Goal: Task Accomplishment & Management: Complete application form

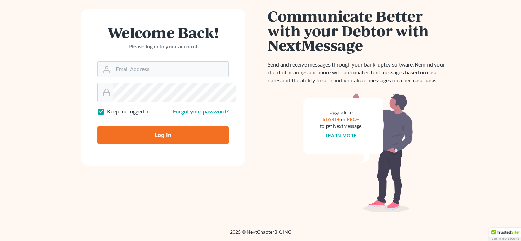
scroll to position [103, 0]
click at [122, 62] on input "Email Address" at bounding box center [170, 69] width 115 height 15
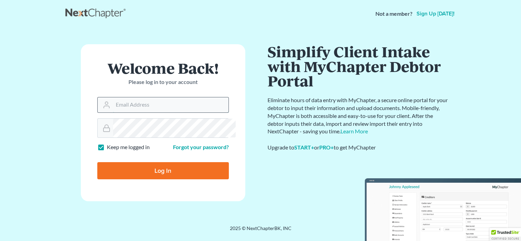
scroll to position [51, 0]
click at [125, 97] on input "Email Address" at bounding box center [170, 104] width 115 height 15
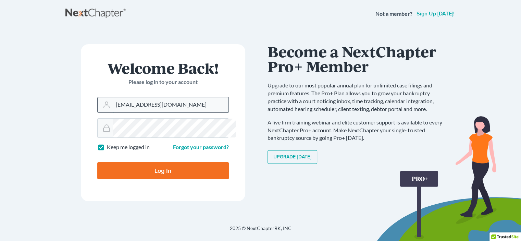
type input "4lawoncall@gmail.com"
click at [97, 162] on input "Log In" at bounding box center [163, 170] width 132 height 17
type input "Thinking..."
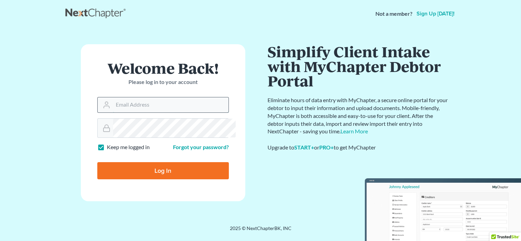
click at [129, 112] on input "Email Address" at bounding box center [170, 104] width 115 height 15
click at [160, 112] on input "drydenlawoffice.com" at bounding box center [170, 104] width 115 height 15
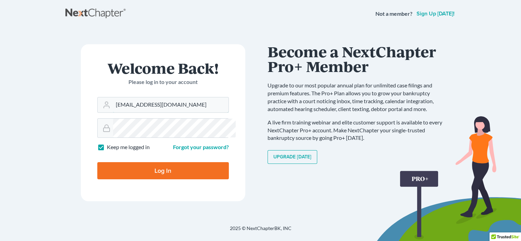
type input "drydenlawoffice@proton.com"
click at [97, 162] on input "Log In" at bounding box center [163, 170] width 132 height 17
type input "Thinking..."
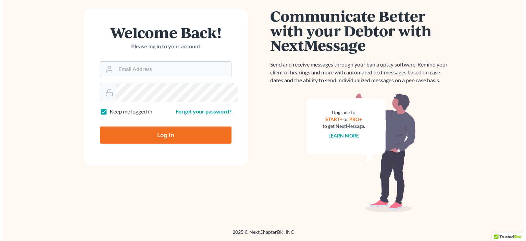
scroll to position [69, 0]
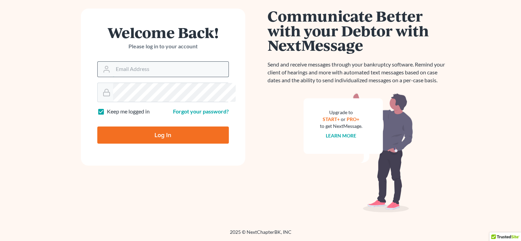
click at [144, 77] on input "Email Address" at bounding box center [170, 69] width 115 height 15
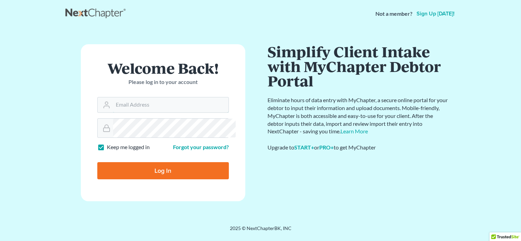
scroll to position [51, 0]
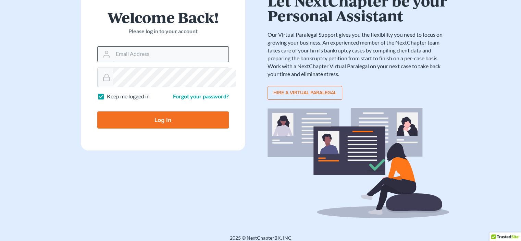
click at [120, 62] on input "Email Address" at bounding box center [170, 54] width 115 height 15
click at [115, 62] on input "Email Address" at bounding box center [170, 54] width 115 height 15
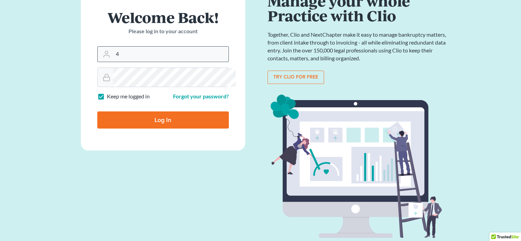
drag, startPoint x: 123, startPoint y: 75, endPoint x: 107, endPoint y: 84, distance: 18.6
click at [107, 62] on div "4" at bounding box center [163, 54] width 132 height 16
paste input "[EMAIL_ADDRESS][DOMAIN_NAME]"
type input "[EMAIL_ADDRESS][DOMAIN_NAME]"
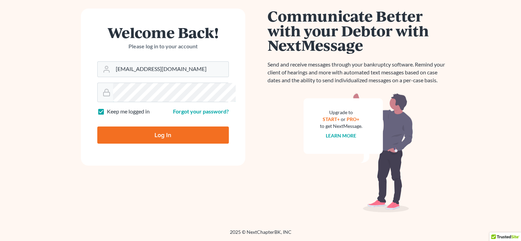
click at [37, 98] on main "× Your email or password is incorrect Welcome Back! Please log in to your accou…" at bounding box center [260, 102] width 521 height 220
click at [97, 126] on input "Log In" at bounding box center [163, 134] width 132 height 17
type input "Thinking..."
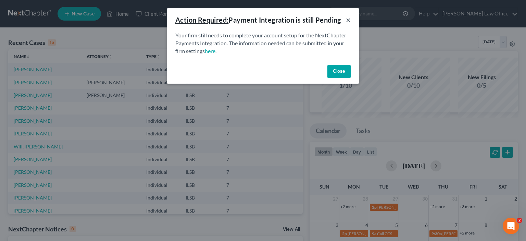
click at [351, 24] on button "×" at bounding box center [348, 20] width 5 height 8
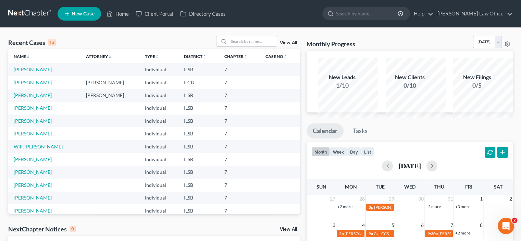
click at [36, 85] on link "[PERSON_NAME]" at bounding box center [33, 82] width 38 height 6
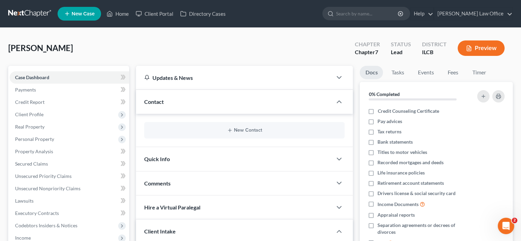
click at [175, 113] on div "Contact" at bounding box center [234, 102] width 196 height 24
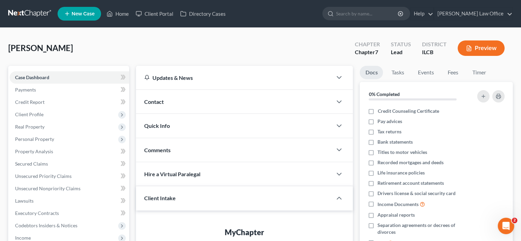
click at [175, 113] on div "Contact" at bounding box center [234, 102] width 196 height 24
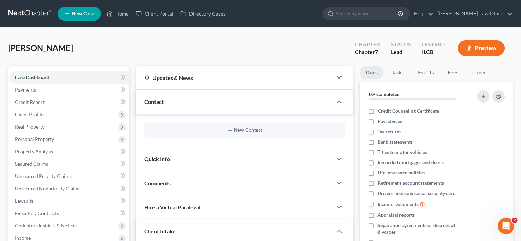
click at [159, 105] on span "Contact" at bounding box center [154, 101] width 20 height 7
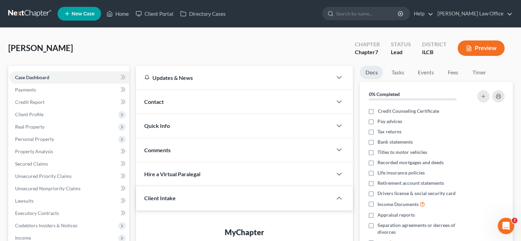
click at [159, 105] on span "Contact" at bounding box center [154, 101] width 20 height 7
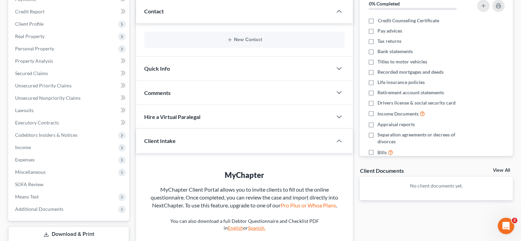
scroll to position [103, 0]
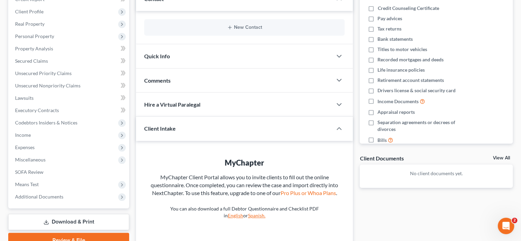
click at [332, 63] on div at bounding box center [342, 56] width 21 height 14
click at [335, 60] on icon "button" at bounding box center [339, 56] width 8 height 8
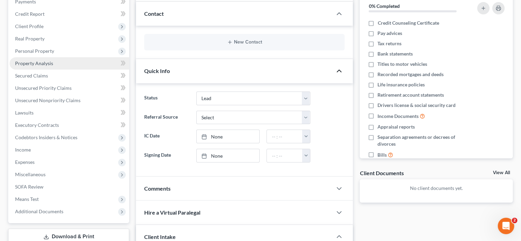
scroll to position [69, 0]
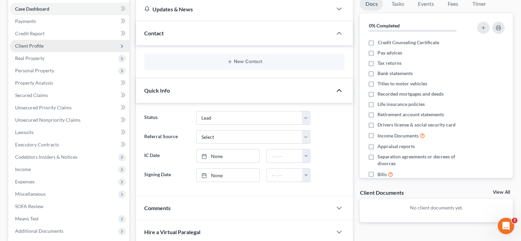
click at [32, 49] on span "Client Profile" at bounding box center [29, 46] width 28 height 6
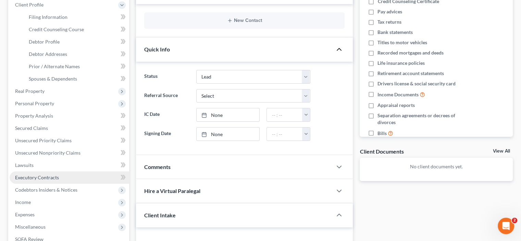
scroll to position [34, 0]
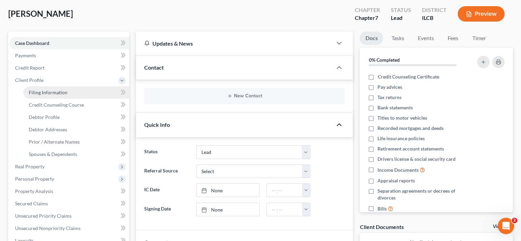
click at [42, 95] on span "Filing Information" at bounding box center [48, 92] width 39 height 6
select select "1"
select select "0"
select select "14"
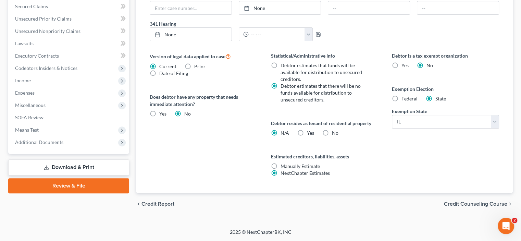
scroll to position [206, 0]
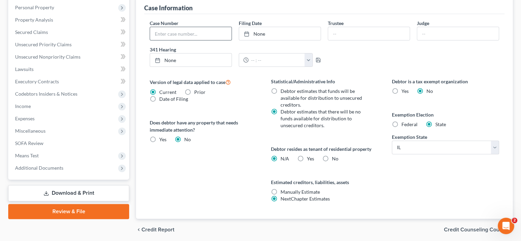
click at [172, 40] on input "text" at bounding box center [191, 33] width 82 height 13
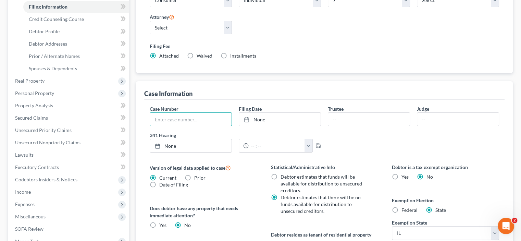
scroll to position [103, 0]
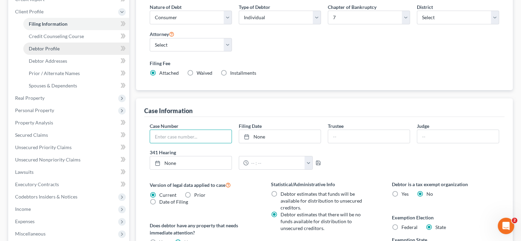
click at [52, 51] on span "Debtor Profile" at bounding box center [44, 49] width 31 height 6
select select "0"
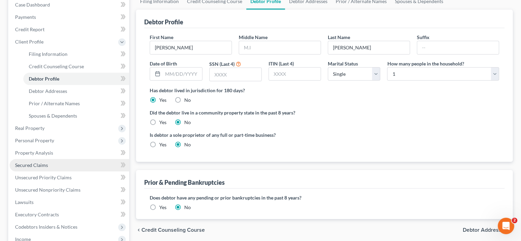
scroll to position [69, 0]
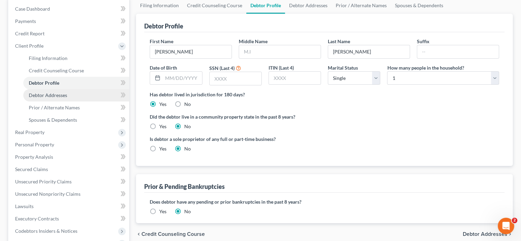
click at [49, 98] on span "Debtor Addresses" at bounding box center [48, 95] width 38 height 6
select select "0"
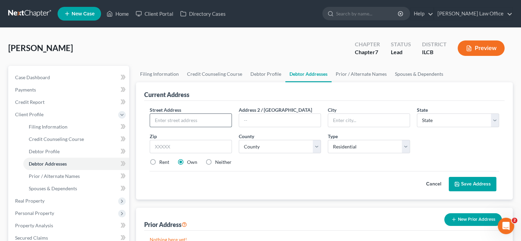
click at [224, 127] on input "text" at bounding box center [191, 120] width 82 height 13
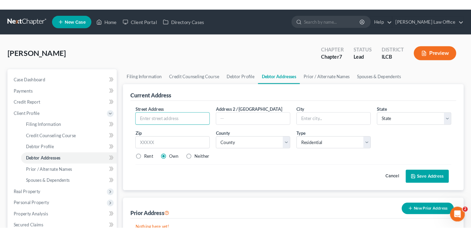
scroll to position [34, 0]
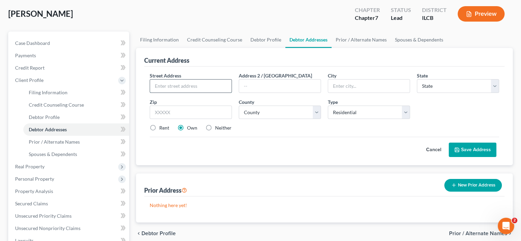
click at [201, 92] on input "text" at bounding box center [191, 85] width 82 height 13
type input "211 Joanie Lane"
type input "Apt"
drag, startPoint x: 205, startPoint y: 135, endPoint x: 145, endPoint y: 125, distance: 60.7
click at [145, 125] on div "Current Address Street Address * 211 Joanie Lane Address 2 / PO Box Apt City * …" at bounding box center [324, 106] width 377 height 117
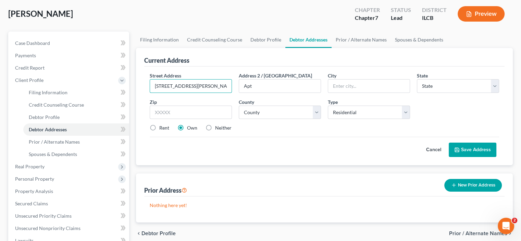
paste input "n, Unit 411"
drag, startPoint x: 195, startPoint y: 133, endPoint x: 226, endPoint y: 132, distance: 31.2
click at [226, 92] on input "211 Joanie Ln, Unit 411" at bounding box center [191, 85] width 82 height 13
type input "211 Joanie Ln"
click at [258, 92] on input "Apt" at bounding box center [280, 85] width 82 height 13
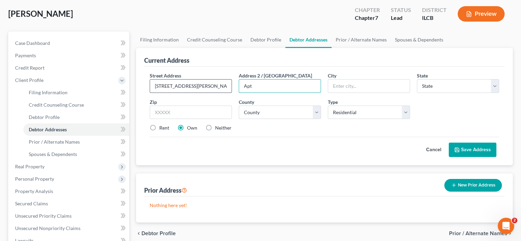
drag, startPoint x: 221, startPoint y: 127, endPoint x: 218, endPoint y: 127, distance: 3.5
click at [218, 127] on div "Street Address * 211 Joanie Ln Address 2 / PO Box Apt City * State * State AL A…" at bounding box center [324, 104] width 356 height 65
drag, startPoint x: 248, startPoint y: 132, endPoint x: 193, endPoint y: 125, distance: 55.2
click at [193, 125] on div "Street Address * 211 Joanie Ln Address 2 / PO Box Apt City * State * State AL A…" at bounding box center [324, 104] width 356 height 65
paste input "U"
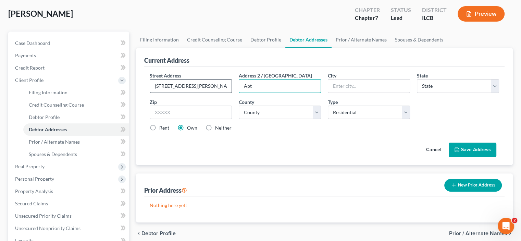
drag, startPoint x: 257, startPoint y: 132, endPoint x: 202, endPoint y: 134, distance: 54.1
click at [202, 134] on div "Street Address * 211 Joanie Ln Address 2 / PO Box Apt City * State * State AL A…" at bounding box center [324, 104] width 356 height 65
type input "Unit 411"
click at [375, 92] on input "text" at bounding box center [369, 85] width 82 height 13
type input "Robinson"
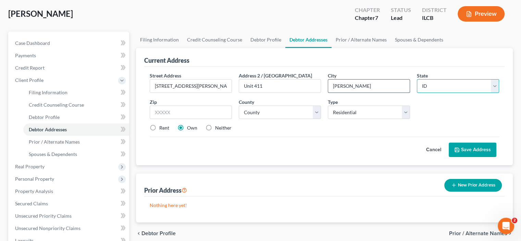
select select "14"
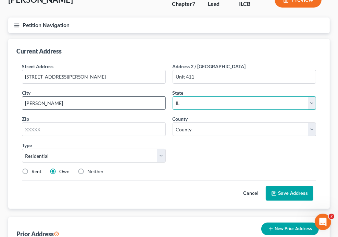
scroll to position [81, 0]
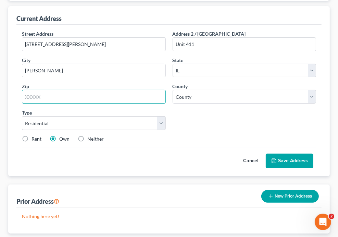
click at [166, 103] on input "text" at bounding box center [94, 97] width 144 height 14
paste input "Apt"
drag, startPoint x: 169, startPoint y: 167, endPoint x: 122, endPoint y: 163, distance: 46.8
click at [122, 163] on div "Current Address Street Address * 211 Joanie Ln Address 2 / PO Box Unit 411 City…" at bounding box center [169, 91] width 322 height 170
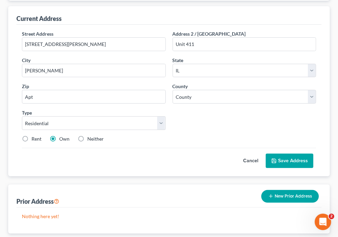
click at [325, 143] on div "Current Address Street Address * 211 Joanie Ln Address 2 / PO Box Unit 411 City…" at bounding box center [169, 91] width 322 height 170
click at [165, 103] on input "Apt" at bounding box center [94, 97] width 144 height 14
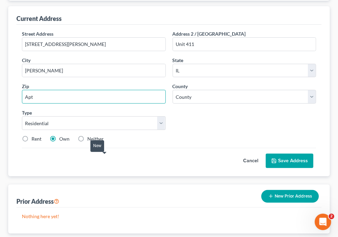
drag, startPoint x: 156, startPoint y: 164, endPoint x: 100, endPoint y: 165, distance: 55.8
click at [100, 165] on div "Petition Navigation Case Dashboard Payments Invoices Payments Payments Credit R…" at bounding box center [169, 120] width 329 height 270
paste input "62454"
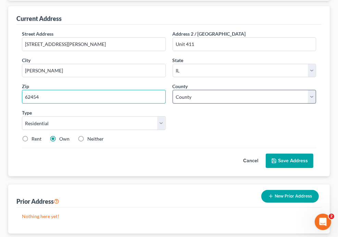
type input "62454"
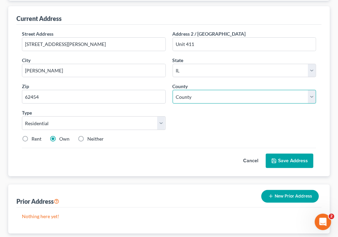
click at [246, 103] on select "County Adams County Alexander County Bond County Boone County Brown County Bure…" at bounding box center [245, 97] width 144 height 14
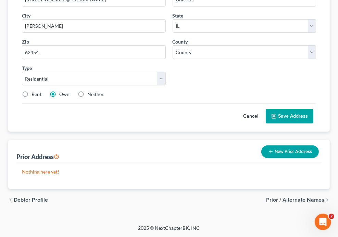
scroll to position [149, 0]
click at [41, 98] on label "Rent" at bounding box center [37, 94] width 10 height 7
click at [39, 95] on input "Rent" at bounding box center [36, 93] width 4 height 4
radio input "true"
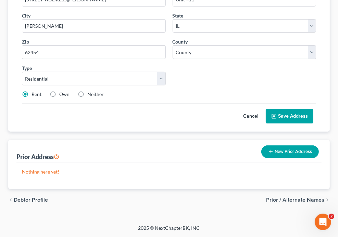
click at [272, 114] on icon at bounding box center [274, 116] width 4 height 4
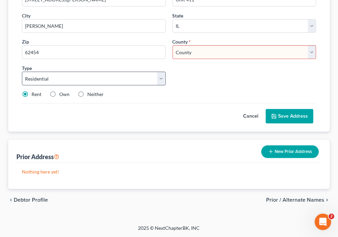
scroll to position [149, 0]
click at [252, 59] on select "County Adams County Alexander County Bond County Boone County Brown County Bure…" at bounding box center [245, 52] width 144 height 14
select select "16"
click at [226, 59] on select "County Adams County Alexander County Bond County Boone County Brown County Bure…" at bounding box center [245, 52] width 144 height 14
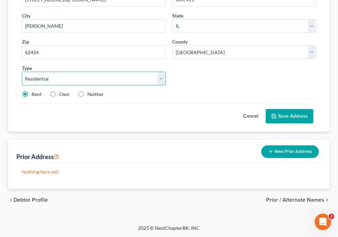
click at [166, 85] on select "Select Residential Mailing Rental Business" at bounding box center [94, 79] width 144 height 14
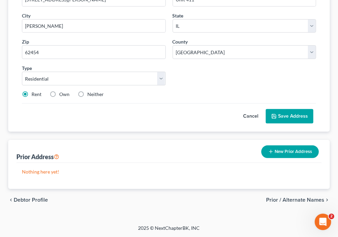
click at [274, 123] on button "Save Address" at bounding box center [290, 116] width 48 height 14
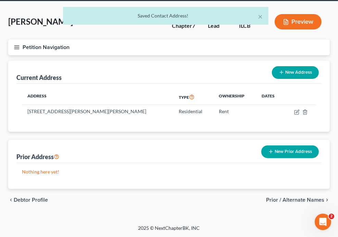
click at [267, 145] on button "New Prior Address" at bounding box center [290, 151] width 58 height 13
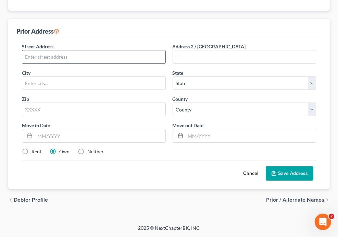
click at [138, 63] on input "text" at bounding box center [93, 56] width 143 height 13
paste input "1100 South Cross Street"
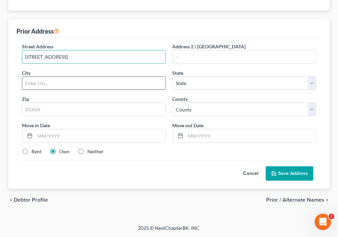
type input "1100 South Cross Street"
click at [164, 90] on input "text" at bounding box center [93, 83] width 143 height 13
type input "Robinson"
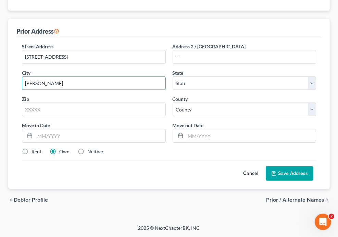
click at [251, 90] on div "State * State AL AK AR AZ CA CO CT DE DC FL GA GU HI ID IL IN IA KS KY LA ME MD…" at bounding box center [244, 79] width 151 height 21
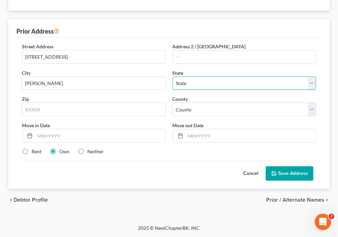
click at [252, 90] on select "State AL AK AR AZ CA CO CT DE DC FL GA GU HI ID IL IN IA KS KY LA ME MD MA MI M…" at bounding box center [245, 83] width 144 height 14
select select "14"
click at [226, 90] on select "State AL AK AR AZ CA CO CT DE DC FL GA GU HI ID IL IN IA KS KY LA ME MD MA MI M…" at bounding box center [245, 83] width 144 height 14
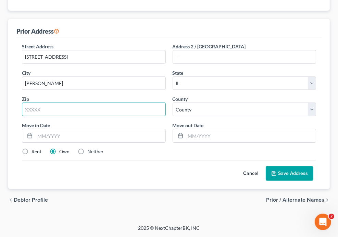
click at [166, 116] on input "text" at bounding box center [94, 109] width 144 height 14
type input "62454"
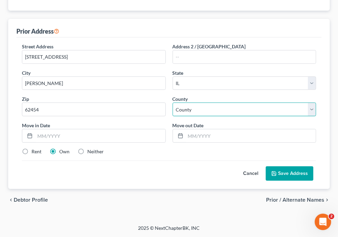
click at [251, 116] on select "County Adams County Alexander County Bond County Boone County Brown County Bure…" at bounding box center [245, 109] width 144 height 14
select select "16"
click at [226, 116] on select "County Adams County Alexander County Bond County Boone County Brown County Bure…" at bounding box center [245, 109] width 144 height 14
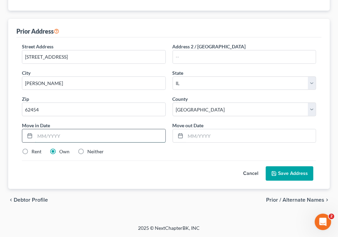
click at [165, 142] on input "text" at bounding box center [100, 135] width 131 height 13
click at [151, 142] on input "62022" at bounding box center [100, 135] width 131 height 13
click at [161, 142] on input "062022" at bounding box center [100, 135] width 131 height 13
type input "06/2022"
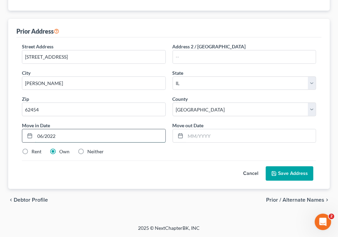
drag, startPoint x: 188, startPoint y: 159, endPoint x: 137, endPoint y: 156, distance: 51.1
click at [137, 142] on div "06/2022" at bounding box center [94, 136] width 144 height 14
click at [204, 129] on label "Move out Date *" at bounding box center [188, 125] width 31 height 7
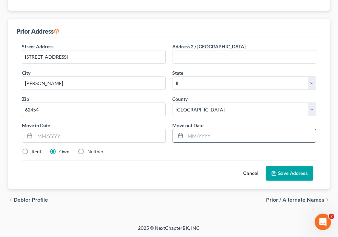
click at [248, 142] on input "text" at bounding box center [251, 135] width 131 height 13
paste input "06/2022"
type input "06/2022"
click at [165, 142] on input "text" at bounding box center [100, 135] width 131 height 13
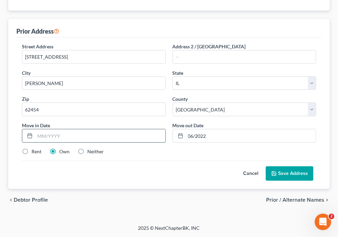
click at [165, 142] on input "text" at bounding box center [100, 135] width 131 height 13
type input "6/2012"
click at [278, 166] on button "Save Address" at bounding box center [290, 173] width 48 height 14
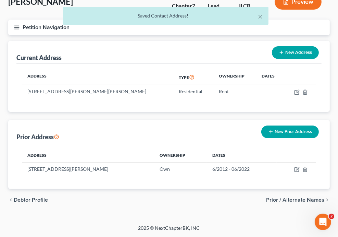
click at [48, 197] on span "Debtor Profile" at bounding box center [31, 199] width 34 height 5
select select "0"
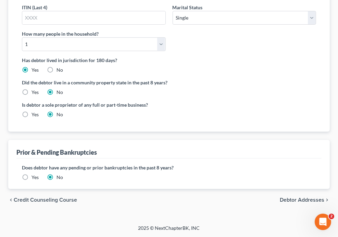
scroll to position [351, 0]
click at [14, 197] on icon "chevron_left" at bounding box center [10, 199] width 5 height 5
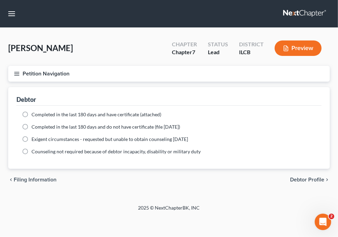
scroll to position [34, 0]
select select "0"
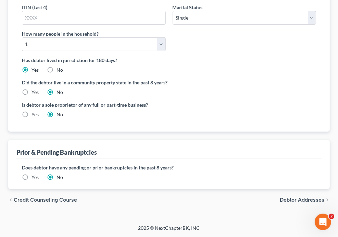
scroll to position [351, 0]
click at [14, 197] on icon "chevron_left" at bounding box center [10, 199] width 5 height 5
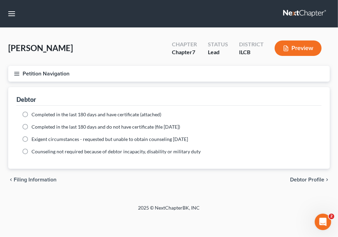
scroll to position [137, 0]
click at [189, 173] on div "Filing Information Credit Counseling Course Debtor Profile Debtor Addresses Pri…" at bounding box center [169, 138] width 329 height 103
click at [189, 170] on div "Filing Information Credit Counseling Course Debtor Profile Debtor Addresses Pri…" at bounding box center [169, 138] width 329 height 103
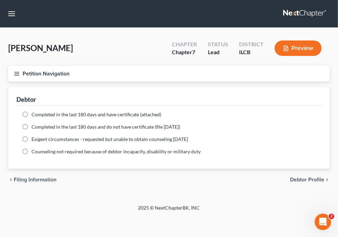
click at [0, 0] on span "Debtor Profile" at bounding box center [0, 0] width 0 height 0
select select "0"
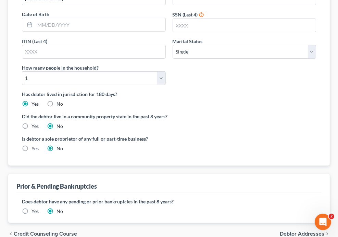
scroll to position [137, 0]
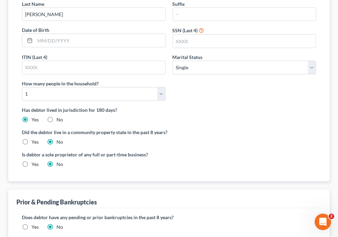
click at [0, 0] on span "Debtor Addresses" at bounding box center [0, 0] width 0 height 0
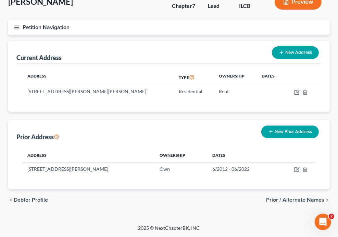
scroll to position [171, 0]
click at [0, 0] on span "Prior / Alternate Names" at bounding box center [0, 0] width 0 height 0
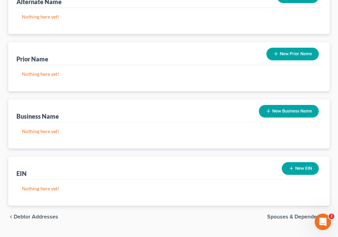
scroll to position [103, 0]
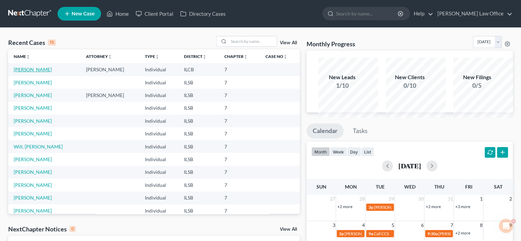
click at [22, 72] on link "[PERSON_NAME]" at bounding box center [33, 69] width 38 height 6
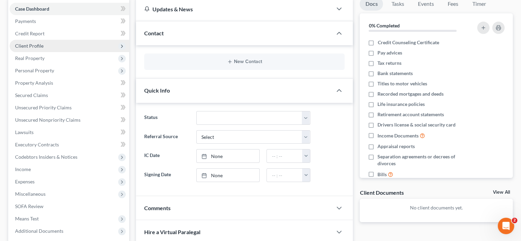
click at [44, 49] on span "Client Profile" at bounding box center [29, 46] width 28 height 6
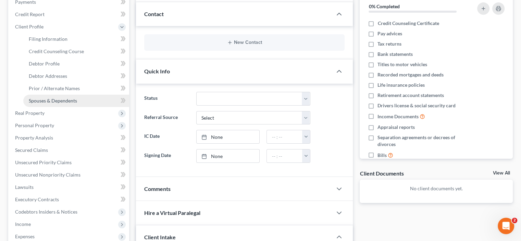
scroll to position [103, 0]
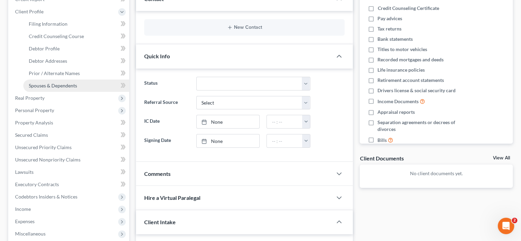
click at [52, 88] on span "Spouses & Dependents" at bounding box center [53, 86] width 48 height 6
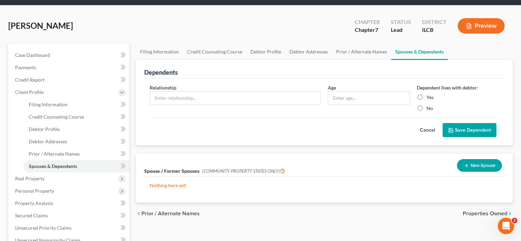
scroll to position [34, 0]
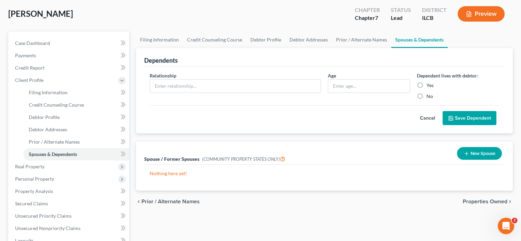
click at [226, 18] on div "[PERSON_NAME] Upgraded Chapter Chapter 7 Status Lead District ILCB Preview" at bounding box center [260, 17] width 505 height 30
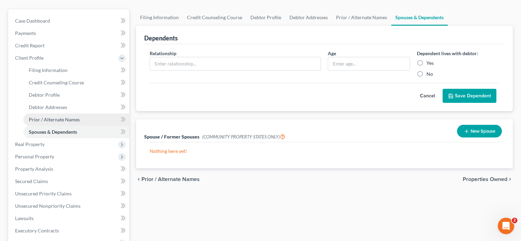
scroll to position [69, 0]
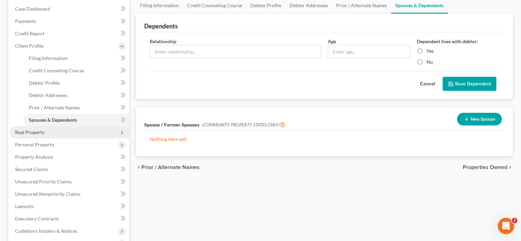
click at [45, 135] on span "Real Property" at bounding box center [29, 132] width 29 height 6
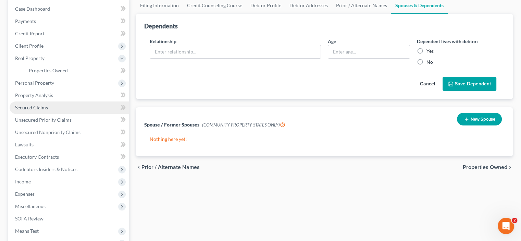
scroll to position [103, 0]
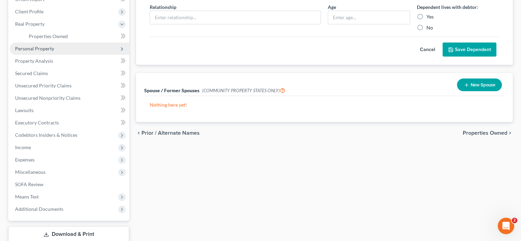
click at [41, 51] on span "Personal Property" at bounding box center [34, 49] width 39 height 6
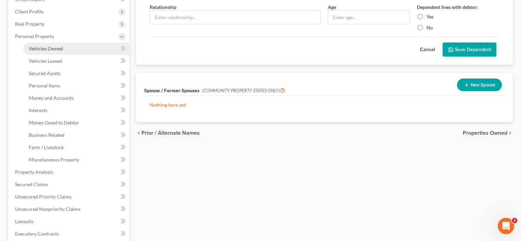
click at [43, 51] on span "Vehicles Owned" at bounding box center [46, 49] width 34 height 6
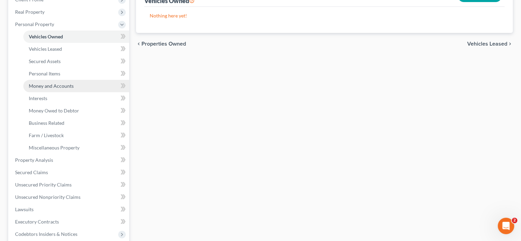
scroll to position [103, 0]
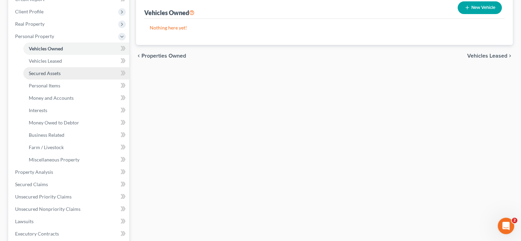
click at [56, 76] on span "Secured Assets" at bounding box center [45, 73] width 32 height 6
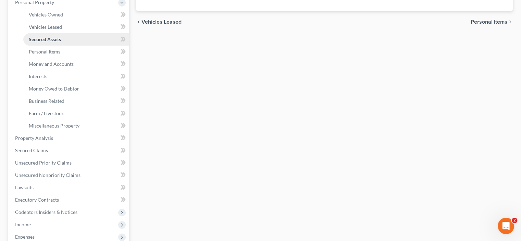
scroll to position [137, 0]
click at [60, 54] on span "Personal Items" at bounding box center [45, 51] width 32 height 6
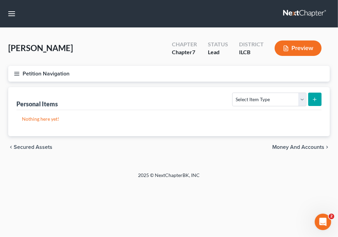
scroll to position [206, 0]
click at [0, 0] on span "Money and Accounts" at bounding box center [0, 0] width 0 height 0
click at [0, 0] on link "Money and Accounts" at bounding box center [0, 0] width 0 height 0
click at [50, 144] on span "Personal Items" at bounding box center [32, 146] width 37 height 5
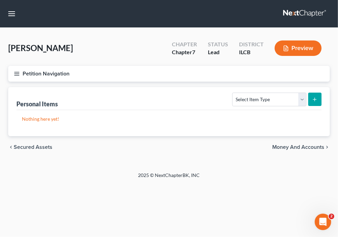
scroll to position [137, 0]
click at [0, 0] on link "Money and Accounts" at bounding box center [0, 0] width 0 height 0
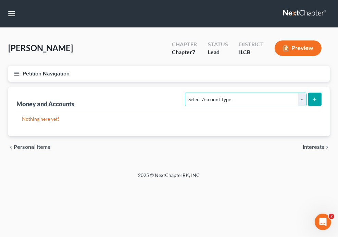
click at [277, 92] on select "Select Account Type Brokerage Cash on Hand Certificates of Deposit Checking Acc…" at bounding box center [245, 99] width 121 height 14
click at [270, 92] on select "Select Account Type Brokerage Cash on Hand Certificates of Deposit Checking Acc…" at bounding box center [245, 99] width 121 height 14
select select "checking"
click at [185, 92] on select "Select Account Type Brokerage Cash on Hand Certificates of Deposit Checking Acc…" at bounding box center [245, 99] width 121 height 14
click at [312, 97] on icon "submit" at bounding box center [314, 99] width 5 height 5
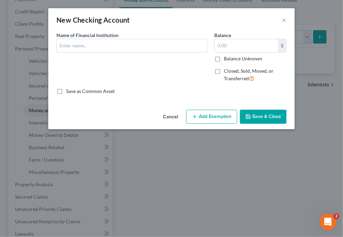
drag, startPoint x: 156, startPoint y: 16, endPoint x: 174, endPoint y: 18, distance: 18.6
click at [174, 18] on div "New Checking Account ×" at bounding box center [171, 19] width 247 height 23
click at [84, 52] on input "text" at bounding box center [132, 45] width 150 height 13
paste input "First Financial Bank"
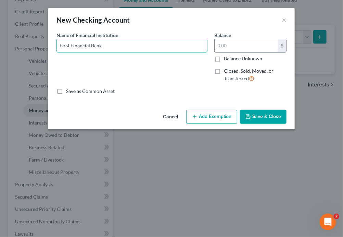
type input "First Financial Bank"
click at [245, 52] on input "text" at bounding box center [246, 45] width 63 height 13
click at [249, 52] on input "text" at bounding box center [246, 45] width 63 height 13
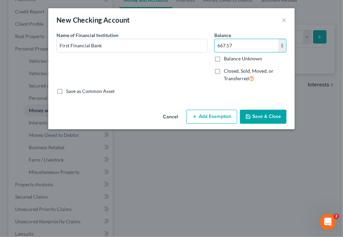
type input "667.57"
click at [66, 95] on label "Save as Common Asset" at bounding box center [90, 91] width 49 height 7
click at [69, 92] on input "Save as Common Asset" at bounding box center [71, 90] width 4 height 4
checkbox input "true"
click at [287, 124] on button "Save & Close" at bounding box center [263, 117] width 47 height 14
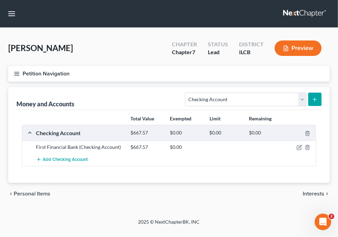
scroll to position [206, 0]
click at [14, 191] on icon "chevron_left" at bounding box center [10, 193] width 5 height 5
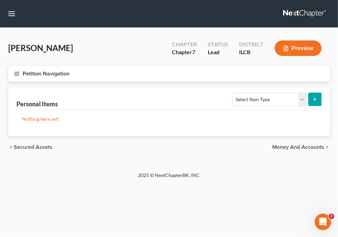
scroll to position [69, 0]
click at [295, 101] on select "Select Item Type Clothing Collectibles Of Value Electronics Firearms Household …" at bounding box center [269, 99] width 74 height 14
select select "clothing"
click at [232, 93] on select "Select Item Type Clothing Collectibles Of Value Electronics Firearms Household …" at bounding box center [269, 99] width 74 height 14
click at [170, 122] on p "Nothing here yet!" at bounding box center [169, 118] width 294 height 7
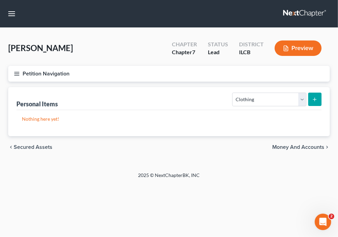
click at [312, 100] on icon "submit" at bounding box center [314, 99] width 5 height 5
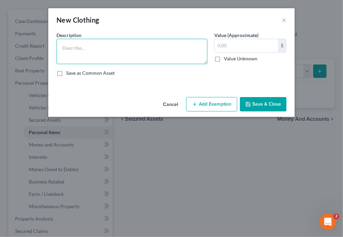
click at [57, 58] on textarea at bounding box center [132, 51] width 151 height 25
click at [92, 64] on textarea at bounding box center [132, 51] width 151 height 25
paste textarea "Ordinary wearing apparel and footwear"
type textarea "Ordinary wearing apparel and footwear"
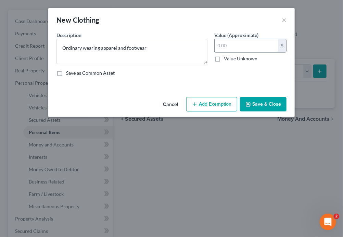
click at [235, 50] on input "text" at bounding box center [246, 45] width 63 height 13
paste input "500.00"
type input "500.00"
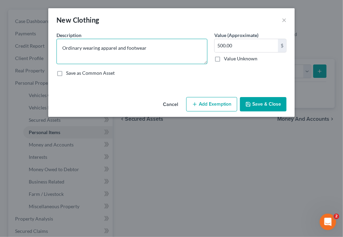
click at [141, 61] on textarea "Ordinary wearing apparel and footwear" at bounding box center [132, 51] width 151 height 25
type textarea "Ordinary wearing apparel and footwear clothing, shoes, and accessories"
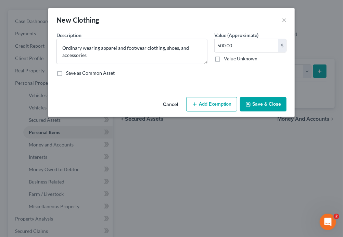
click at [66, 76] on label "Save as Common Asset" at bounding box center [90, 73] width 49 height 7
click at [69, 74] on input "Save as Common Asset" at bounding box center [71, 72] width 4 height 4
checkbox input "true"
click at [287, 111] on button "Save & Close" at bounding box center [263, 104] width 47 height 14
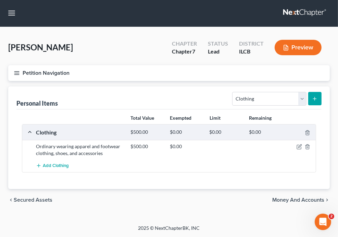
scroll to position [103, 0]
click at [0, 0] on span "Money and Accounts" at bounding box center [0, 0] width 0 height 0
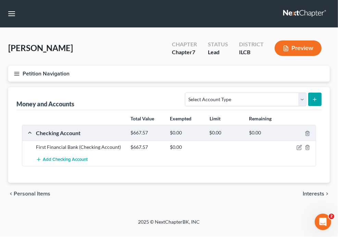
scroll to position [206, 0]
click at [0, 0] on span "Personal Items" at bounding box center [0, 0] width 0 height 0
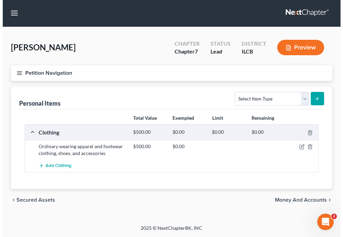
scroll to position [103, 0]
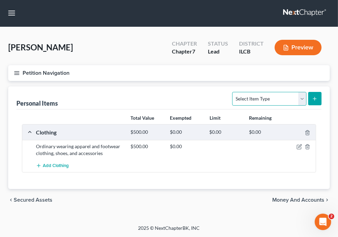
click at [293, 92] on select "Select Item Type Clothing Collectibles Of Value Electronics Firearms Household …" at bounding box center [269, 99] width 74 height 14
click at [292, 92] on select "Select Item Type Clothing Collectibles Of Value Electronics Firearms Household …" at bounding box center [269, 99] width 74 height 14
click at [293, 92] on select "Select Item Type Clothing Collectibles Of Value Electronics Firearms Household …" at bounding box center [269, 99] width 74 height 14
select select "electronics"
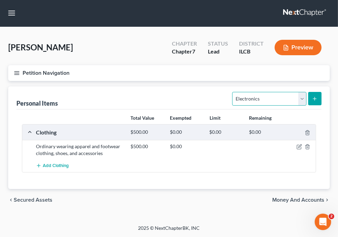
click at [232, 92] on select "Select Item Type Clothing Collectibles Of Value Electronics Firearms Household …" at bounding box center [269, 99] width 74 height 14
click at [312, 96] on icon "submit" at bounding box center [314, 98] width 5 height 5
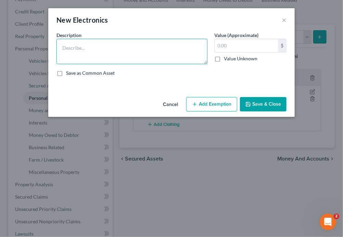
click at [57, 61] on textarea at bounding box center [132, 51] width 151 height 25
drag, startPoint x: 35, startPoint y: 59, endPoint x: 106, endPoint y: 84, distance: 75.9
click at [106, 82] on div "Description * Television $50.00 DVD Player $5.00 Radio/Stero $15.00 Value (Appr…" at bounding box center [171, 57] width 237 height 50
paste textarea "— $50.00 DVD Player — $5.00 Radio/Stereo — $15.00 Cell Phone — $2"
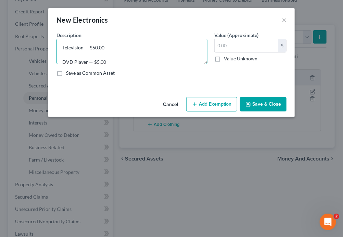
scroll to position [0, 0]
click at [91, 61] on textarea "Television — $50.00 DVD Player — $5.00 Radio/Stereo — $15.00 Cell Phone — $25.00" at bounding box center [132, 51] width 151 height 25
click at [91, 64] on textarea "Television — $50.00 DVD Player — $5.00 Radio/Stereo — $15.00 Cell Phone — $25.00" at bounding box center [132, 51] width 151 height 25
click at [97, 64] on textarea "Television — $50.00 DVD Player — $5.00 Radio/Stereo — $15.00 Cell Phone — $25.00" at bounding box center [132, 51] width 151 height 25
type textarea "Television — $50.00 DVD Player — $5.00 Radio/Stereo — $15.00 Cell Phone — $25.00"
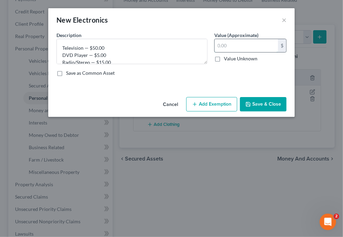
click at [256, 52] on input "text" at bounding box center [246, 45] width 63 height 13
type input "95.00"
click at [287, 111] on button "Save & Close" at bounding box center [263, 104] width 47 height 14
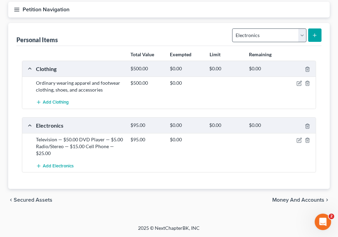
scroll to position [34, 0]
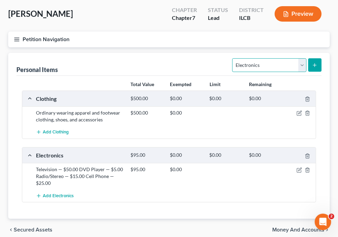
click at [290, 72] on select "Select Item Type Clothing Collectibles Of Value Electronics Firearms Household …" at bounding box center [269, 65] width 74 height 14
click at [292, 72] on select "Select Item Type Clothing Collectibles Of Value Electronics Firearms Household …" at bounding box center [269, 65] width 74 height 14
click at [290, 72] on select "Select Item Type Clothing Collectibles Of Value Electronics Firearms Household …" at bounding box center [269, 65] width 74 height 14
select select "firearms"
click at [232, 72] on select "Select Item Type Clothing Collectibles Of Value Electronics Firearms Household …" at bounding box center [269, 65] width 74 height 14
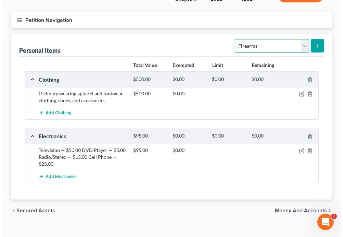
scroll to position [69, 0]
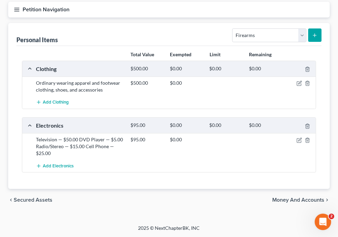
click at [312, 38] on icon "submit" at bounding box center [314, 35] width 5 height 5
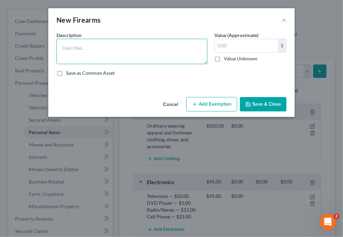
click at [110, 64] on textarea at bounding box center [132, 51] width 151 height 25
type textarea "None"
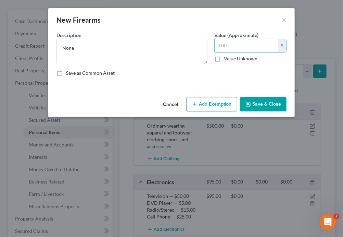
click at [287, 111] on button "Save & Close" at bounding box center [263, 104] width 47 height 14
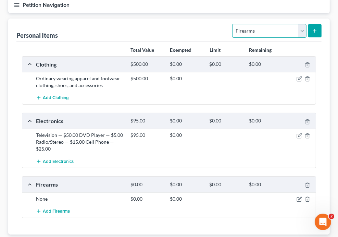
click at [291, 38] on select "Select Item Type Clothing Collectibles Of Value Electronics Firearms Household …" at bounding box center [269, 31] width 74 height 14
select select "jewelry"
click at [232, 38] on select "Select Item Type Clothing Collectibles Of Value Electronics Firearms Household …" at bounding box center [269, 31] width 74 height 14
click at [312, 34] on icon "submit" at bounding box center [314, 30] width 5 height 5
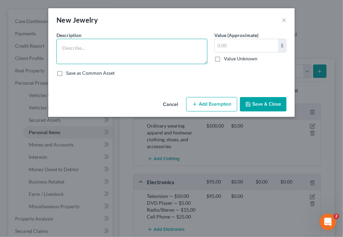
click at [87, 64] on textarea at bounding box center [132, 51] width 151 height 25
click at [57, 61] on textarea at bounding box center [132, 51] width 151 height 25
paste textarea "Rings — $25.00 Watches — $15.00 Necklaces/Bracelets/Earrings — $10.00"
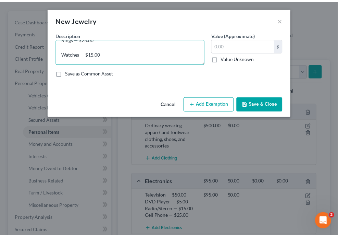
scroll to position [0, 0]
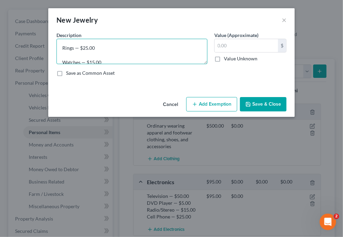
click at [85, 63] on textarea "Rings — $25.00 Watches — $15.00 Necklaces/Bracelets/Earrings — $10.00" at bounding box center [132, 51] width 151 height 25
click at [92, 64] on textarea "Rings — $25.00 Watches — $15.00 Necklaces/Bracelets/Earrings — $10.00" at bounding box center [132, 51] width 151 height 25
type textarea "Rings — $25.00 Watches — $15.00 Necklaces/Bracelets/Earrings — $10.00"
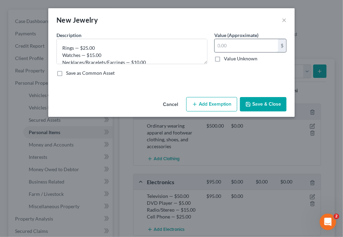
click at [262, 52] on input "text" at bounding box center [246, 45] width 63 height 13
type input "50.00"
click at [282, 111] on button "Save & Close" at bounding box center [263, 104] width 47 height 14
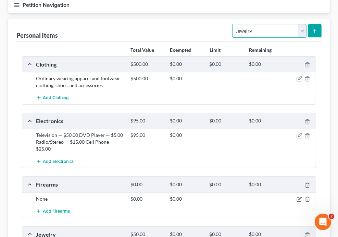
click at [293, 38] on select "Select Item Type Clothing Collectibles Of Value Electronics Firearms Household …" at bounding box center [269, 31] width 74 height 14
click at [294, 38] on select "Select Item Type Clothing Collectibles Of Value Electronics Firearms Household …" at bounding box center [269, 31] width 74 height 14
select select "pets"
click at [232, 38] on select "Select Item Type Clothing Collectibles Of Value Electronics Firearms Household …" at bounding box center [269, 31] width 74 height 14
click at [312, 37] on button "submit" at bounding box center [314, 30] width 13 height 13
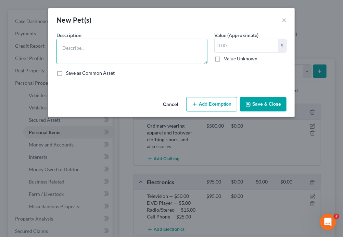
click at [95, 59] on textarea at bounding box center [132, 51] width 151 height 25
type textarea "No pets"
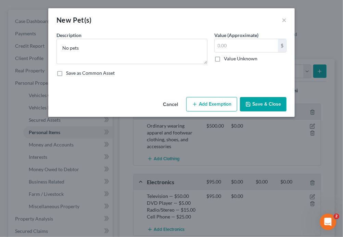
click at [283, 111] on button "Save & Close" at bounding box center [263, 104] width 47 height 14
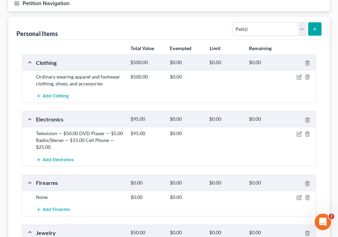
scroll to position [69, 0]
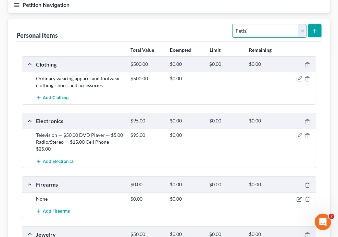
click at [295, 38] on select "Select Item Type Clothing Collectibles Of Value Electronics Firearms Household …" at bounding box center [269, 31] width 74 height 14
select select "sports_and_hobby_equipment"
click at [232, 38] on select "Select Item Type Clothing Collectibles Of Value Electronics Firearms Household …" at bounding box center [269, 31] width 74 height 14
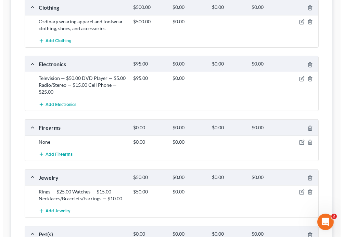
scroll to position [137, 0]
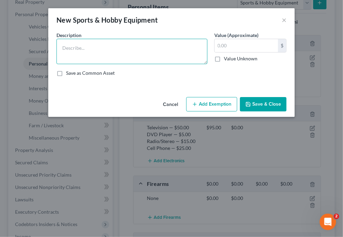
click at [125, 60] on textarea at bounding box center [132, 51] width 151 height 25
paste textarea "Bicycle — $10.00 Golf Clubs — $5.00 Other Sports/Hobby Equipment — $10.00"
click at [98, 61] on textarea "Bicycle — $10.00 Golf Clubs — $5.00 Other Sports/Hobby Equipment — $10.00" at bounding box center [132, 51] width 151 height 25
click at [98, 64] on textarea "Bicycle — $10.00 Golf Clubs — $5.00 Other Sports/Hobby Equipment — $10.00" at bounding box center [132, 51] width 151 height 25
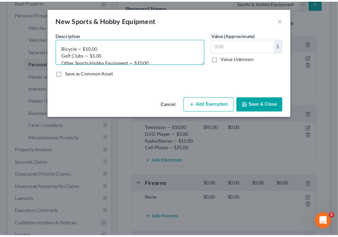
scroll to position [9, 0]
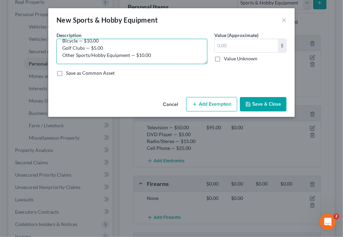
type textarea "Bicycle — $10.00 Golf Clubs — $5.00 Other Sports/Hobby Equipment — $10.00"
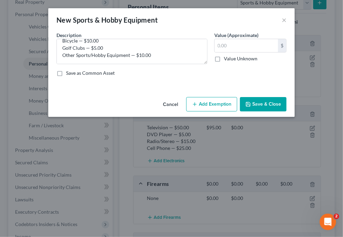
click at [282, 111] on button "Save & Close" at bounding box center [263, 104] width 47 height 14
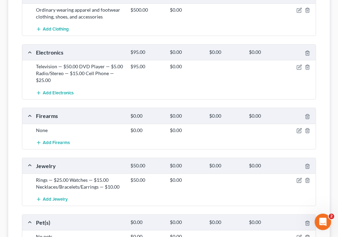
select select "household_goods"
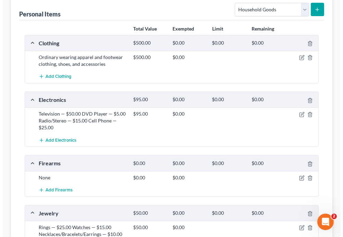
scroll to position [69, 0]
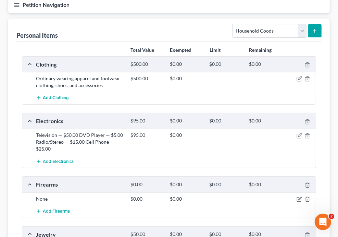
click at [312, 34] on icon "submit" at bounding box center [314, 30] width 5 height 5
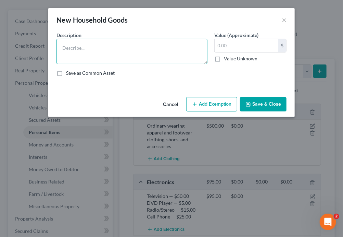
click at [111, 64] on textarea at bounding box center [132, 51] width 151 height 25
paste textarea "Living Room Furniture — $150.00 Bedroom Furniture — $150.00 Kitchen Table & Cha…"
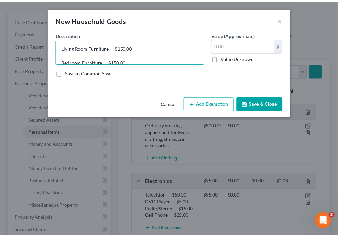
scroll to position [73, 0]
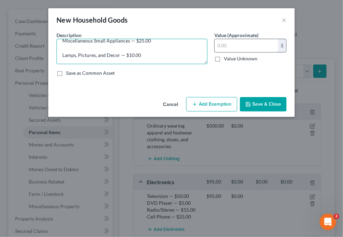
type textarea "Living Room Furniture — $150.00 Bedroom Furniture — $150.00 Kitchen Table & Cha…"
drag, startPoint x: 249, startPoint y: 57, endPoint x: 215, endPoint y: 60, distance: 34.4
click at [215, 60] on div "Description * Living Room Furniture — $150.00 Bedroom Furniture — $150.00 Kitch…" at bounding box center [171, 57] width 237 height 50
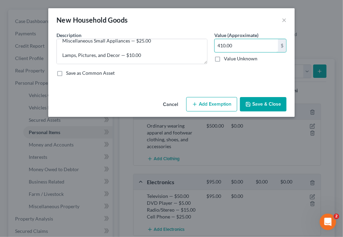
type input "410.00"
click at [282, 111] on button "Save & Close" at bounding box center [263, 104] width 47 height 14
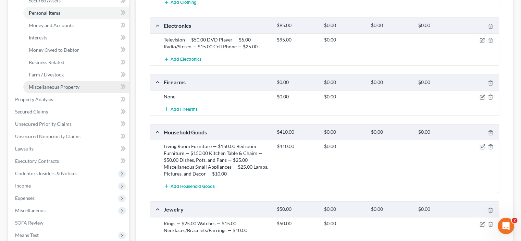
scroll to position [171, 0]
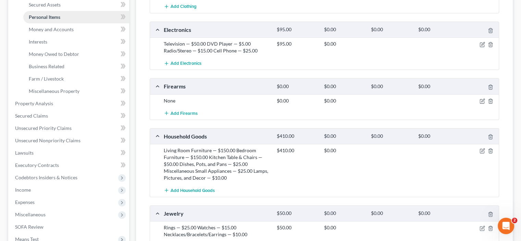
click at [60, 20] on span "Personal Items" at bounding box center [45, 17] width 32 height 6
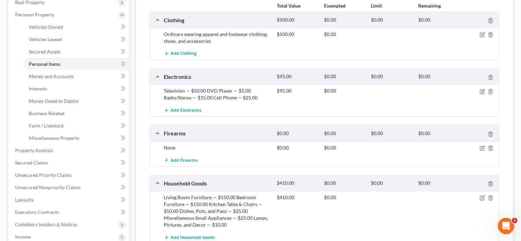
scroll to position [34, 0]
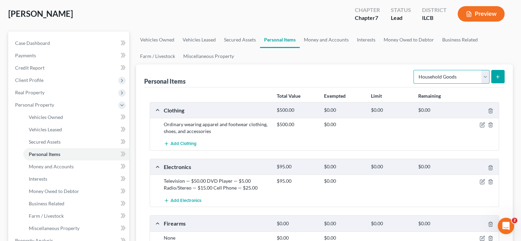
click at [474, 84] on select "Select Item Type Clothing Collectibles Of Value Electronics Firearms Household …" at bounding box center [451, 77] width 76 height 14
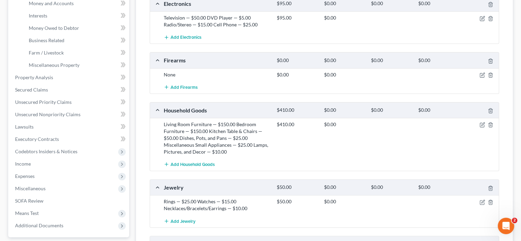
scroll to position [157, 0]
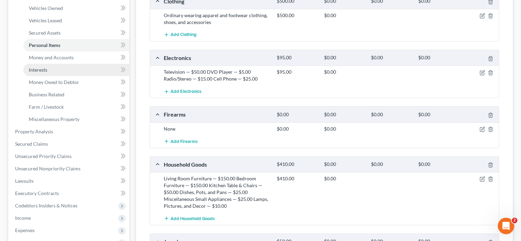
click at [58, 108] on ul "Vehicles Owned Vehicles Leased Machinery and Vehicles Office Related" at bounding box center [70, 63] width 120 height 123
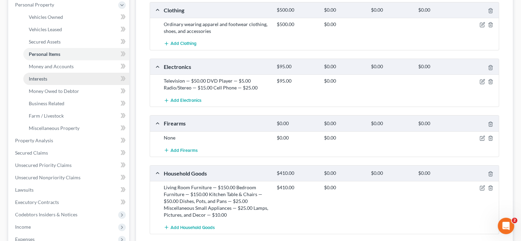
scroll to position [122, 0]
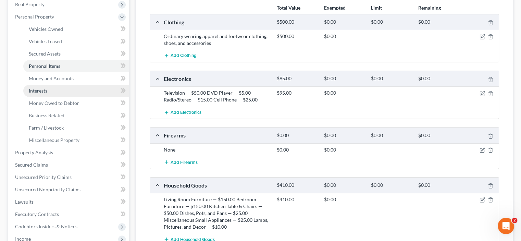
click at [45, 94] on span "Interests" at bounding box center [38, 91] width 18 height 6
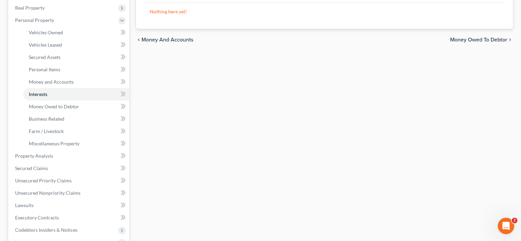
scroll to position [103, 0]
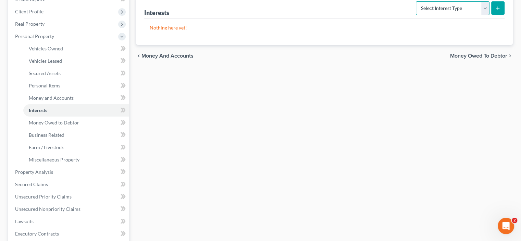
click at [476, 15] on select "Select Interest Type 401K Annuity Bond Education IRA Government Bond Government…" at bounding box center [453, 8] width 74 height 14
click at [336, 139] on div "Vehicles Owned Vehicles Leased Secured Assets Personal Items Money and Accounts…" at bounding box center [325, 167] width 384 height 408
click at [475, 15] on select "Select Interest Type 401K Annuity Bond Education IRA Government Bond Government…" at bounding box center [453, 8] width 74 height 14
click at [305, 175] on div "Vehicles Owned Vehicles Leased Secured Assets Personal Items Money and Accounts…" at bounding box center [325, 167] width 384 height 408
click at [476, 15] on select "Select Interest Type 401K Annuity Bond Education IRA Government Bond Government…" at bounding box center [453, 8] width 74 height 14
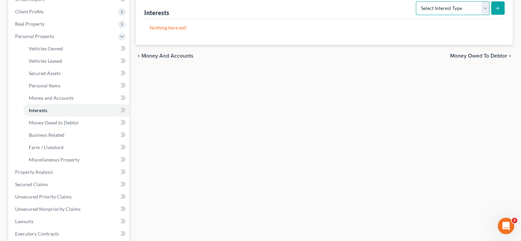
click at [478, 15] on select "Select Interest Type 401K Annuity Bond Education IRA Government Bond Government…" at bounding box center [453, 8] width 74 height 14
drag, startPoint x: 480, startPoint y: 237, endPoint x: 486, endPoint y: 238, distance: 6.3
click at [486, 238] on div "Vehicles Owned Vehicles Leased Secured Assets Personal Items Money and Accounts…" at bounding box center [325, 167] width 384 height 408
click at [475, 15] on select "Select Interest Type 401K Annuity Bond Education IRA Government Bond Government…" at bounding box center [453, 8] width 74 height 14
click at [207, 19] on div "Interests Select Interest Type 401K Annuity Bond Education IRA Government Bond …" at bounding box center [324, 7] width 360 height 23
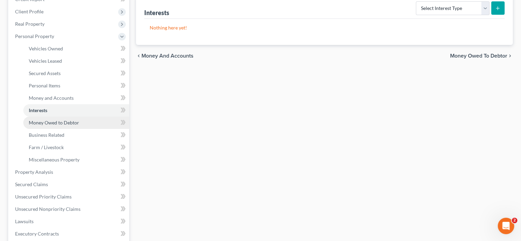
click at [68, 125] on span "Money Owed to Debtor" at bounding box center [54, 123] width 50 height 6
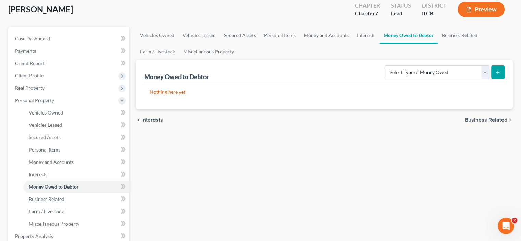
scroll to position [103, 0]
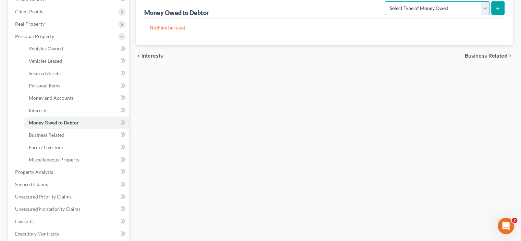
click at [473, 15] on select "Select Type of Money Owed Accounts Receivable Alimony Child Support Claims Agai…" at bounding box center [437, 8] width 105 height 14
click at [259, 115] on div "Vehicles Owned Vehicles Leased Secured Assets Personal Items Money and Accounts…" at bounding box center [325, 167] width 384 height 408
click at [479, 15] on select "Select Type of Money Owed Accounts Receivable Alimony Child Support Claims Agai…" at bounding box center [437, 8] width 105 height 14
click at [475, 15] on select "Select Type of Money Owed Accounts Receivable Alimony Child Support Claims Agai…" at bounding box center [437, 8] width 105 height 14
click at [477, 15] on select "Select Type of Money Owed Accounts Receivable Alimony Child Support Claims Agai…" at bounding box center [437, 8] width 105 height 14
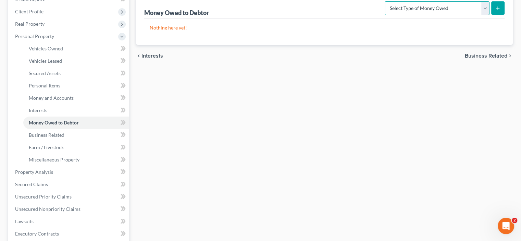
click at [477, 15] on select "Select Type of Money Owed Accounts Receivable Alimony Child Support Claims Agai…" at bounding box center [437, 8] width 105 height 14
click at [276, 173] on div "Vehicles Owned Vehicles Leased Secured Assets Personal Items Money and Accounts…" at bounding box center [325, 167] width 384 height 408
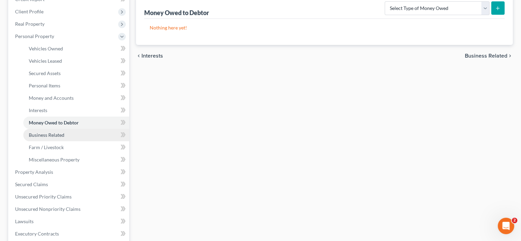
click at [53, 138] on span "Business Related" at bounding box center [47, 135] width 36 height 6
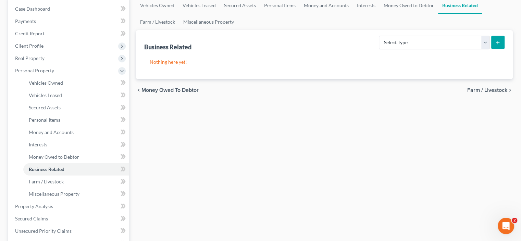
scroll to position [103, 0]
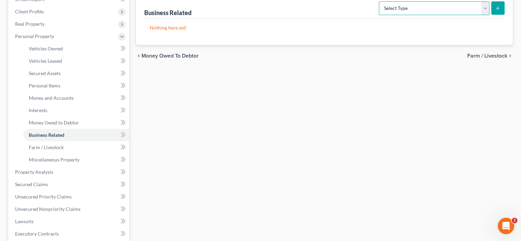
click at [475, 15] on select "Select Type Customer Lists Franchises Inventory Licenses Machinery Office Equip…" at bounding box center [434, 8] width 111 height 14
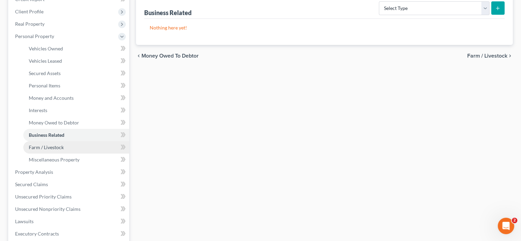
click at [64, 150] on span "Farm / Livestock" at bounding box center [46, 147] width 35 height 6
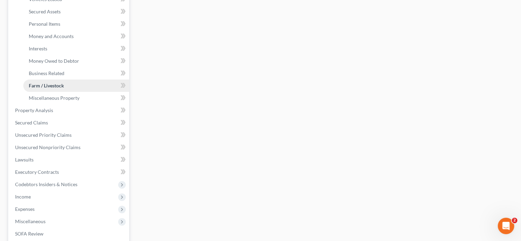
scroll to position [171, 0]
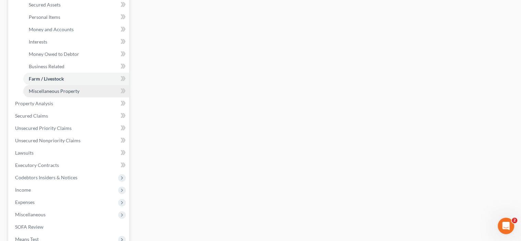
click at [56, 94] on span "Miscellaneous Property" at bounding box center [54, 91] width 51 height 6
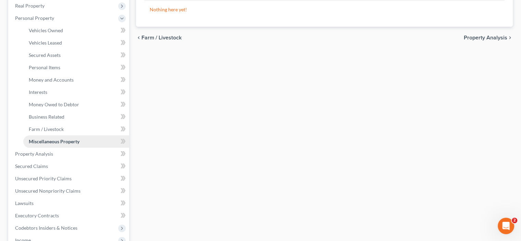
scroll to position [137, 0]
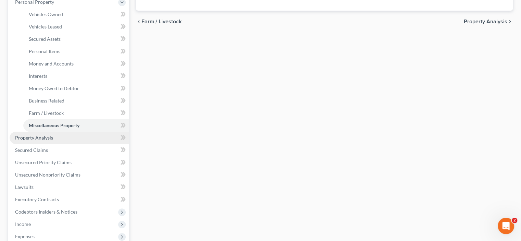
click at [48, 140] on span "Property Analysis" at bounding box center [34, 138] width 38 height 6
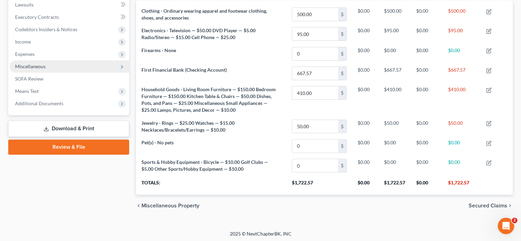
scroll to position [95, 0]
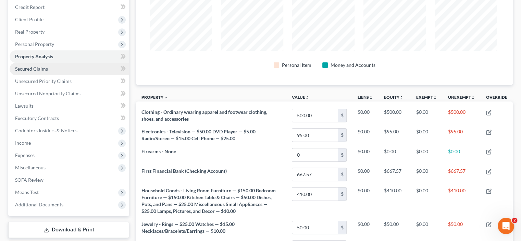
click at [48, 72] on span "Secured Claims" at bounding box center [31, 69] width 33 height 6
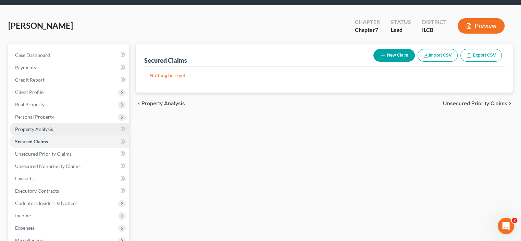
scroll to position [34, 0]
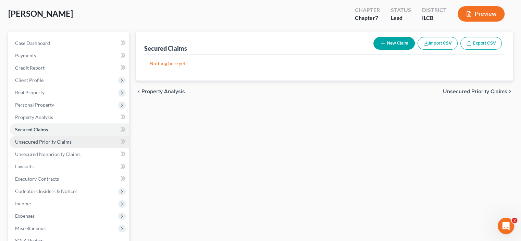
click at [60, 145] on span "Unsecured Priority Claims" at bounding box center [43, 142] width 57 height 6
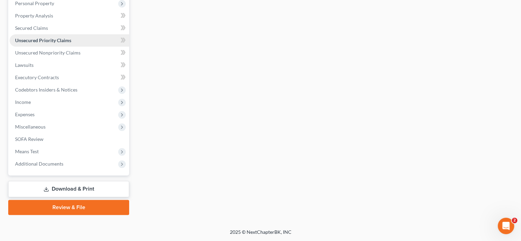
scroll to position [171, 0]
click at [37, 55] on span "Unsecured Nonpriority Claims" at bounding box center [47, 53] width 65 height 6
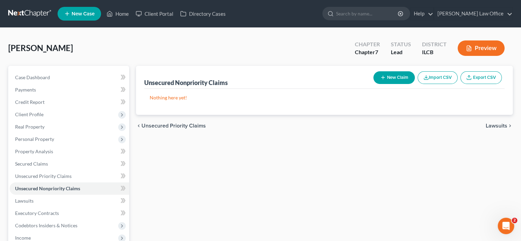
click at [373, 84] on button "New Claim" at bounding box center [393, 77] width 41 height 13
select select "0"
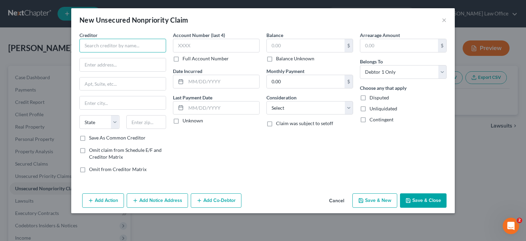
click at [79, 52] on input "text" at bounding box center [122, 46] width 87 height 14
paste input "Midland Credit Management, Inc."
type input "Midland Credit Management, Inc."
click at [280, 52] on input "text" at bounding box center [306, 45] width 78 height 13
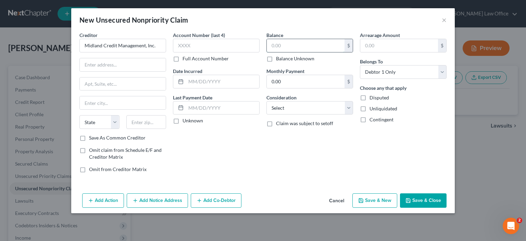
paste input "7,300.00"
type input "7,300.00"
click at [296, 115] on select "Select Cable / Satellite Services Collection Agency Credit Card Debt Debt Couns…" at bounding box center [310, 108] width 87 height 14
select select "2"
click at [267, 115] on select "Select Cable / Satellite Services Collection Agency Credit Card Debt Debt Couns…" at bounding box center [310, 108] width 87 height 14
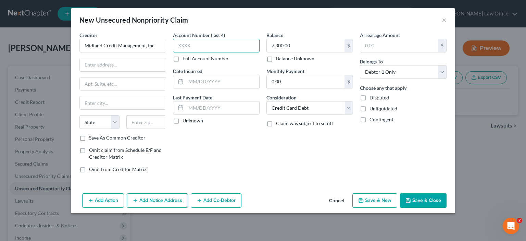
click at [173, 52] on input "text" at bounding box center [216, 46] width 87 height 14
type input "1372"
click at [80, 71] on input "text" at bounding box center [123, 64] width 86 height 13
paste input "PO Box 2121"
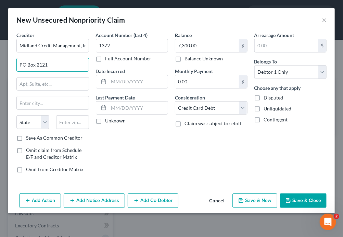
type input "PO Box 2121"
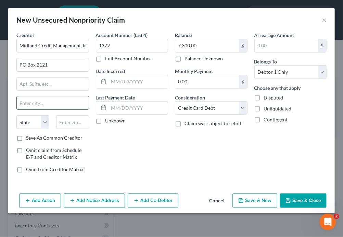
click at [64, 109] on input "text" at bounding box center [53, 102] width 72 height 13
paste input "Warren"
type input "Warren"
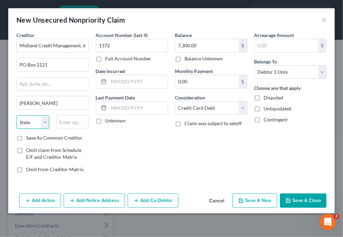
click at [48, 129] on select "State AL AK AR AZ CA CO CT DE DC FL GA GU HI ID IL IN IA KS KY LA ME MD MA MI M…" at bounding box center [32, 122] width 33 height 14
select select "23"
click at [21, 129] on select "State AL AK AR AZ CA CO CT DE DC FL GA GU HI ID IL IN IA KS KY LA ME MD MA MI M…" at bounding box center [32, 122] width 33 height 14
click at [77, 129] on input "text" at bounding box center [72, 122] width 33 height 14
type input "48090"
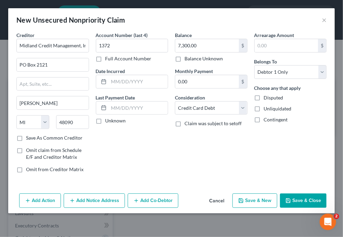
click at [132, 176] on div "Account Number (last 4) 1372 Full Account Number Date Incurred Last Payment Dat…" at bounding box center [131, 105] width 79 height 147
click at [106, 124] on label "Unknown" at bounding box center [116, 120] width 21 height 7
click at [108, 122] on input "Unknown" at bounding box center [110, 119] width 4 height 4
checkbox input "true"
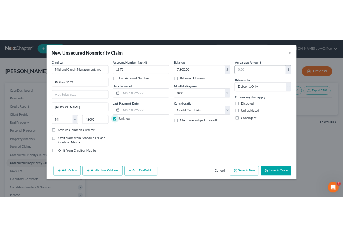
scroll to position [33, 0]
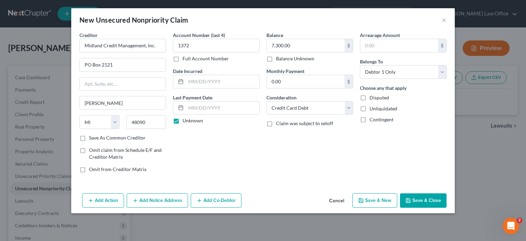
click at [397, 208] on button "Save & New" at bounding box center [374, 200] width 45 height 14
select select "0"
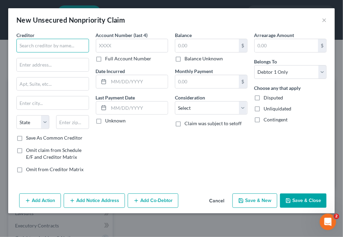
click at [33, 52] on input "text" at bounding box center [52, 46] width 73 height 14
paste input "Citibank, N.A"
type input "Citibank, N.A"
click at [58, 71] on input "text" at bounding box center [53, 64] width 72 height 13
paste input "P.O. Box 790034"
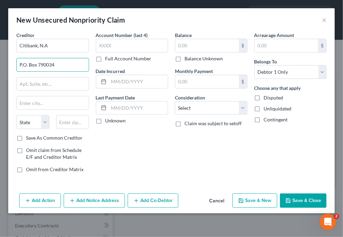
type input "P.O. Box 790034"
click at [62, 90] on input "text" at bounding box center [53, 83] width 72 height 13
paste input "St. Louis"
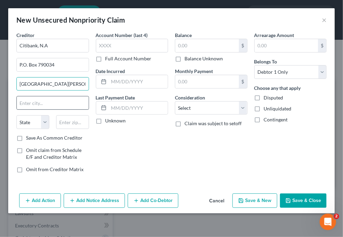
type input "St. Louis"
click at [62, 109] on input "text" at bounding box center [53, 102] width 72 height 13
drag, startPoint x: 63, startPoint y: 104, endPoint x: 52, endPoint y: 109, distance: 12.3
click at [54, 90] on input "St. Louis" at bounding box center [53, 83] width 72 height 13
drag, startPoint x: 64, startPoint y: 103, endPoint x: 1, endPoint y: 96, distance: 64.1
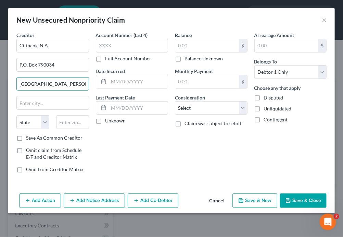
click at [1, 96] on div "New Unsecured Nonpriority Claim × Creditor * Citibank, N.A P.O. Box 790034 St. …" at bounding box center [171, 118] width 343 height 237
click at [35, 109] on input "text" at bounding box center [53, 102] width 72 height 13
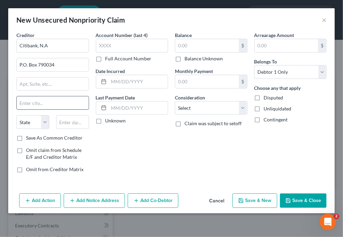
paste input "St. Louis"
type input "St. Louis"
click at [37, 129] on select "State AL AK AR AZ CA CO CT DE DC FL GA GU HI ID IL IN IA KS KY LA ME MD MA MI M…" at bounding box center [32, 122] width 33 height 14
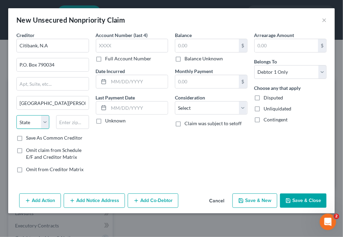
select select "26"
click at [21, 129] on select "State AL AK AR AZ CA CO CT DE DC FL GA GU HI ID IL IN IA KS KY LA ME MD MA MI M…" at bounding box center [32, 122] width 33 height 14
click at [75, 129] on input "text" at bounding box center [72, 122] width 33 height 14
click at [69, 129] on input "text" at bounding box center [72, 122] width 33 height 14
paste input "63179-0034"
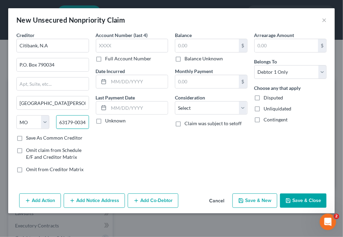
scroll to position [0, 7]
drag, startPoint x: 74, startPoint y: 153, endPoint x: 93, endPoint y: 152, distance: 19.6
click at [93, 152] on div "Creditor * Citibank, N.A P.O. Box 790034 St. Louis State AL AK AR AZ CA CO CT D…" at bounding box center [171, 105] width 317 height 147
type input "63179"
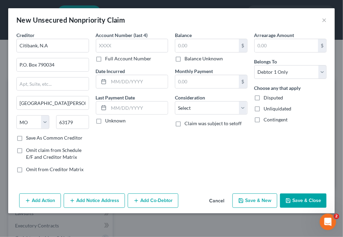
type input "Saint Louis"
click at [133, 52] on input "text" at bounding box center [132, 46] width 73 height 14
paste input "5300"
type input "5300"
click at [270, 52] on input "text" at bounding box center [287, 45] width 64 height 13
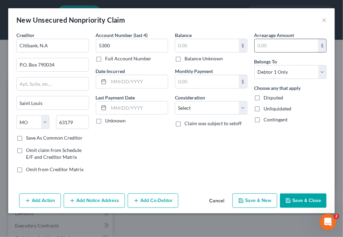
paste input "$2,400.00"
type input "2,400.00"
click at [235, 115] on select "Select Cable / Satellite Services Collection Agency Credit Card Debt Debt Couns…" at bounding box center [211, 108] width 73 height 14
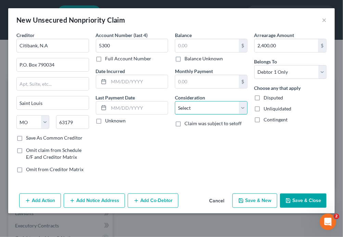
select select "2"
click at [175, 115] on select "Select Cable / Satellite Services Collection Agency Credit Card Debt Debt Couns…" at bounding box center [211, 108] width 73 height 14
drag, startPoint x: 297, startPoint y: 208, endPoint x: 246, endPoint y: 161, distance: 69.8
click at [246, 162] on div "New Unsecured Nonpriority Claim × Creditor * Citibank, N.A P.O. Box 790034 Sain…" at bounding box center [171, 110] width 327 height 205
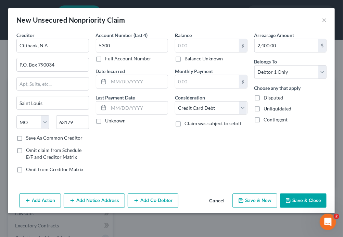
click at [254, 208] on button "Save & New" at bounding box center [255, 200] width 45 height 14
select select "0"
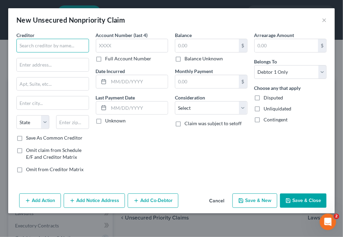
click at [50, 52] on input "text" at bounding box center [52, 46] width 73 height 14
paste input "Discover Bank"
type input "Discover Bank"
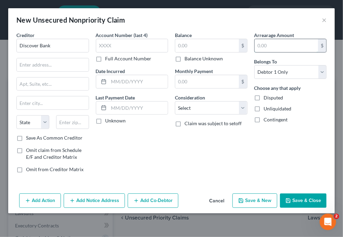
click at [274, 52] on input "text" at bounding box center [287, 45] width 64 height 13
paste input "18,000.00"
type input "18,000.00"
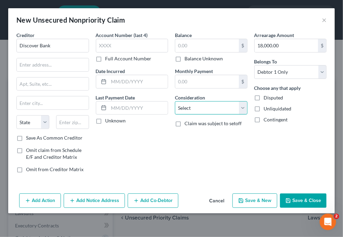
click at [210, 115] on select "Select Cable / Satellite Services Collection Agency Credit Card Debt Debt Couns…" at bounding box center [211, 108] width 73 height 14
select select "2"
click at [175, 115] on select "Select Cable / Satellite Services Collection Agency Credit Card Debt Debt Couns…" at bounding box center [211, 108] width 73 height 14
click at [29, 71] on input "text" at bounding box center [53, 64] width 72 height 13
paste input "P.O. Box 30943"
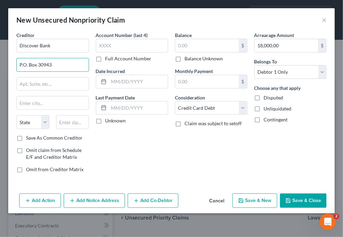
type input "P.O. Box 30943"
click at [74, 90] on input "text" at bounding box center [53, 83] width 72 height 13
paste input "Discover Financial Services LLC"
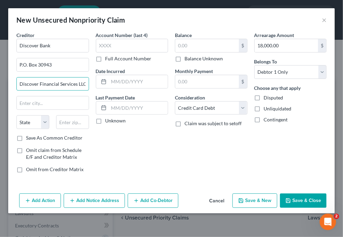
scroll to position [0, 21]
type input "Discover Financial Services LLC"
click at [38, 109] on input "text" at bounding box center [53, 102] width 72 height 13
paste input "Salt Lake City"
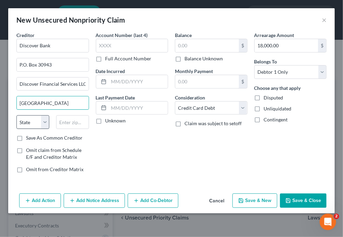
type input "Salt Lake City"
click at [48, 129] on select "State AL AK AR AZ CA CO CT DE DC FL GA GU HI ID IL IN IA KS KY LA ME MD MA MI M…" at bounding box center [32, 122] width 33 height 14
select select "46"
click at [21, 129] on select "State AL AK AR AZ CA CO CT DE DC FL GA GU HI ID IL IN IA KS KY LA ME MD MA MI M…" at bounding box center [32, 122] width 33 height 14
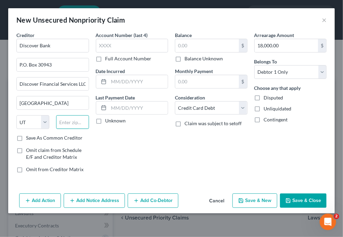
click at [63, 129] on input "text" at bounding box center [72, 122] width 33 height 14
paste input "84130"
type input "84130"
click at [106, 124] on label "Unknown" at bounding box center [116, 120] width 21 height 7
click at [108, 122] on input "Unknown" at bounding box center [110, 119] width 4 height 4
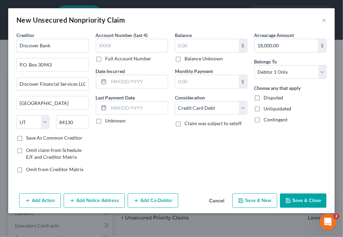
checkbox input "true"
click at [254, 208] on button "Save & New" at bounding box center [255, 200] width 45 height 14
select select "0"
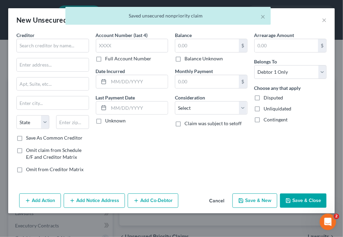
type input "0.00"
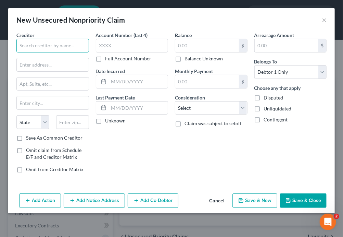
click at [67, 52] on input "text" at bounding box center [52, 46] width 73 height 14
paste input "[PERSON_NAME][GEOGRAPHIC_DATA]"
type input "[PERSON_NAME][GEOGRAPHIC_DATA]"
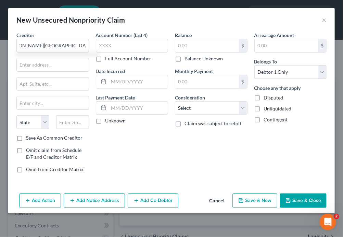
scroll to position [0, 0]
click at [55, 71] on input "text" at bounding box center [53, 64] width 72 height 13
paste input "1000 North Allen Street"
type input "1000 North Allen Street"
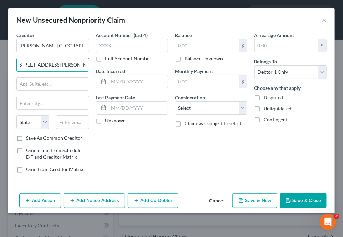
scroll to position [0, 0]
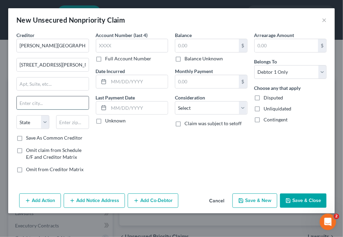
click at [56, 109] on input "text" at bounding box center [53, 102] width 72 height 13
paste input "Robinson"
type input "Robinson"
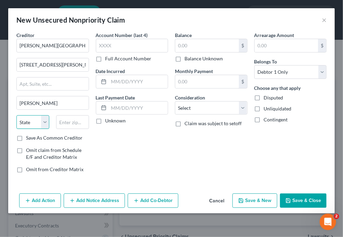
click at [48, 129] on select "State AL AK AR AZ CA CO CT DE DC FL GA GU HI ID IL IN IA KS KY LA ME MD MA MI M…" at bounding box center [32, 122] width 33 height 14
select select "14"
click at [21, 129] on select "State AL AK AR AZ CA CO CT DE DC FL GA GU HI ID IL IN IA KS KY LA ME MD MA MI M…" at bounding box center [32, 122] width 33 height 14
click at [75, 129] on input "text" at bounding box center [72, 122] width 33 height 14
type input "62454"
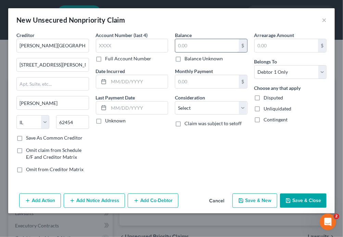
click at [203, 52] on input "text" at bounding box center [207, 45] width 64 height 13
paste input "1,267.55"
type input "1,267.55"
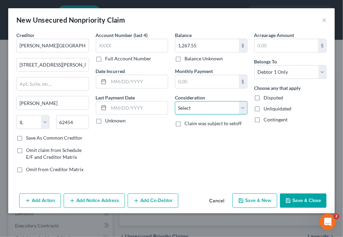
click at [235, 115] on select "Select Cable / Satellite Services Collection Agency Credit Card Debt Debt Couns…" at bounding box center [211, 108] width 73 height 14
select select "9"
click at [175, 115] on select "Select Cable / Satellite Services Collection Agency Credit Card Debt Debt Couns…" at bounding box center [211, 108] width 73 height 14
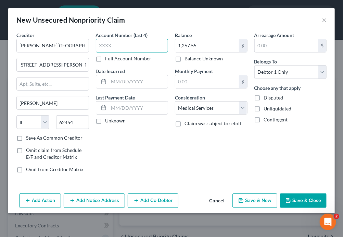
drag, startPoint x: 122, startPoint y: 56, endPoint x: 92, endPoint y: 56, distance: 29.8
click at [92, 56] on div "Creditor * Crawford Memorial Hospital 1000 North Allen Street Robinson State AL…" at bounding box center [171, 105] width 317 height 147
type input "5674"
click at [119, 88] on input "text" at bounding box center [138, 81] width 59 height 13
click at [122, 88] on input "text" at bounding box center [138, 81] width 59 height 13
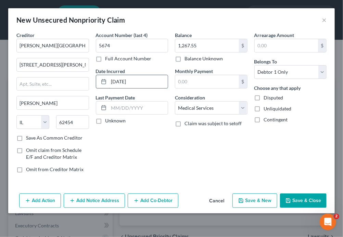
type input "11/14/2024"
click at [202, 88] on input "text" at bounding box center [207, 81] width 64 height 13
click at [293, 52] on input "text" at bounding box center [287, 45] width 64 height 13
type input "85.64"
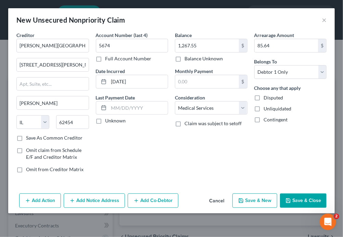
click at [253, 208] on button "Save & New" at bounding box center [255, 200] width 45 height 14
select select "0"
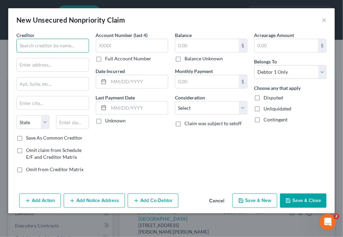
click at [59, 52] on input "text" at bounding box center [52, 46] width 73 height 14
paste input "GSH Physician Services, Inc."
type input "GSH Physician Services, Inc."
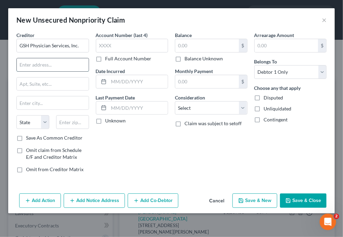
click at [66, 71] on input "text" at bounding box center [53, 64] width 72 height 13
paste input "P.O. Box 775836"
type input "P.O. Box 775836"
click at [38, 109] on input "text" at bounding box center [53, 102] width 72 height 13
paste input "Chicago"
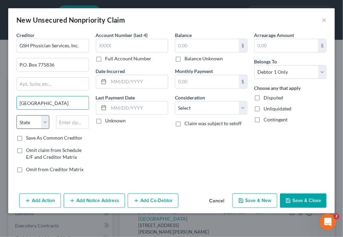
type input "Chicago"
click at [49, 129] on select "State AL AK AR AZ CA CO CT DE DC FL GA GU HI ID IL IN IA KS KY LA ME MD MA MI M…" at bounding box center [32, 122] width 33 height 14
select select "14"
click at [21, 129] on select "State AL AK AR AZ CA CO CT DE DC FL GA GU HI ID IL IN IA KS KY LA ME MD MA MI M…" at bounding box center [32, 122] width 33 height 14
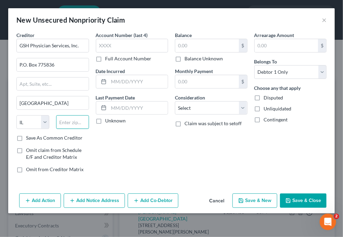
click at [73, 129] on input "text" at bounding box center [72, 122] width 33 height 14
type input "60677"
click at [259, 39] on input "text" at bounding box center [287, 45] width 64 height 13
paste input "278.00"
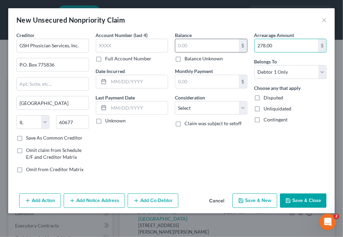
paste input "63.39"
type input "63.39"
click at [236, 101] on select "Select Cable / Satellite Services Collection Agency Credit Card Debt Debt Couns…" at bounding box center [211, 108] width 73 height 14
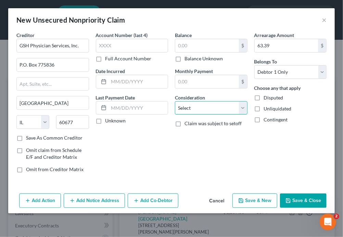
select select "9"
click at [175, 101] on select "Select Cable / Satellite Services Collection Agency Credit Card Debt Debt Couns…" at bounding box center [211, 108] width 73 height 14
click at [248, 208] on button "Save & New" at bounding box center [255, 200] width 45 height 14
select select "0"
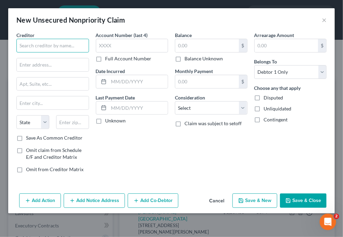
click at [59, 52] on input "text" at bounding box center [52, 46] width 73 height 14
paste input "Hoadland Spinal Injury & Rehab"
type input "Hoadland Spinal Injury & Rehab"
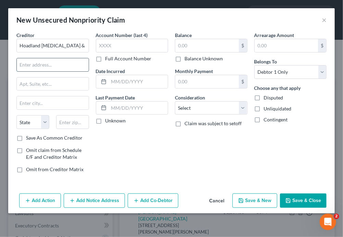
click at [40, 71] on input "text" at bounding box center [53, 64] width 72 height 13
paste input "1900 S. 18th Street"
type input "1900 S. 18th Street"
click at [34, 90] on input "text" at bounding box center [53, 83] width 72 height 13
paste input "1900 S. 18th Street"
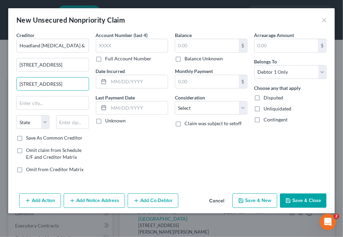
drag, startPoint x: 32, startPoint y: 100, endPoint x: 1, endPoint y: 99, distance: 30.8
click at [1, 99] on div "New Unsecured Nonpriority Claim × Creditor * Hoadland Spinal Injury & Rehab 190…" at bounding box center [171, 118] width 343 height 237
paste input "Suite 5"
type input "Suite 5"
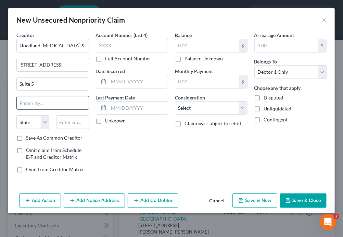
click at [56, 109] on input "text" at bounding box center [53, 102] width 72 height 13
paste input "Effingham"
type input "Effingham"
click at [28, 129] on select "State AL AK AR AZ CA CO CT DE DC FL GA GU HI ID IL IN IA KS KY LA ME MD MA MI M…" at bounding box center [32, 122] width 33 height 14
select select "14"
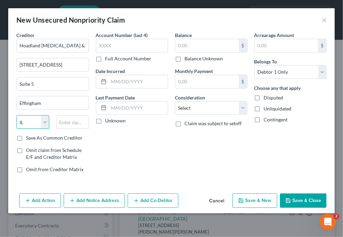
click at [21, 129] on select "State AL AK AR AZ CA CO CT DE DC FL GA GU HI ID IL IN IA KS KY LA ME MD MA MI M…" at bounding box center [32, 122] width 33 height 14
click at [79, 129] on input "text" at bounding box center [72, 122] width 33 height 14
type input "62401"
click at [263, 52] on input "text" at bounding box center [287, 45] width 64 height 13
paste input "1,214.00"
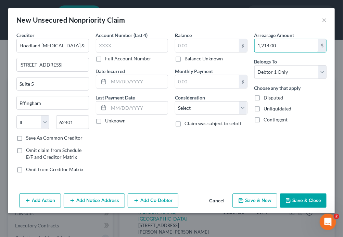
type input "1,214.00"
click at [231, 115] on select "Select Cable / Satellite Services Collection Agency Credit Card Debt Debt Couns…" at bounding box center [211, 108] width 73 height 14
select select "9"
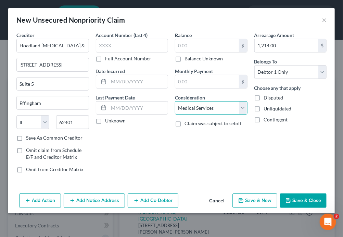
click at [175, 115] on select "Select Cable / Satellite Services Collection Agency Credit Card Debt Debt Couns…" at bounding box center [211, 108] width 73 height 14
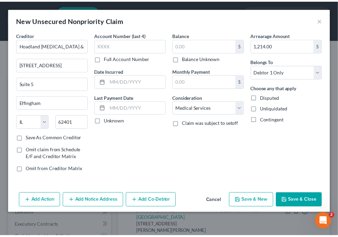
scroll to position [63, 0]
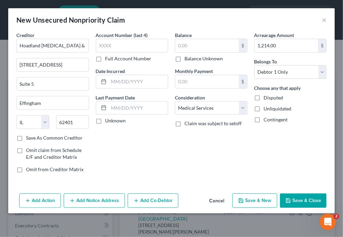
click at [295, 208] on button "Save & Close" at bounding box center [303, 200] width 47 height 14
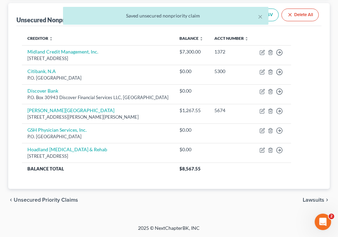
scroll to position [343, 0]
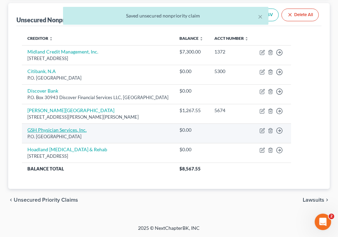
click at [87, 127] on link "GSH Physician Services, Inc." at bounding box center [56, 130] width 59 height 6
select select "14"
select select "9"
select select "0"
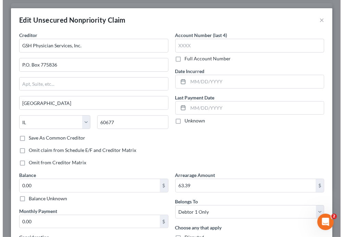
scroll to position [342, 0]
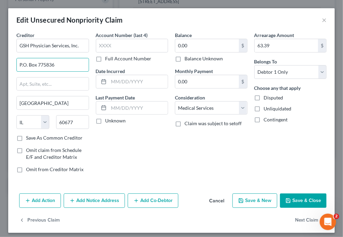
drag, startPoint x: 47, startPoint y: 76, endPoint x: 1, endPoint y: 72, distance: 45.4
click at [1, 72] on div "Edit Unsecured Nonpriority Claim × Creditor * GSH Physician Services, Inc. P.O.…" at bounding box center [171, 118] width 343 height 237
paste input "text"
click at [38, 71] on input "text" at bounding box center [53, 64] width 72 height 13
paste input "1404 E Main Stree"
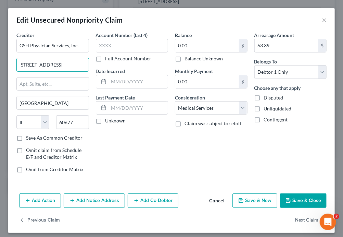
type input "1404 E Main Street"
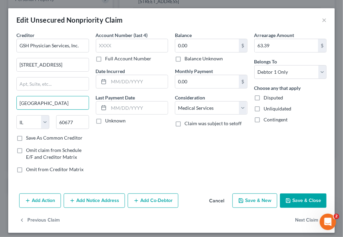
drag, startPoint x: 51, startPoint y: 128, endPoint x: 18, endPoint y: 124, distance: 32.5
click at [19, 124] on div "Creditor * GSH Physician Services, Inc. 1404 E Main Street Chicago State AL AK …" at bounding box center [52, 105] width 79 height 147
paste input "Robinson"
type input "Robinson"
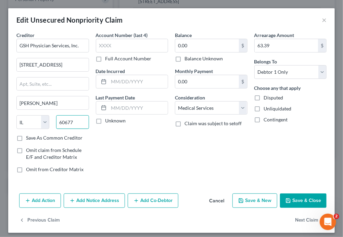
drag, startPoint x: 82, startPoint y: 154, endPoint x: 60, endPoint y: 149, distance: 22.5
click at [60, 129] on input "60677" at bounding box center [72, 122] width 33 height 14
paste input "2454"
type input "62454"
click at [120, 52] on input "text" at bounding box center [132, 46] width 73 height 14
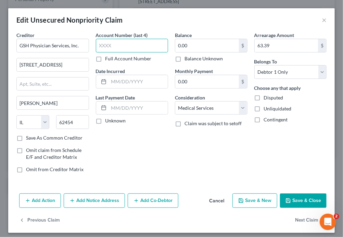
paste input "3033"
drag, startPoint x: 124, startPoint y: 58, endPoint x: 88, endPoint y: 55, distance: 35.8
click at [88, 55] on div "Creditor * GSH Physician Services, Inc. 1404 E Main Street Robinson State AL AK…" at bounding box center [171, 105] width 317 height 147
type input "0332"
click at [132, 88] on input "text" at bounding box center [138, 81] width 59 height 13
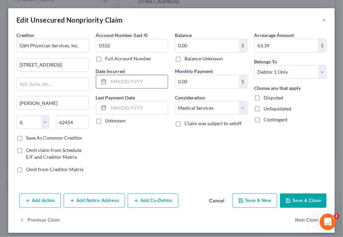
paste input "03/04/2025"
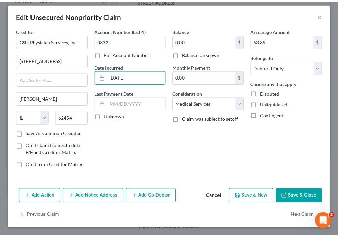
scroll to position [69, 0]
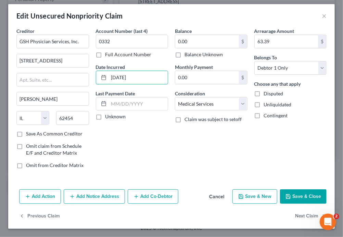
type input "03/04/2025"
click at [244, 201] on button "Save & New" at bounding box center [255, 196] width 45 height 14
select select "0"
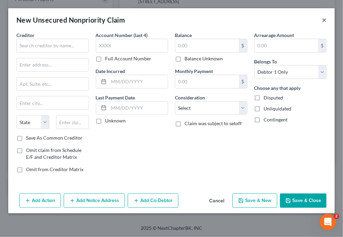
click at [322, 22] on button "×" at bounding box center [324, 20] width 5 height 8
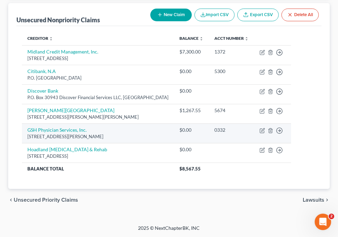
scroll to position [390, 0]
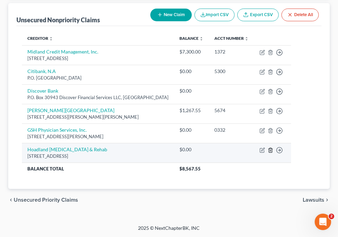
click at [273, 147] on icon "button" at bounding box center [270, 149] width 5 height 5
click at [273, 149] on polyline "button" at bounding box center [271, 149] width 4 height 0
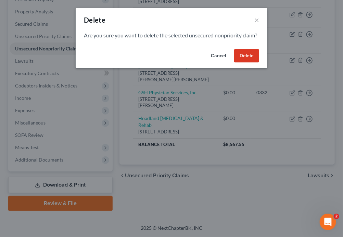
click at [259, 63] on button "Delete" at bounding box center [246, 56] width 25 height 14
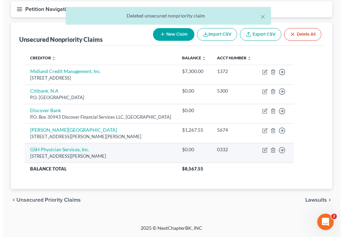
scroll to position [256, 0]
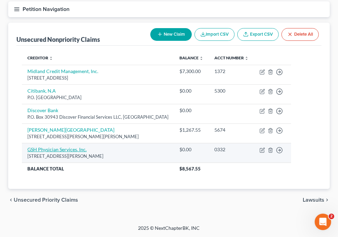
click at [87, 152] on link "GSH Physician Services, Inc." at bounding box center [56, 149] width 59 height 6
select select "14"
select select "9"
select select "0"
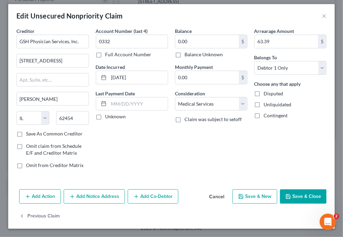
scroll to position [87, 0]
click at [242, 189] on button "Save & New" at bounding box center [255, 196] width 45 height 14
select select "0"
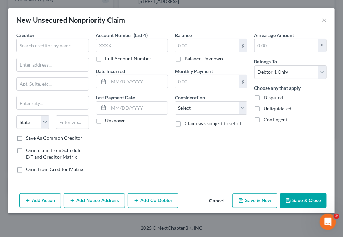
click at [271, 178] on div "Arrearage Amount $ Belongs To * Select Debtor 1 Only Debtor 2 Only Debtor 1 And…" at bounding box center [290, 105] width 79 height 147
drag, startPoint x: 127, startPoint y: 60, endPoint x: 97, endPoint y: 58, distance: 30.2
click at [97, 52] on input "text" at bounding box center [132, 46] width 73 height 14
type input "9301"
click at [259, 39] on label "Arrearage Amount" at bounding box center [275, 35] width 40 height 7
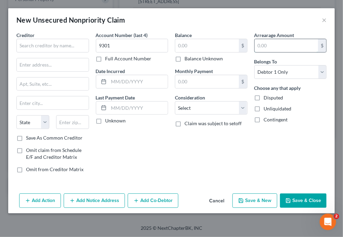
click at [262, 52] on input "text" at bounding box center [287, 45] width 64 height 13
type input "44.90"
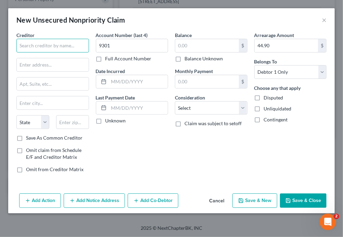
click at [43, 52] on input "text" at bounding box center [52, 46] width 73 height 14
paste input "Philips CardioNet, LLC"
type input "Philips CardioNet, LLC"
click at [47, 71] on input "text" at bounding box center [53, 64] width 72 height 13
paste input "PO Box 508"
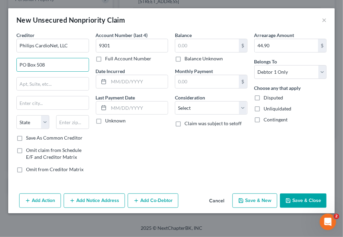
type input "PO Box 508"
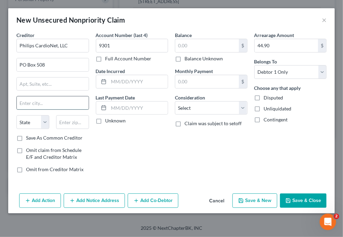
click at [36, 109] on input "text" at bounding box center [53, 102] width 72 height 13
paste input "Malvern"
type input "Malvern"
click at [46, 129] on select "State AL AK AR AZ CA CO CT DE DC FL GA GU HI ID IL IN IA KS KY LA ME MD MA MI M…" at bounding box center [32, 122] width 33 height 14
select select "39"
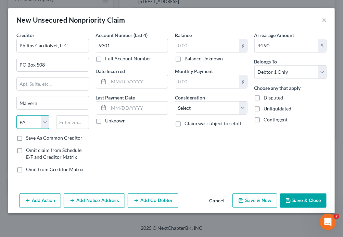
click at [21, 129] on select "State AL AK AR AZ CA CO CT DE DC FL GA GU HI ID IL IN IA KS KY LA ME MD MA MI M…" at bounding box center [32, 122] width 33 height 14
click at [84, 129] on input "text" at bounding box center [72, 122] width 33 height 14
type input "19355"
click at [190, 52] on input "text" at bounding box center [207, 45] width 64 height 13
paste input "44.90"
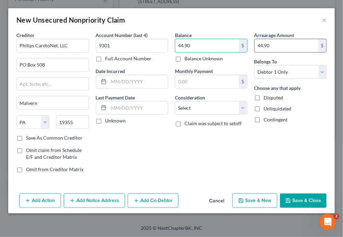
type input "44.90"
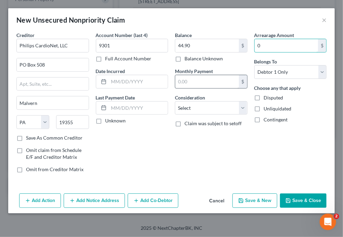
type input "0"
click at [189, 88] on input "text" at bounding box center [207, 81] width 64 height 13
type input "5"
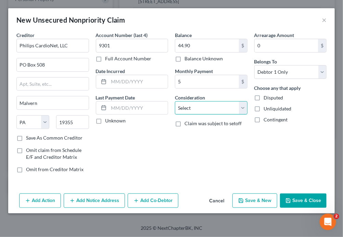
click at [236, 115] on select "Select Cable / Satellite Services Collection Agency Credit Card Debt Debt Couns…" at bounding box center [211, 108] width 73 height 14
select select "9"
click at [175, 115] on select "Select Cable / Satellite Services Collection Agency Credit Card Debt Debt Couns…" at bounding box center [211, 108] width 73 height 14
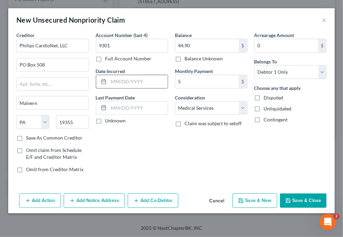
click at [116, 88] on input "text" at bounding box center [138, 81] width 59 height 13
paste input "11/20/2024"
type input "11/20/2024"
click at [308, 178] on div "Arrearage Amount 0 $ Belongs To * Select Debtor 1 Only Debtor 2 Only Debtor 1 A…" at bounding box center [290, 105] width 79 height 147
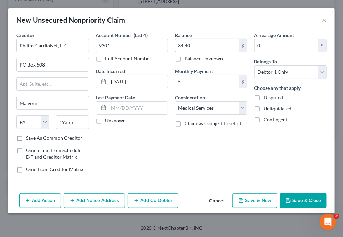
paste input "44.9"
type input "44.90"
click at [106, 124] on label "Unknown" at bounding box center [116, 120] width 21 height 7
click at [108, 122] on input "Unknown" at bounding box center [110, 119] width 4 height 4
checkbox input "true"
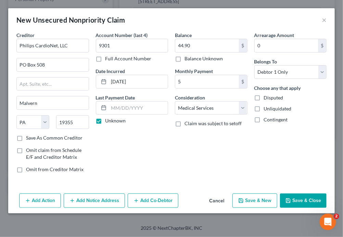
scroll to position [63, 0]
click at [242, 208] on button "Save & New" at bounding box center [255, 200] width 45 height 14
select select "0"
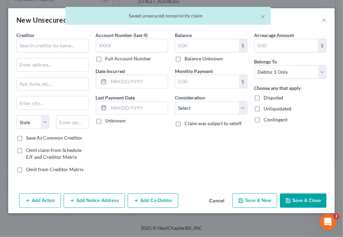
click at [328, 220] on icon "Open Intercom Messenger" at bounding box center [327, 221] width 5 height 5
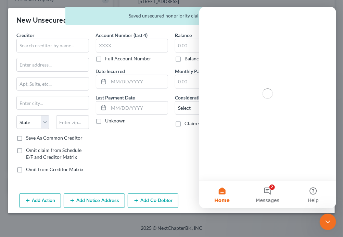
scroll to position [0, 0]
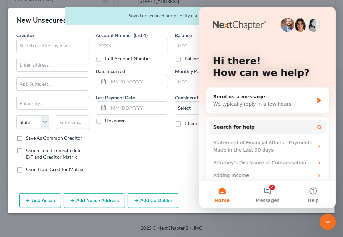
click at [328, 220] on icon "Close Intercom Messenger" at bounding box center [328, 221] width 8 height 8
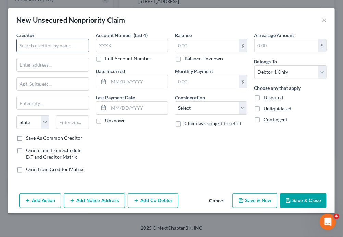
click at [73, 52] on input "text" at bounding box center [52, 46] width 73 height 14
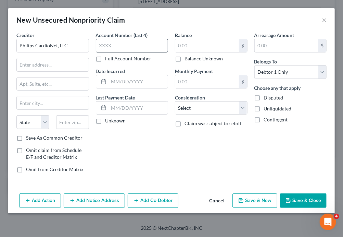
type input "Philips CardioNet, LLC"
click at [114, 52] on input "text" at bounding box center [132, 46] width 73 height 14
type input "7403"
click at [194, 52] on input "text" at bounding box center [207, 45] width 64 height 13
paste input "34.40"
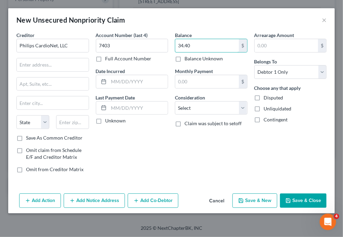
type input "34.40"
click at [138, 88] on input "text" at bounding box center [138, 81] width 59 height 13
paste input "12/09/2024"
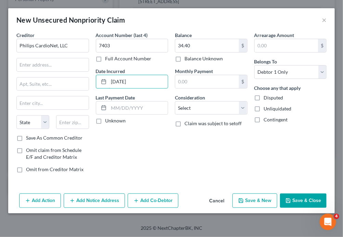
type input "12/09/2024"
click at [34, 71] on input "text" at bounding box center [53, 64] width 72 height 13
paste input "PO Box 508"
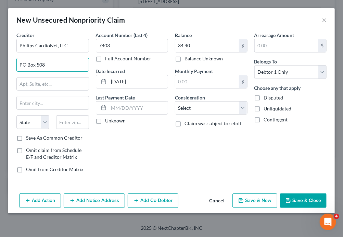
type input "PO Box 508"
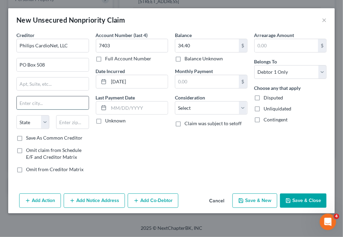
click at [36, 109] on input "text" at bounding box center [53, 102] width 72 height 13
paste input "Malvern"
type input "Malvern"
click at [68, 129] on input "text" at bounding box center [72, 122] width 33 height 14
paste input "19355"
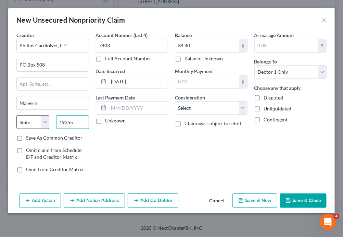
type input "19355"
click at [49, 129] on select "State AL AK AR AZ CA CO CT DE DC FL GA GU HI ID IL IN IA KS KY LA ME MD MA MI M…" at bounding box center [32, 122] width 33 height 14
select select "39"
click at [21, 129] on select "State AL AK AR AZ CA CO CT DE DC FL GA GU HI ID IL IN IA KS KY LA ME MD MA MI M…" at bounding box center [32, 122] width 33 height 14
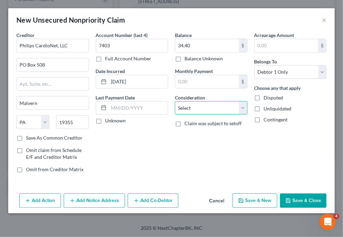
click at [235, 115] on select "Select Cable / Satellite Services Collection Agency Credit Card Debt Debt Couns…" at bounding box center [211, 108] width 73 height 14
select select "9"
click at [175, 115] on select "Select Cable / Satellite Services Collection Agency Credit Card Debt Debt Couns…" at bounding box center [211, 108] width 73 height 14
click at [164, 173] on div "Account Number (last 4) 7403 Full Account Number Date Incurred 12/09/2024 Last …" at bounding box center [131, 105] width 79 height 147
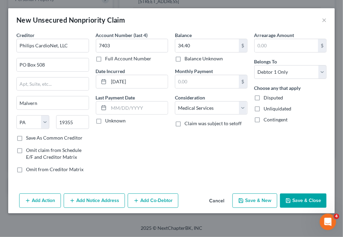
click at [248, 208] on button "Save & New" at bounding box center [255, 200] width 45 height 14
select select "0"
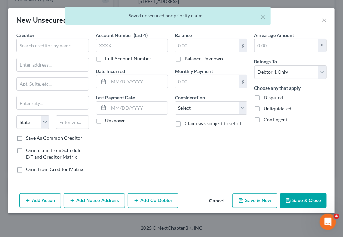
type input "0.00"
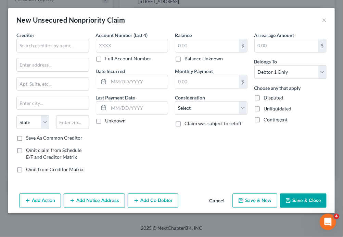
click at [292, 208] on button "Save & Close" at bounding box center [303, 200] width 47 height 14
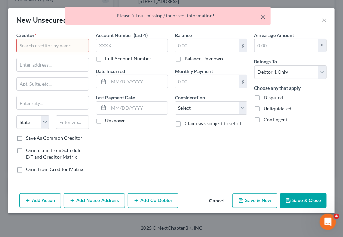
click at [261, 19] on button "×" at bounding box center [263, 16] width 5 height 8
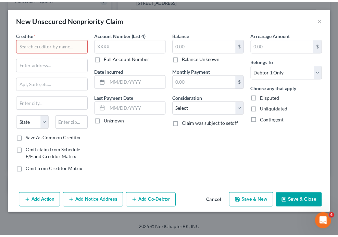
scroll to position [0, 0]
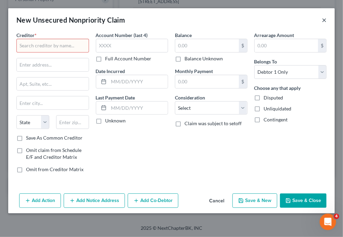
click at [322, 24] on button "×" at bounding box center [324, 20] width 5 height 8
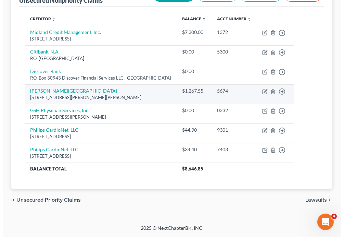
scroll to position [359, 0]
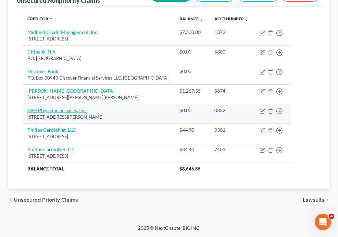
click at [87, 107] on link "GSH Physician Services, Inc." at bounding box center [56, 110] width 59 height 6
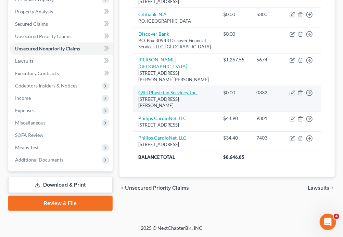
select select "14"
select select "9"
select select "0"
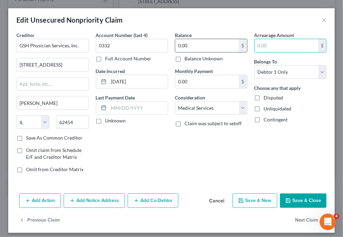
click at [196, 52] on input "0.00" at bounding box center [207, 45] width 64 height 13
paste input "63.39"
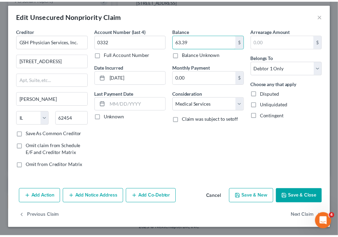
scroll to position [87, 0]
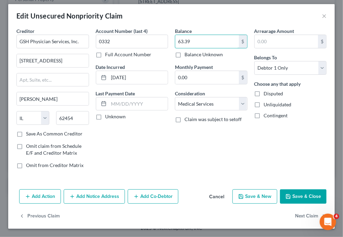
type input "63.39"
click at [306, 189] on button "Save & Close" at bounding box center [303, 196] width 47 height 14
type input "0"
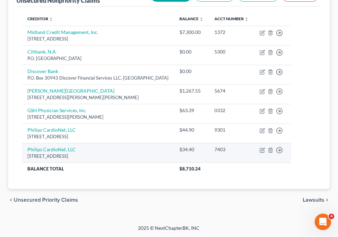
scroll to position [188, 0]
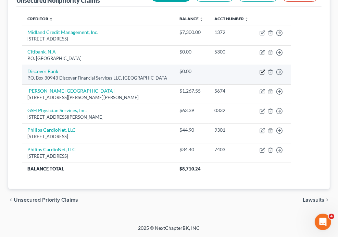
click at [264, 74] on icon "button" at bounding box center [262, 72] width 4 height 4
select select "46"
select select "2"
select select "0"
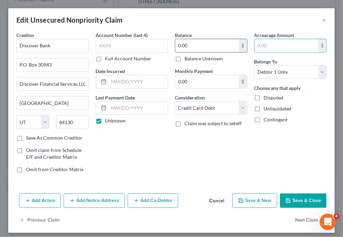
click at [201, 52] on input "0.00" at bounding box center [207, 45] width 64 height 13
paste input "18,00"
type input "18,000.00"
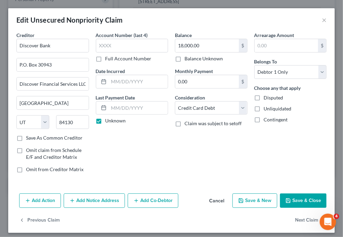
click at [251, 178] on div "Arrearage Amount $ Belongs To * Select Debtor 1 Only Debtor 2 Only Debtor 1 And…" at bounding box center [290, 105] width 79 height 147
click at [322, 22] on button "×" at bounding box center [324, 20] width 5 height 8
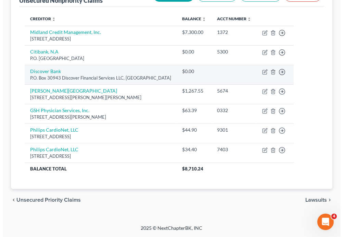
scroll to position [114, 0]
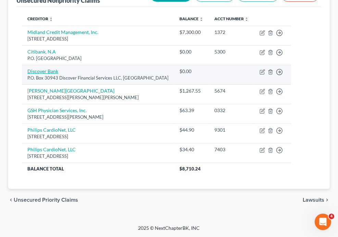
click at [58, 74] on link "Discover Bank" at bounding box center [42, 71] width 31 height 6
select select "46"
select select "2"
select select "0"
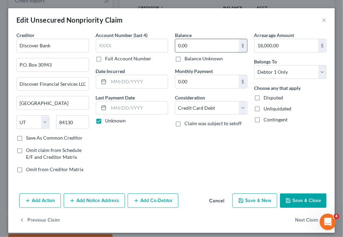
click at [198, 52] on input "0.00" at bounding box center [207, 45] width 64 height 13
paste input "18,00"
type input "18,000.00"
click at [282, 52] on input "18,000.00" at bounding box center [287, 45] width 64 height 13
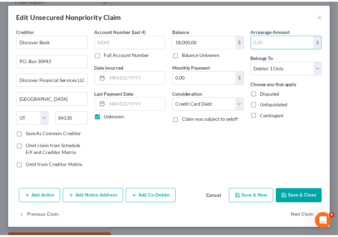
scroll to position [87, 0]
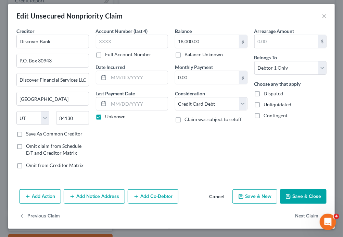
click at [253, 189] on button "Save & New" at bounding box center [255, 196] width 45 height 14
select select "0"
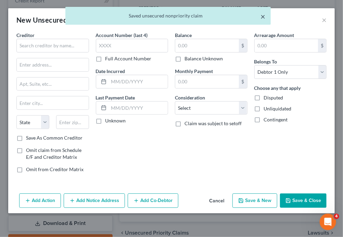
click at [263, 18] on button "×" at bounding box center [263, 16] width 5 height 8
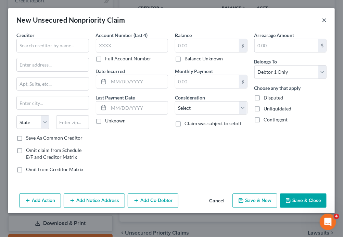
click at [322, 24] on button "×" at bounding box center [324, 20] width 5 height 8
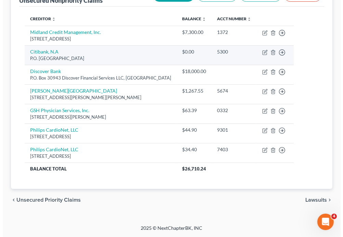
scroll to position [148, 0]
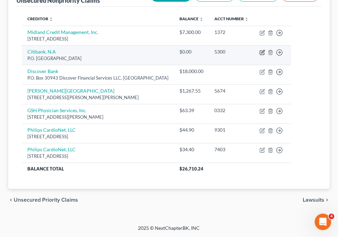
click at [265, 55] on icon "button" at bounding box center [262, 52] width 5 height 5
select select "26"
select select "2"
select select "0"
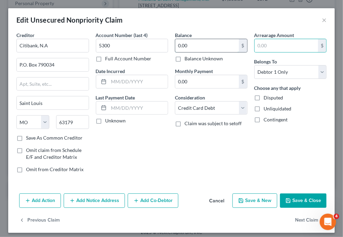
click at [209, 52] on input "0.00" at bounding box center [207, 45] width 64 height 13
type input "2,400.00"
click at [204, 52] on input "0.00" at bounding box center [207, 45] width 64 height 13
paste input "2,40"
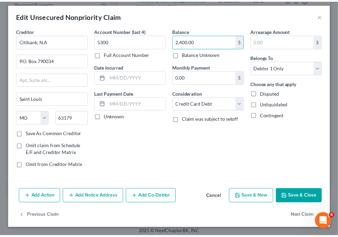
scroll to position [87, 0]
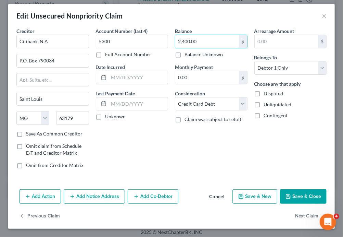
type input "2,400.00"
click at [293, 189] on button "Save & Close" at bounding box center [303, 196] width 47 height 14
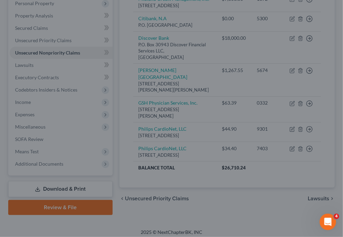
type input "0"
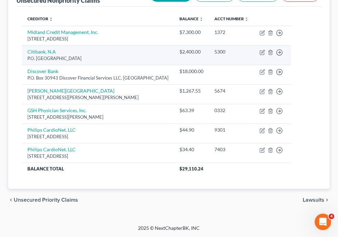
scroll to position [156, 0]
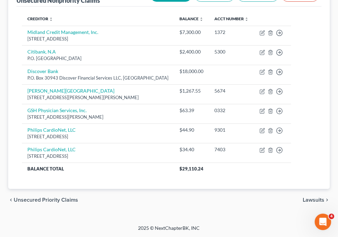
click at [0, 0] on span "Income" at bounding box center [0, 0] width 0 height 0
click at [0, 0] on span "Employment Income" at bounding box center [0, 0] width 0 height 0
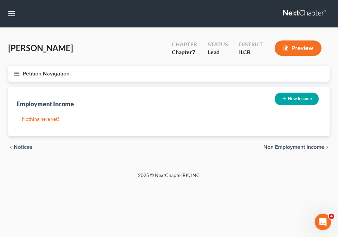
scroll to position [69, 0]
click at [0, 0] on link "Non Employment Income" at bounding box center [0, 0] width 0 height 0
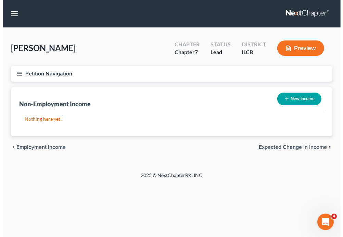
scroll to position [69, 0]
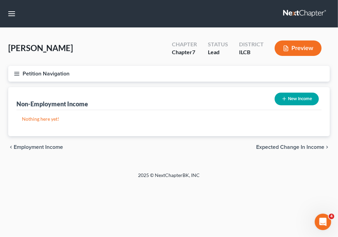
click at [285, 92] on button "New Income" at bounding box center [297, 98] width 44 height 13
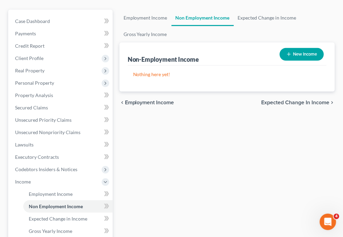
select select "0"
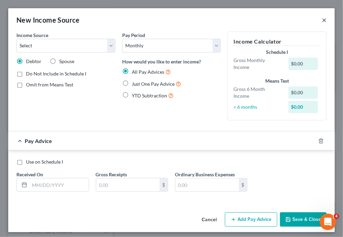
click at [322, 23] on button "×" at bounding box center [324, 20] width 5 height 8
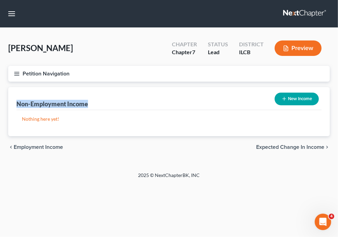
drag, startPoint x: 219, startPoint y: 82, endPoint x: 121, endPoint y: 85, distance: 98.7
click at [121, 87] on div "Non-Employment Income New Income Nothing here yet! Income Source For Current Mo…" at bounding box center [169, 111] width 322 height 49
copy div "Non-Employment Income"
click at [275, 92] on button "New Income" at bounding box center [297, 98] width 44 height 13
select select "0"
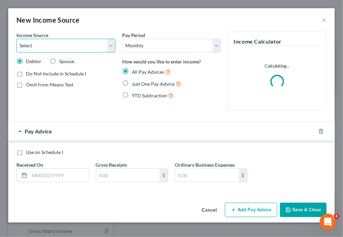
click at [111, 52] on select "Select Unemployment Disability (from employer) Pension Retirement Social Securi…" at bounding box center [65, 46] width 99 height 14
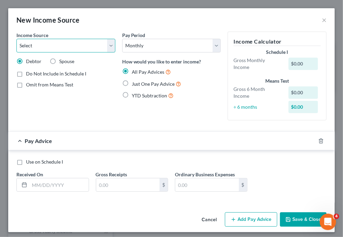
select select "4"
click at [21, 48] on select "Select Unemployment Disability (from employer) Pension Retirement Social Securi…" at bounding box center [65, 46] width 99 height 14
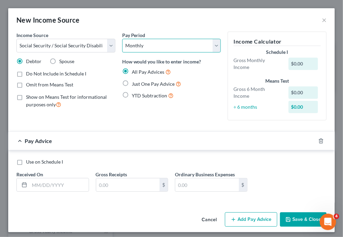
click at [209, 52] on select "Select Monthly Twice Monthly Every Other Week Weekly" at bounding box center [171, 46] width 99 height 14
click at [122, 48] on select "Select Monthly Twice Monthly Every Other Week Weekly" at bounding box center [171, 46] width 99 height 14
click at [289, 70] on div "$0.00" at bounding box center [303, 64] width 29 height 12
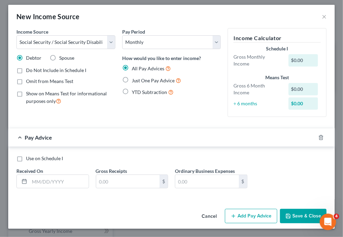
scroll to position [0, 0]
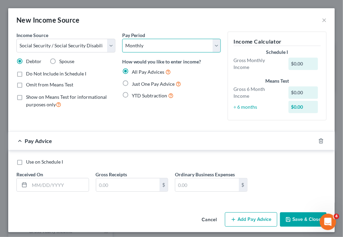
click at [211, 52] on select "Select Monthly Twice Monthly Every Other Week Weekly" at bounding box center [171, 46] width 99 height 14
select select "3"
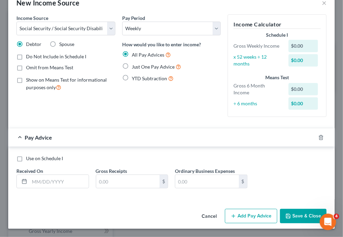
scroll to position [89, 0]
click at [37, 175] on input "text" at bounding box center [58, 181] width 59 height 13
click at [56, 175] on input "text" at bounding box center [58, 181] width 59 height 13
paste input "03/03/2025"
type input "03/03/2025"
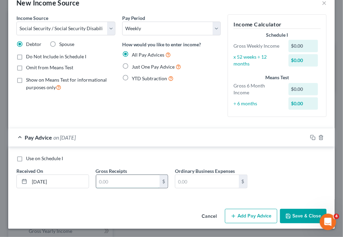
click at [114, 175] on input "text" at bounding box center [128, 181] width 64 height 13
paste input "$1,858.60"
type input "1,858.60"
drag, startPoint x: 227, startPoint y: 213, endPoint x: 216, endPoint y: 228, distance: 18.8
click at [227, 213] on button "Add Pay Advice" at bounding box center [251, 216] width 52 height 14
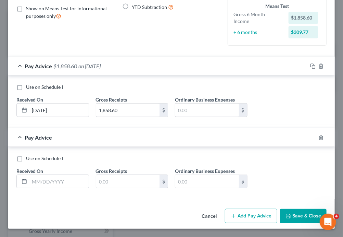
scroll to position [158, 0]
click at [49, 187] on input "text" at bounding box center [58, 181] width 59 height 13
paste input "04/03/2025"
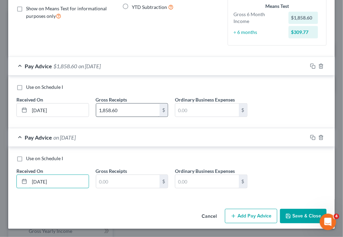
type input "04/03/2025"
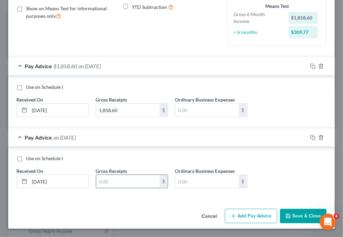
click at [134, 188] on input "text" at bounding box center [128, 181] width 64 height 13
paste input "1,858.60"
type input "1,858.60"
click at [241, 211] on button "Add Pay Advice" at bounding box center [251, 216] width 52 height 14
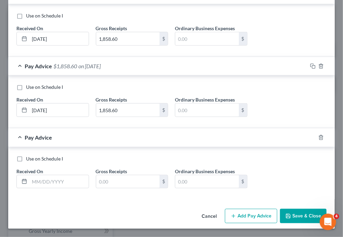
scroll to position [284, 0]
click at [64, 175] on input "text" at bounding box center [58, 181] width 59 height 13
paste input "Received On Gross Receipts 03/03/2025 $1,858.60 04/03/2025 $1,858.60 05/03/2025"
drag, startPoint x: 55, startPoint y: 159, endPoint x: 30, endPoint y: 171, distance: 27.4
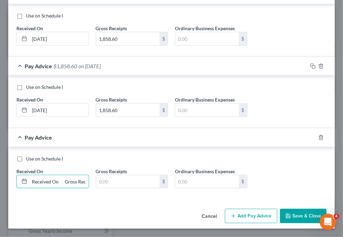
click at [30, 171] on div "Received On * Received On Gross Receipts 03/03/2025 $1,858.60 04/03/2025 $1,858…" at bounding box center [52, 178] width 79 height 21
type input "05/03/2025"
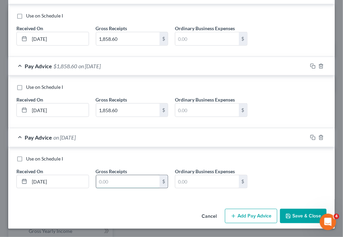
click at [106, 175] on input "text" at bounding box center [128, 181] width 64 height 13
paste input "$1,905.00"
type input "1,905.00"
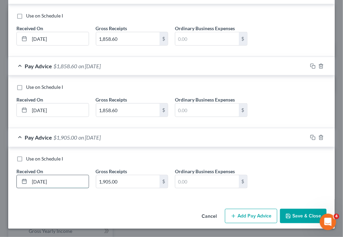
drag, startPoint x: 73, startPoint y: 161, endPoint x: 40, endPoint y: 165, distance: 33.1
click at [40, 175] on input "05/03/2025" at bounding box center [58, 181] width 59 height 13
drag, startPoint x: 236, startPoint y: 213, endPoint x: 235, endPoint y: 234, distance: 21.6
click at [234, 215] on button "Add Pay Advice" at bounding box center [251, 216] width 52 height 14
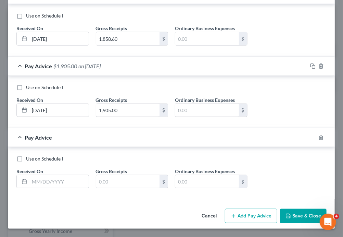
scroll to position [352, 0]
click at [55, 188] on input "text" at bounding box center [58, 181] width 59 height 13
paste input "05/03/2025"
click at [43, 188] on input "05/03/2025" at bounding box center [58, 181] width 59 height 13
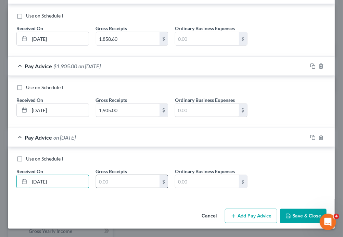
type input "06/03/2025"
click at [110, 188] on input "text" at bounding box center [128, 181] width 64 height 13
click at [118, 188] on input "text" at bounding box center [128, 181] width 64 height 13
paste input "1,905.00"
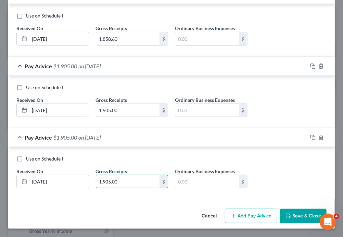
type input "1,905.00"
click at [237, 210] on button "Add Pay Advice" at bounding box center [251, 216] width 52 height 14
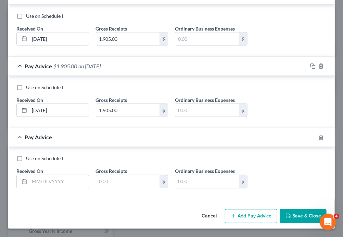
scroll to position [479, 0]
click at [49, 175] on input "text" at bounding box center [58, 181] width 59 height 13
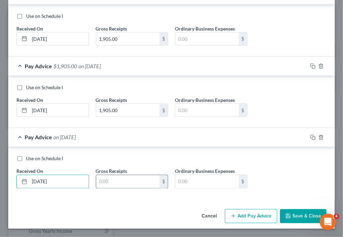
type input "07/03/2025"
click at [116, 175] on input "text" at bounding box center [128, 181] width 64 height 13
type input "1,905.00"
click at [147, 190] on div "Use on Schedule I Received On * 07/03/2025 Gross Receipts 1,905.00 $ Ordinary B…" at bounding box center [171, 173] width 327 height 52
drag, startPoint x: 229, startPoint y: 208, endPoint x: 217, endPoint y: 218, distance: 15.6
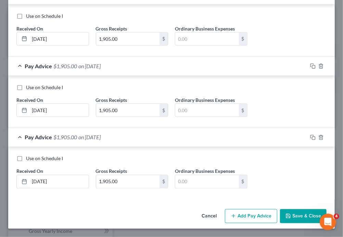
click at [228, 209] on button "Add Pay Advice" at bounding box center [251, 216] width 52 height 14
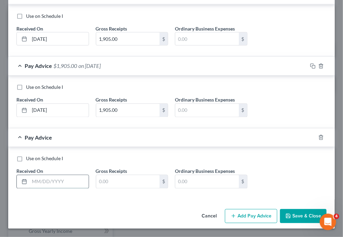
click at [53, 175] on input "text" at bounding box center [58, 181] width 59 height 13
type input "08/03/2025"
click at [116, 175] on input "text" at bounding box center [128, 181] width 64 height 13
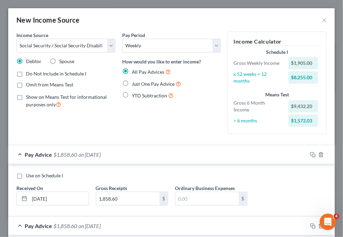
scroll to position [34, 0]
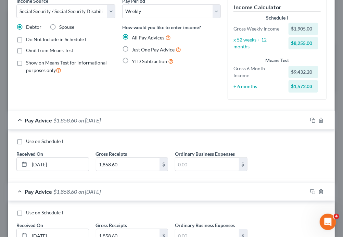
type input "1,905.00"
click at [206, 18] on select "Select Monthly Twice Monthly Every Other Week Weekly" at bounding box center [171, 11] width 99 height 14
select select "0"
click at [122, 14] on select "Select Monthly Twice Monthly Every Other Week Weekly" at bounding box center [171, 11] width 99 height 14
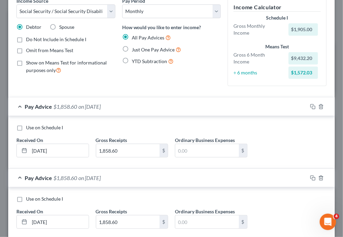
click at [286, 131] on div "Use on Schedule I" at bounding box center [171, 127] width 310 height 7
drag, startPoint x: 24, startPoint y: 168, endPoint x: 26, endPoint y: 185, distance: 17.0
click at [26, 131] on label "Use on Schedule I" at bounding box center [44, 127] width 37 height 7
click at [29, 128] on input "Use on Schedule I" at bounding box center [31, 126] width 4 height 4
checkbox input "true"
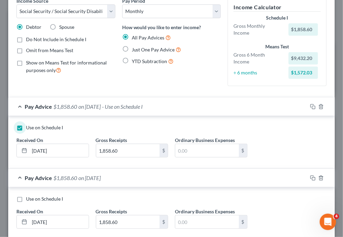
scroll to position [0, 0]
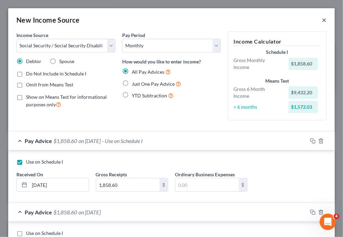
click at [322, 23] on button "×" at bounding box center [324, 20] width 5 height 8
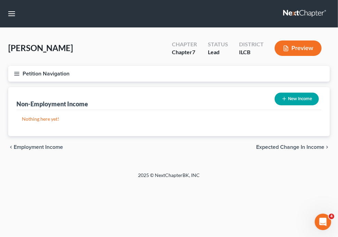
click at [282, 92] on button "New Income" at bounding box center [297, 98] width 44 height 13
select select "0"
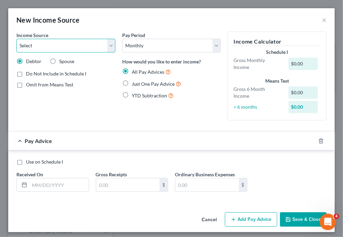
click at [109, 52] on select "Select Unemployment Disability (from employer) Pension Retirement Social Securi…" at bounding box center [65, 46] width 99 height 14
click at [110, 52] on select "Select Unemployment Disability (from employer) Pension Retirement Social Securi…" at bounding box center [65, 46] width 99 height 14
click at [21, 48] on select "Select Unemployment Disability (from employer) Pension Retirement Social Securi…" at bounding box center [65, 46] width 99 height 14
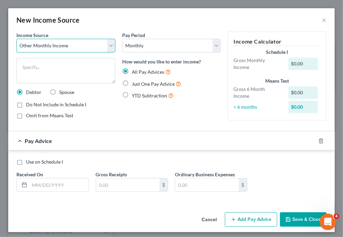
click at [107, 52] on select "Select Unemployment Disability (from employer) Pension Retirement Social Securi…" at bounding box center [65, 46] width 99 height 14
select select "8"
click at [21, 48] on select "Select Unemployment Disability (from employer) Pension Retirement Social Securi…" at bounding box center [65, 46] width 99 height 14
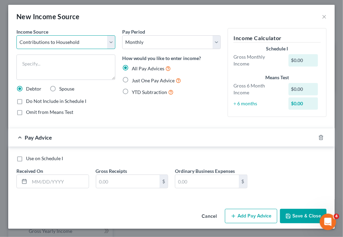
scroll to position [34, 0]
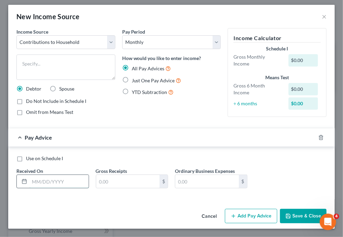
click at [64, 188] on input "text" at bounding box center [58, 181] width 59 height 13
paste input "12/03/2024"
type input "12/03/2024"
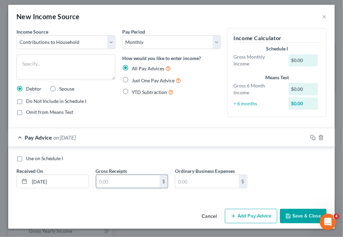
click at [115, 188] on input "text" at bounding box center [128, 181] width 64 height 13
paste input "$800.00"
type input "$800.00"
click at [238, 210] on button "Add Pay Advice" at bounding box center [251, 216] width 52 height 14
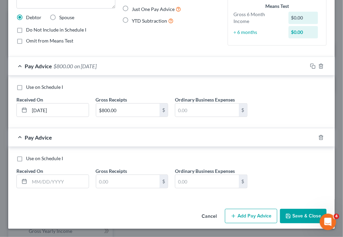
scroll to position [139, 0]
click at [52, 188] on input "text" at bounding box center [58, 181] width 59 height 13
paste input "12/30/2024"
type input "12/30/2024"
click at [118, 186] on input "text" at bounding box center [128, 181] width 64 height 13
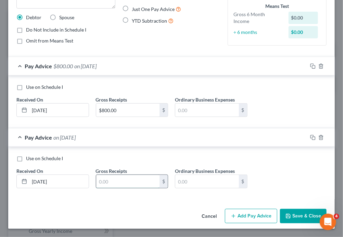
paste input "800.00"
type input "800.00"
click at [230, 209] on button "Add Pay Advice" at bounding box center [251, 216] width 52 height 14
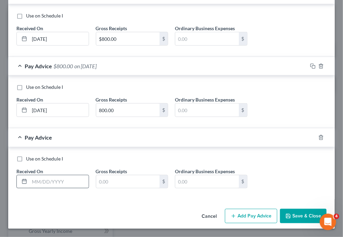
scroll to position [231, 0]
click at [53, 188] on input "text" at bounding box center [58, 181] width 59 height 13
paste input "02/27/2025"
type input "02/27/2025"
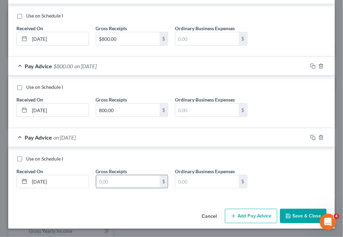
click at [116, 188] on input "text" at bounding box center [128, 181] width 64 height 13
paste input "800.00"
type input "800.00"
click at [280, 209] on button "Save & Close" at bounding box center [303, 216] width 47 height 14
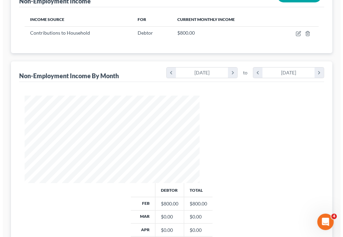
scroll to position [103, 0]
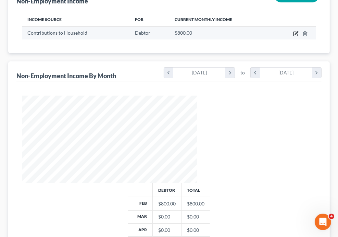
click at [298, 36] on icon "button" at bounding box center [295, 33] width 5 height 5
select select "8"
select select "0"
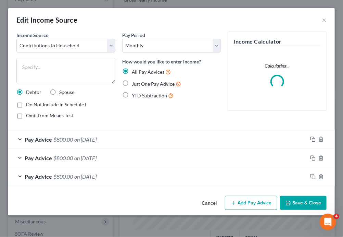
scroll to position [41, 0]
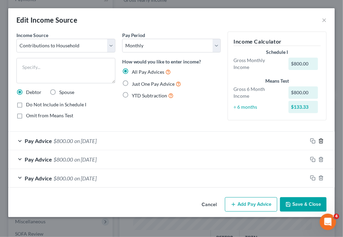
click at [319, 138] on icon "button" at bounding box center [321, 140] width 5 height 5
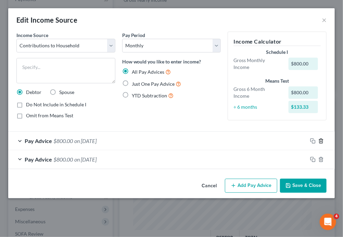
click at [319, 144] on icon "button" at bounding box center [321, 140] width 5 height 5
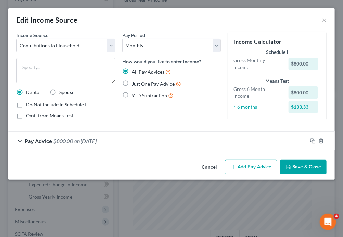
scroll to position [0, 0]
click at [310, 144] on icon "button" at bounding box center [312, 140] width 5 height 5
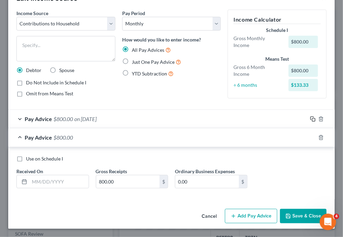
scroll to position [93, 0]
click at [319, 135] on icon "button" at bounding box center [321, 137] width 5 height 5
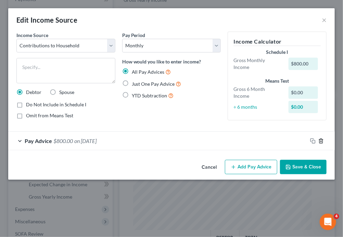
click at [320, 143] on icon "button" at bounding box center [321, 140] width 3 height 4
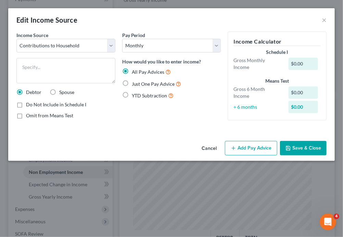
click at [231, 151] on icon "button" at bounding box center [233, 147] width 5 height 5
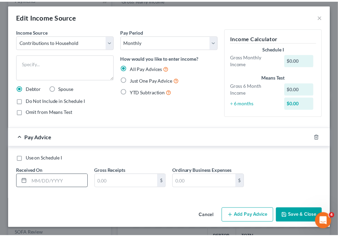
scroll to position [70, 0]
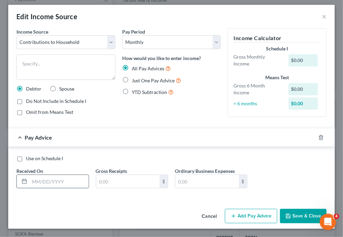
click at [53, 175] on input "text" at bounding box center [58, 181] width 59 height 13
type input "02/27/2025"
click at [133, 175] on input "text" at bounding box center [128, 181] width 64 height 13
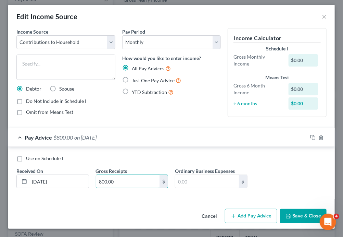
type input "800.00"
click at [280, 209] on button "Save & Close" at bounding box center [303, 216] width 47 height 14
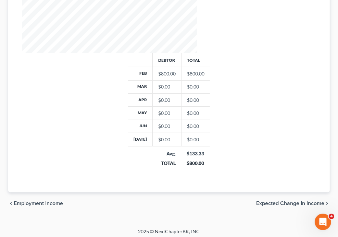
scroll to position [297, 0]
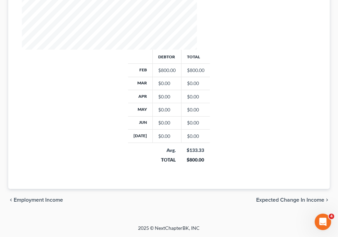
click at [0, 0] on span "SOFA Review" at bounding box center [0, 0] width 0 height 0
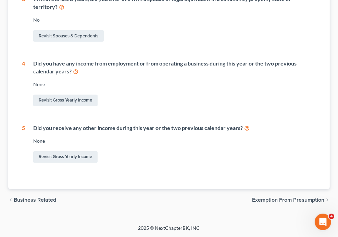
scroll to position [411, 0]
click at [98, 151] on link "Revisit Gross Yearly Income" at bounding box center [65, 157] width 64 height 12
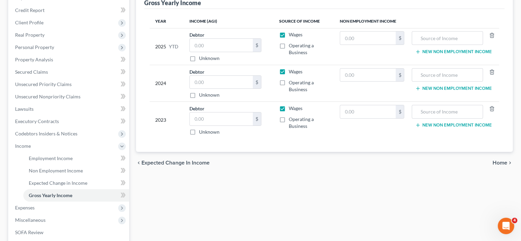
scroll to position [103, 0]
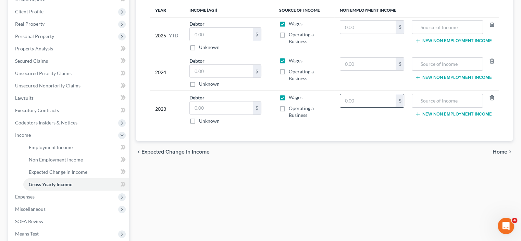
click at [340, 107] on input "text" at bounding box center [368, 100] width 56 height 13
paste input "23193.32"
type input "23193.32"
click at [289, 119] on label "Operating a Business" at bounding box center [309, 112] width 40 height 14
click at [292, 109] on input "Operating a Business" at bounding box center [294, 107] width 4 height 4
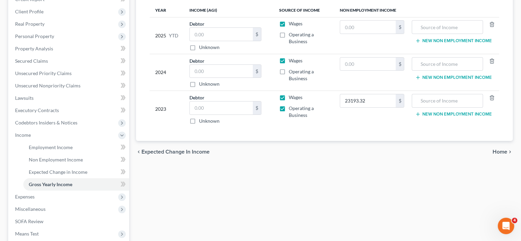
click at [289, 119] on label "Operating a Business" at bounding box center [309, 112] width 40 height 14
click at [292, 109] on input "Operating a Business" at bounding box center [294, 107] width 4 height 4
checkbox input "false"
click at [289, 101] on label "Wages" at bounding box center [296, 97] width 14 height 7
click at [292, 98] on input "Wages" at bounding box center [294, 96] width 4 height 4
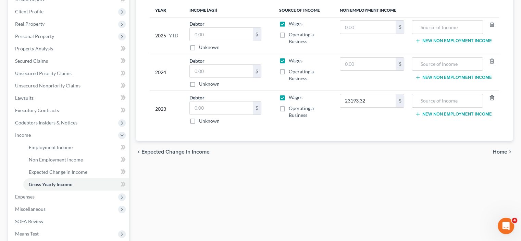
checkbox input "false"
click at [416, 107] on input "text" at bounding box center [447, 100] width 63 height 13
paste input "Social Security Disability"
type input "Social Security Disability"
click at [340, 71] on input "text" at bounding box center [368, 64] width 56 height 13
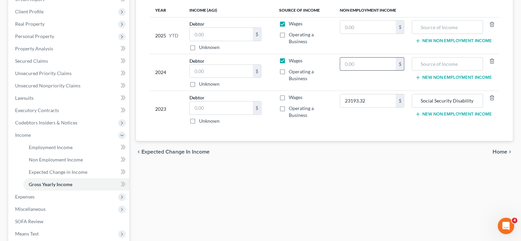
paste input "22295.10"
type input "22295.10"
click at [416, 71] on input "text" at bounding box center [447, 64] width 63 height 13
paste input "Social Security Disability"
type input "Social Security Disability"
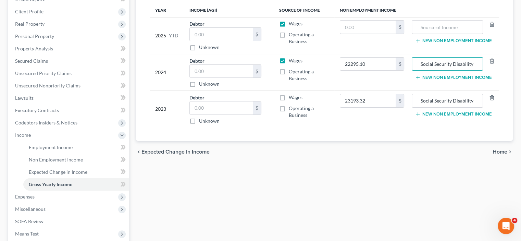
click at [417, 80] on button "New Non Employment Income" at bounding box center [453, 77] width 76 height 5
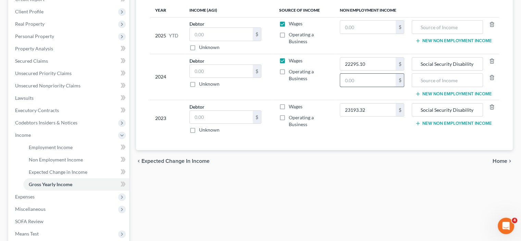
click at [348, 87] on input "text" at bounding box center [368, 80] width 56 height 13
paste input "5,600 ✅ Updated Gross Yearly Income Entries: 🔹 2024 — Add 2 non-employment entr…"
drag, startPoint x: 365, startPoint y: 128, endPoint x: 279, endPoint y: 120, distance: 86.0
click at [279, 100] on tr "2024 Debtor $ Unknown Balance Undetermined $ Unknown Wages Operating a Business…" at bounding box center [324, 77] width 349 height 46
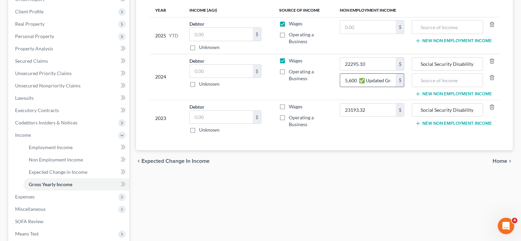
click at [348, 87] on input "5,600 ✅ Updated Gross Yearly Income Entries: 🔹 2024 — Add 2 non-employment entr…" at bounding box center [368, 80] width 56 height 13
drag, startPoint x: 348, startPoint y: 129, endPoint x: 357, endPoint y: 128, distance: 8.3
click at [357, 87] on input "5,600 ✅ Updated Gross Yearly Income Entries: 🔹 2024 — Add 2 non-employment entr…" at bounding box center [368, 80] width 56 height 13
drag, startPoint x: 351, startPoint y: 132, endPoint x: 385, endPoint y: 134, distance: 34.3
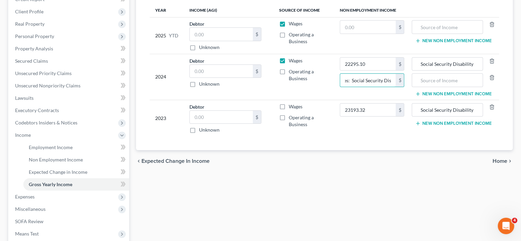
click at [385, 100] on td "22295.10 $ 5,600 Updated Gross Yearly Income Entries: 🔹 2024 — Add 2 non-employ…" at bounding box center [372, 77] width 76 height 46
type input "5,600"
click at [419, 87] on input "text" at bounding box center [447, 80] width 63 height 13
paste input "Updated Gross Yearly Income Entries: 🔹 2024 — Add 2 non-employment entries: Soc…"
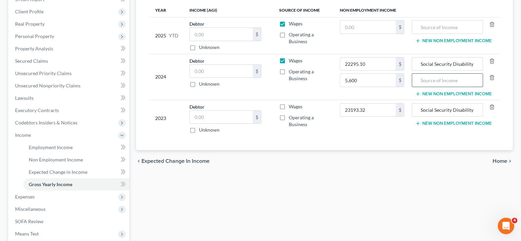
type input "Updated Gross Yearly Income Entries: 🔹 2024 — Add 2 non-employment entries: Soc…"
click at [416, 87] on input "Updated Gross Yearly Income Entries: 🔹 2024 — Add 2 non-employment entries: Soc…" at bounding box center [447, 80] width 63 height 13
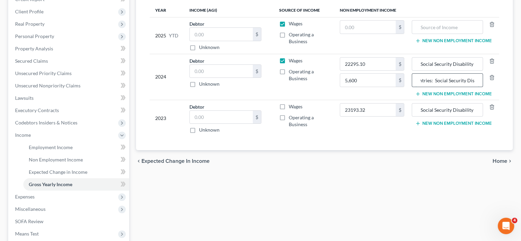
click at [416, 87] on input "Updated Gross Yearly Income Entries: 🔹 2024 — Add 2 non-employment entries: Soc…" at bounding box center [447, 80] width 63 height 13
click at [416, 87] on input "text" at bounding box center [447, 80] width 63 height 13
paste input "Contributions from Family"
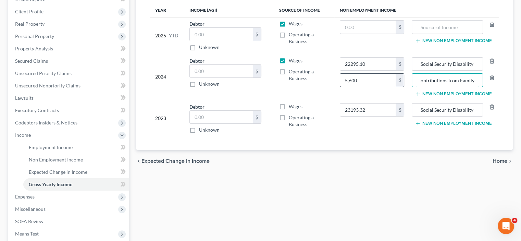
type input "Contributions from Family"
click at [354, 87] on input "5,600" at bounding box center [368, 80] width 56 height 13
click at [351, 87] on input "5,600" at bounding box center [368, 80] width 56 height 13
type input "5,600.00"
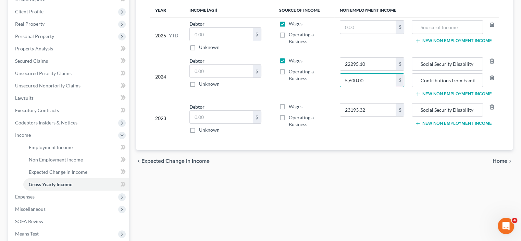
click at [307, 100] on td "Wages Operating a Business" at bounding box center [304, 77] width 60 height 46
click at [416, 34] on input "text" at bounding box center [447, 27] width 63 height 13
paste input "$13,242.20"
type input "$13,242.20"
drag, startPoint x: 437, startPoint y: 65, endPoint x: 388, endPoint y: 66, distance: 49.3
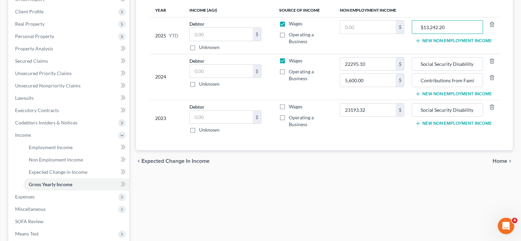
click at [410, 54] on td "$13,242.20 New Non Employment Income" at bounding box center [454, 35] width 89 height 37
click at [347, 34] on input "text" at bounding box center [368, 27] width 56 height 13
paste input "$13,242.20"
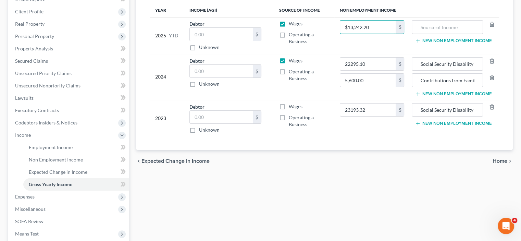
scroll to position [0, 2]
type input "$13,242.20"
drag, startPoint x: 465, startPoint y: 109, endPoint x: 399, endPoint y: 109, distance: 66.1
click at [416, 71] on input "Social Security Disability" at bounding box center [447, 64] width 63 height 13
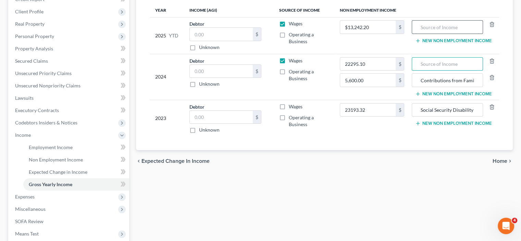
click at [416, 34] on input "text" at bounding box center [447, 27] width 63 height 13
paste input "Social Security Disability"
type input "Social Security Disability"
click at [437, 44] on button "New Non Employment Income" at bounding box center [453, 40] width 76 height 5
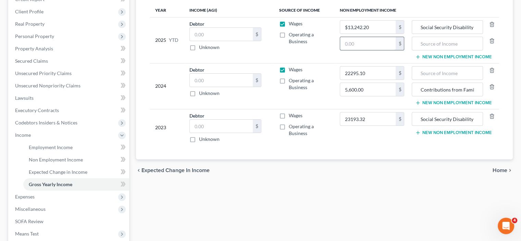
click at [348, 50] on input "text" at bounding box center [368, 43] width 56 height 13
type input "800"
click at [422, 50] on input "text" at bounding box center [447, 43] width 63 height 13
click at [416, 50] on input "text" at bounding box center [447, 43] width 63 height 13
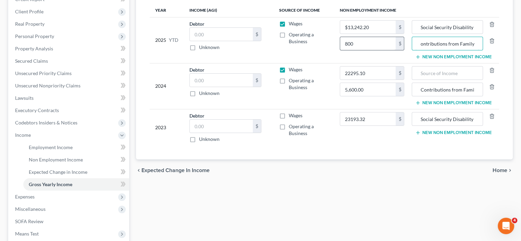
type input "Contributions from Family"
click at [437, 125] on input "Social Security Disability" at bounding box center [447, 118] width 63 height 13
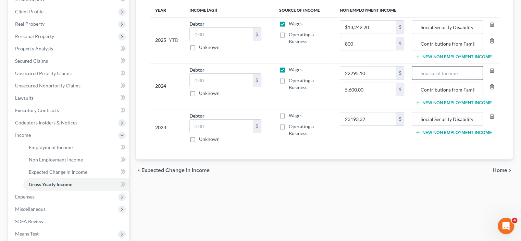
click at [426, 79] on input "text" at bounding box center [447, 72] width 63 height 13
paste input "Social Security Disability"
type input "Social Security Disability"
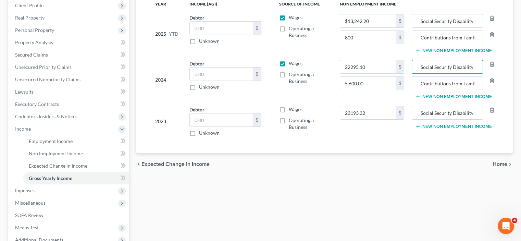
scroll to position [137, 0]
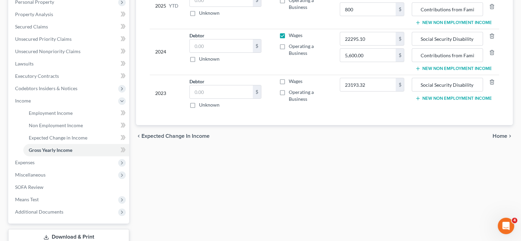
click at [289, 39] on label "Wages" at bounding box center [296, 35] width 14 height 7
click at [292, 36] on input "Wages" at bounding box center [294, 34] width 4 height 4
checkbox input "false"
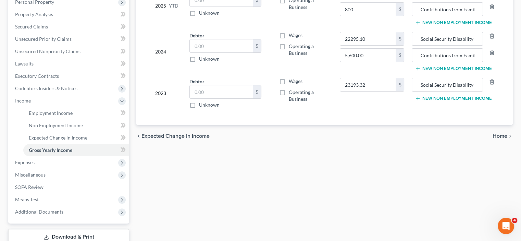
checkbox input "false"
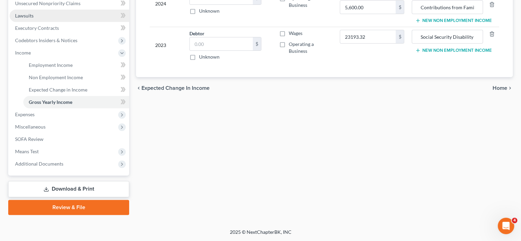
scroll to position [240, 0]
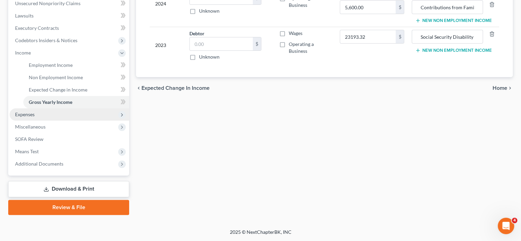
click at [81, 121] on span "Expenses" at bounding box center [70, 114] width 120 height 12
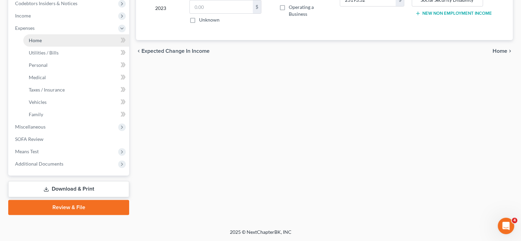
click at [55, 47] on link "Home" at bounding box center [76, 40] width 106 height 12
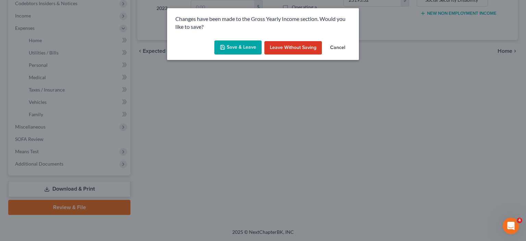
click at [240, 55] on button "Save & Leave" at bounding box center [237, 47] width 47 height 14
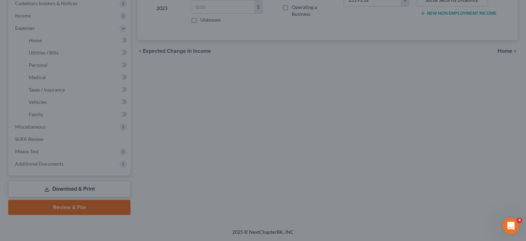
type input "800.00"
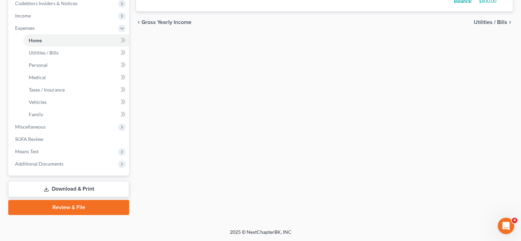
scroll to position [240, 0]
click at [35, 31] on span "Expenses" at bounding box center [25, 28] width 20 height 6
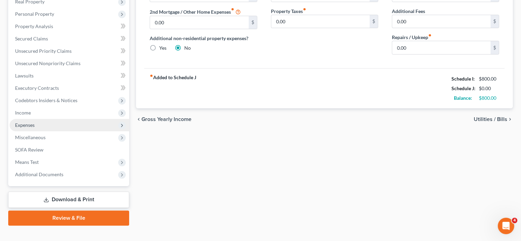
scroll to position [22, 0]
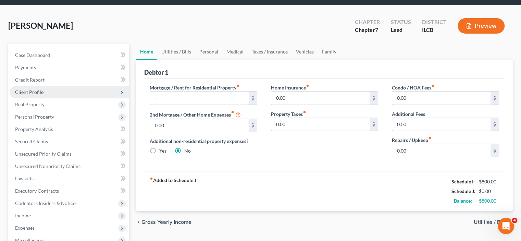
click at [44, 95] on span "Client Profile" at bounding box center [29, 92] width 28 height 6
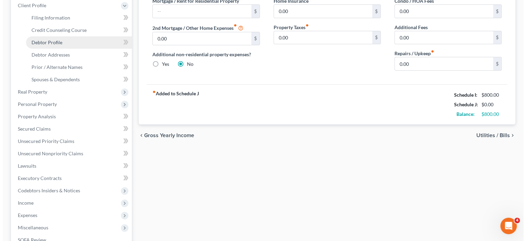
scroll to position [125, 0]
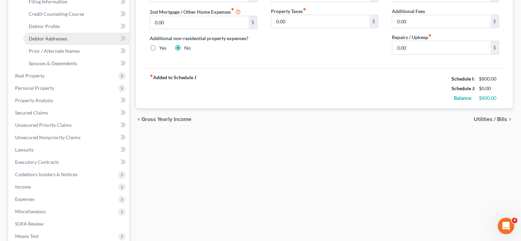
click at [56, 41] on span "Debtor Addresses" at bounding box center [48, 39] width 38 height 6
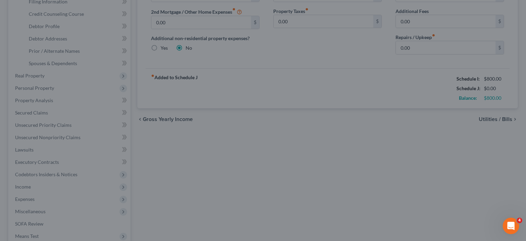
click at [56, 64] on div at bounding box center [263, 120] width 526 height 241
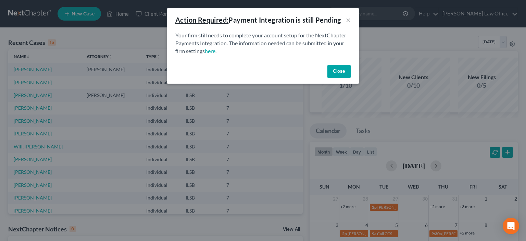
click at [351, 78] on button "Close" at bounding box center [338, 72] width 23 height 14
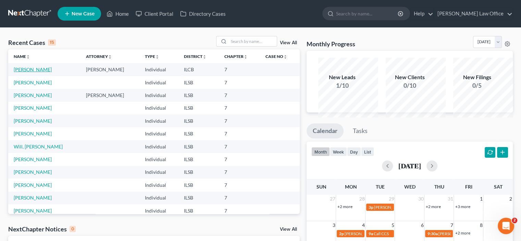
click at [35, 72] on link "[PERSON_NAME]" at bounding box center [33, 69] width 38 height 6
select select "10"
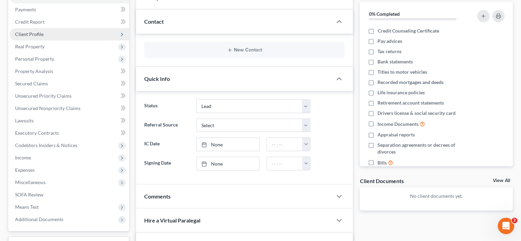
scroll to position [69, 0]
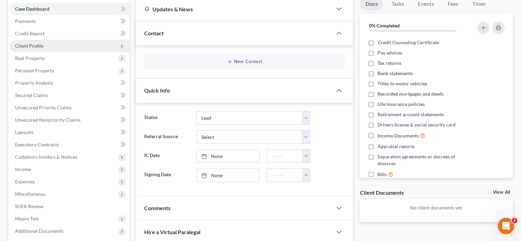
click at [42, 49] on span "Client Profile" at bounding box center [29, 46] width 28 height 6
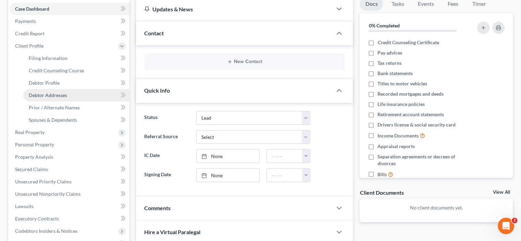
click at [49, 98] on span "Debtor Addresses" at bounding box center [48, 95] width 38 height 6
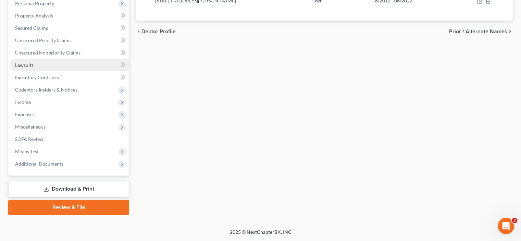
scroll to position [320, 0]
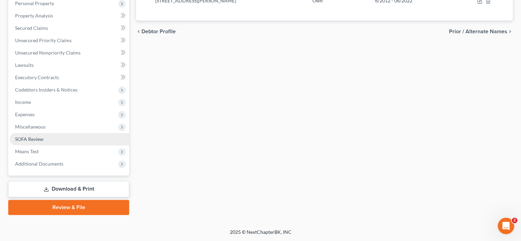
click at [30, 136] on span "SOFA Review" at bounding box center [29, 139] width 28 height 6
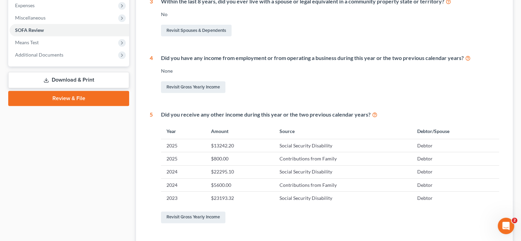
scroll to position [206, 0]
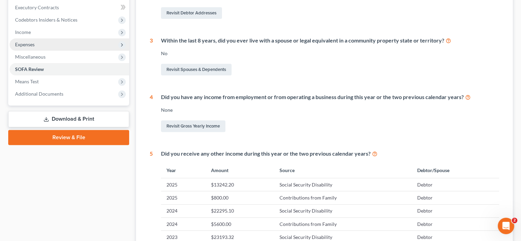
click at [35, 47] on span "Expenses" at bounding box center [25, 44] width 20 height 6
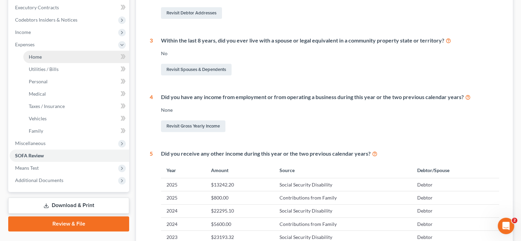
click at [51, 63] on link "Home" at bounding box center [76, 57] width 106 height 12
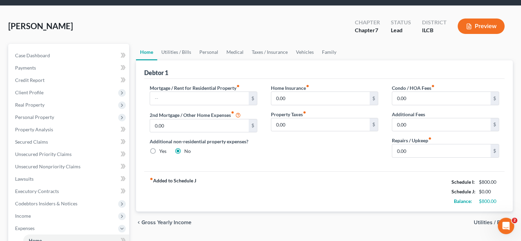
scroll to position [34, 0]
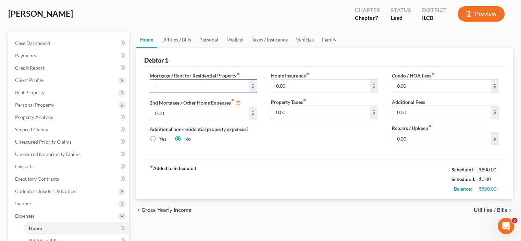
click at [196, 92] on input "text" at bounding box center [199, 85] width 98 height 13
click at [174, 92] on input "text" at bounding box center [199, 85] width 98 height 13
type input "690.00"
click at [327, 92] on input "0.00" at bounding box center [320, 85] width 98 height 13
click at [185, 48] on link "Utilities / Bills" at bounding box center [176, 40] width 38 height 16
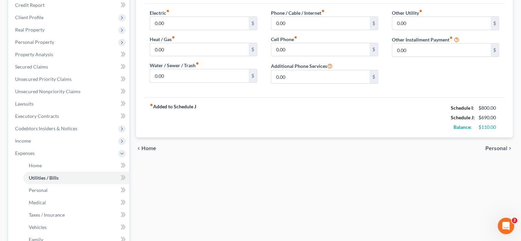
scroll to position [103, 0]
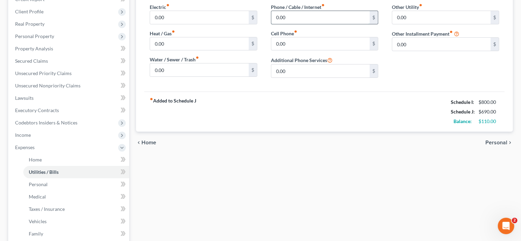
click at [289, 24] on input "0.00" at bounding box center [320, 17] width 98 height 13
paste input "118.75"
type input "118.75"
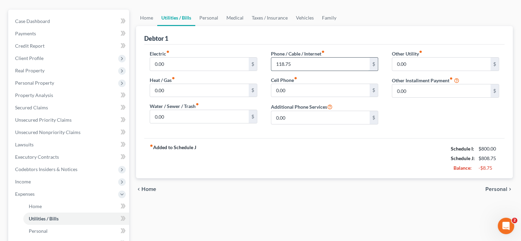
scroll to position [69, 0]
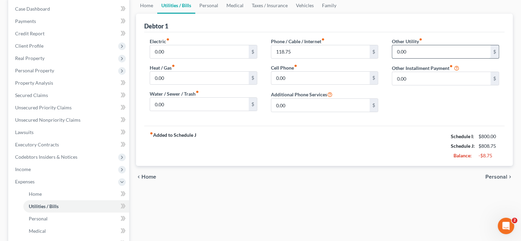
click at [435, 58] on input "0.00" at bounding box center [441, 51] width 98 height 13
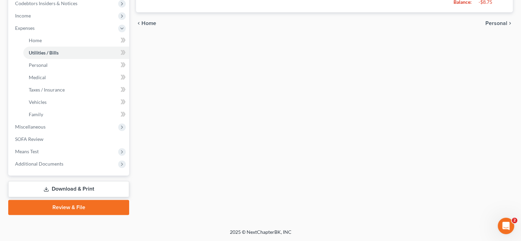
scroll to position [240, 0]
click at [42, 6] on span "Codebtors Insiders & Notices" at bounding box center [46, 3] width 62 height 6
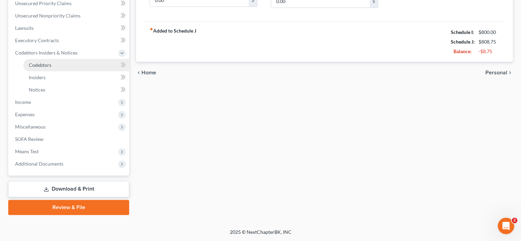
click at [45, 62] on span "Codebtors" at bounding box center [40, 65] width 23 height 6
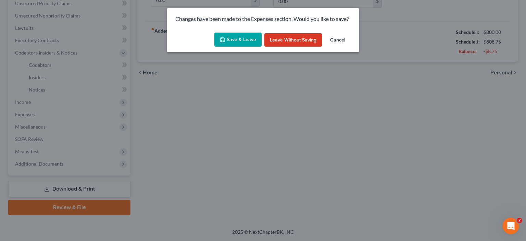
click at [227, 47] on button "Save & Leave" at bounding box center [237, 40] width 47 height 14
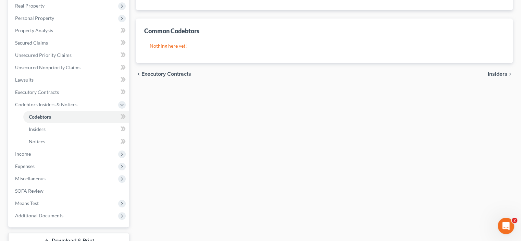
scroll to position [137, 0]
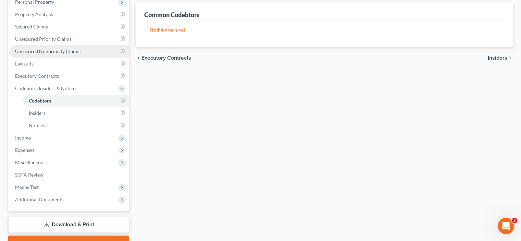
click at [53, 54] on span "Unsecured Nonpriority Claims" at bounding box center [47, 51] width 65 height 6
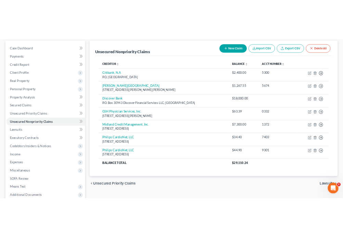
scroll to position [22, 0]
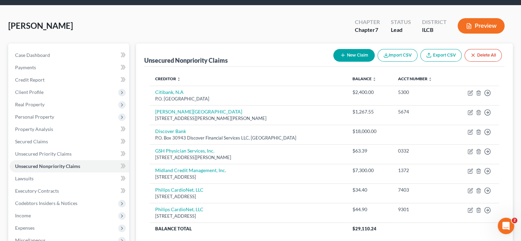
click at [333, 62] on button "New Claim" at bounding box center [353, 55] width 41 height 13
select select "0"
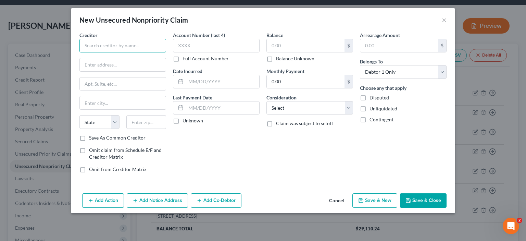
click at [92, 52] on input "text" at bounding box center [122, 46] width 87 height 14
paste input "[PERSON_NAME] Bank"
type input "[PERSON_NAME] Bank"
click at [80, 71] on input "text" at bounding box center [123, 64] width 86 height 13
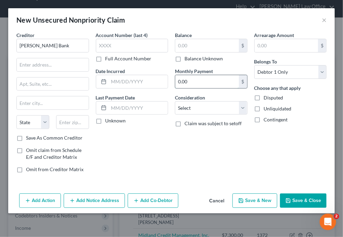
click at [190, 88] on input "0.00" at bounding box center [207, 81] width 64 height 13
type input "175.00"
click at [243, 208] on button "Save & New" at bounding box center [255, 200] width 45 height 14
select select "0"
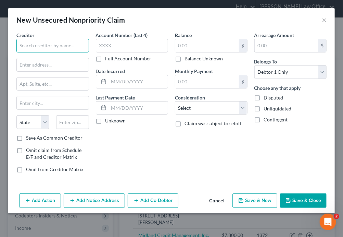
click at [38, 52] on input "text" at bounding box center [52, 46] width 73 height 14
paste input "Comenity Bank / Bread Financial"
type input "Comenity Bank / Bread Financial"
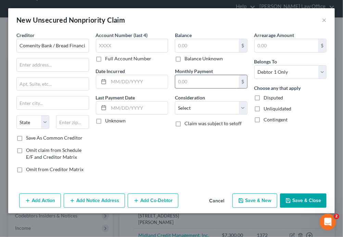
click at [188, 88] on input "text" at bounding box center [207, 81] width 64 height 13
type input "51.00"
click at [271, 178] on div "Arrearage Amount $ Belongs To * Select Debtor 1 Only Debtor 2 Only Debtor 1 And…" at bounding box center [290, 105] width 79 height 147
click at [249, 208] on button "Save & New" at bounding box center [255, 200] width 45 height 14
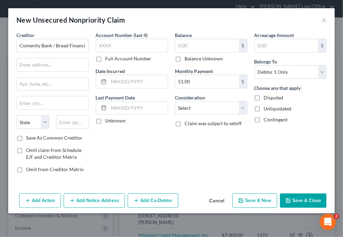
select select "0"
click at [51, 52] on input "text" at bounding box center [52, 46] width 73 height 14
click at [47, 52] on input "text" at bounding box center [52, 46] width 73 height 14
paste input "COMENITY PAY/BREAD FINANCIAL"
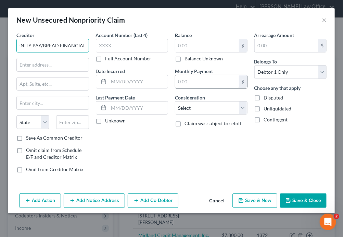
type input "COMENITY PAY/BREAD FINANCIAL"
click at [198, 88] on input "text" at bounding box center [207, 81] width 64 height 13
type input "51"
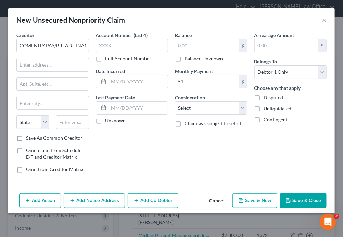
click at [239, 208] on button "Save & New" at bounding box center [255, 200] width 45 height 14
select select "0"
click at [30, 52] on input "text" at bounding box center [52, 46] width 73 height 14
paste input "Aspire Credit Card Payment"
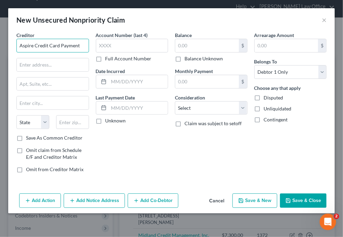
type input "Aspire Credit Card Payment"
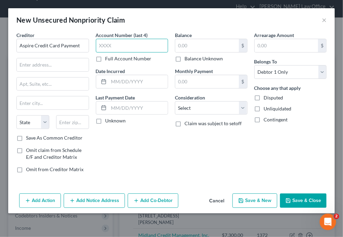
click at [119, 52] on input "text" at bounding box center [132, 46] width 73 height 14
click at [193, 52] on input "text" at bounding box center [207, 45] width 64 height 13
paste input "$65.00"
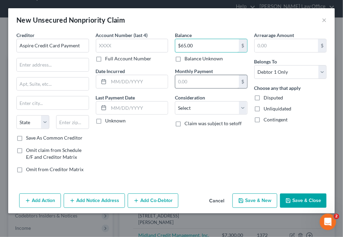
type input "$65.00"
click at [191, 88] on input "text" at bounding box center [207, 81] width 64 height 13
paste input "$65.00"
type input "$65.00"
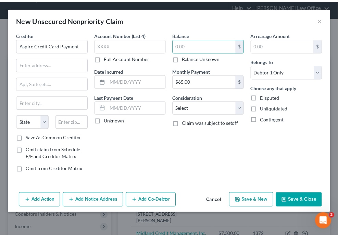
scroll to position [63, 0]
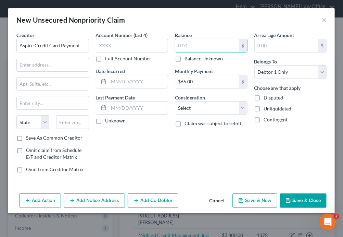
click at [286, 208] on button "Save & Close" at bounding box center [303, 200] width 47 height 14
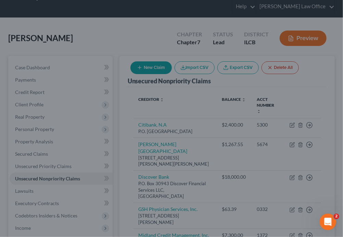
type input "65.00"
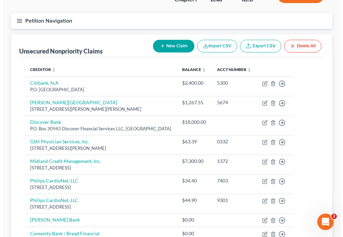
scroll to position [24, 0]
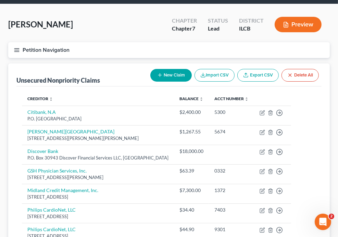
click at [169, 82] on button "New Claim" at bounding box center [170, 75] width 41 height 13
select select "0"
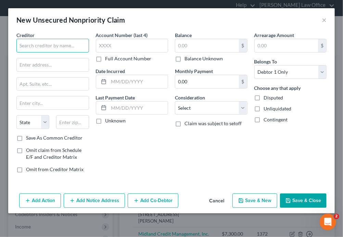
click at [36, 52] on input "text" at bounding box center [52, 46] width 73 height 14
type input "Klarna"
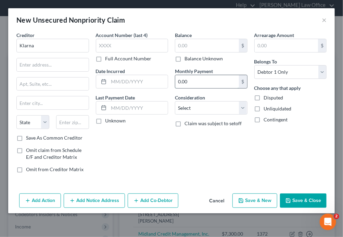
click at [186, 88] on input "0.00" at bounding box center [207, 81] width 64 height 13
paste input "4"
type input "40.00"
click at [242, 208] on button "Save & New" at bounding box center [255, 200] width 45 height 14
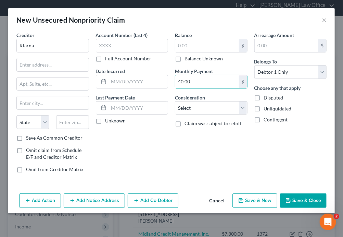
select select "0"
click at [245, 208] on button "Save & New" at bounding box center [255, 200] width 45 height 14
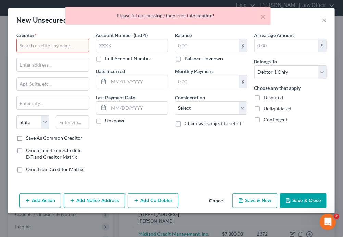
scroll to position [0, 0]
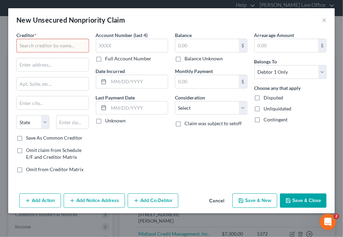
click at [32, 52] on input "text" at bounding box center [52, 46] width 73 height 14
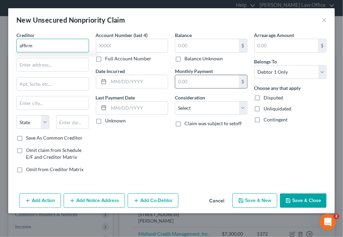
type input "affirm"
click at [188, 88] on input "text" at bounding box center [207, 81] width 64 height 13
type input "40.00"
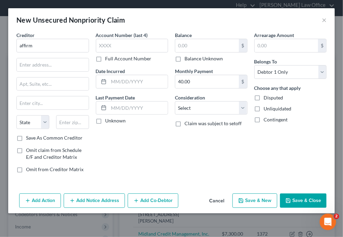
click at [238, 208] on button "Save & New" at bounding box center [255, 200] width 45 height 14
select select "0"
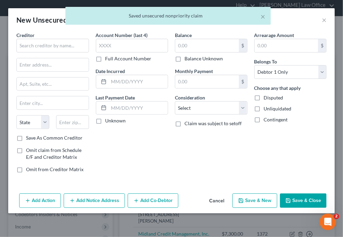
type input "0.00"
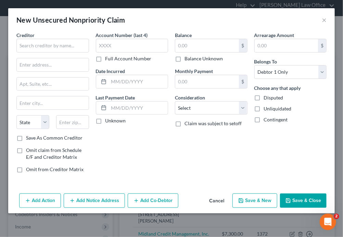
click at [291, 208] on button "Save & Close" at bounding box center [303, 200] width 47 height 14
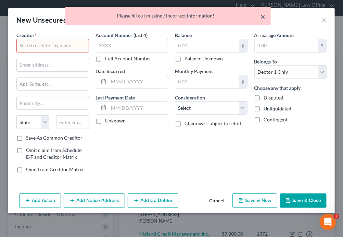
click at [261, 18] on button "×" at bounding box center [263, 16] width 5 height 8
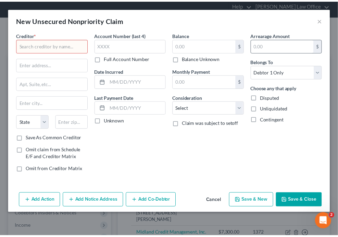
scroll to position [0, 0]
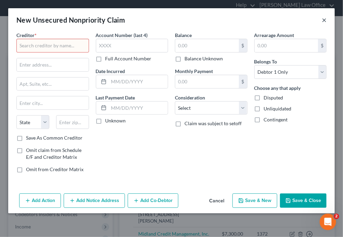
click at [322, 23] on button "×" at bounding box center [324, 20] width 5 height 8
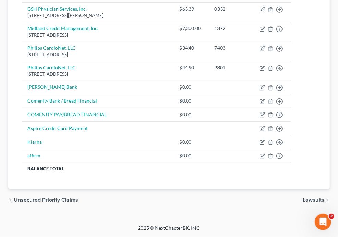
scroll to position [229, 0]
click at [0, 0] on span "Income" at bounding box center [0, 0] width 0 height 0
click at [0, 0] on span "Expenses" at bounding box center [0, 0] width 0 height 0
click at [0, 0] on span "Utilities / Bills" at bounding box center [0, 0] width 0 height 0
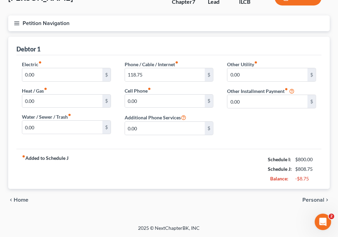
scroll to position [69, 0]
click at [0, 0] on link "Personal" at bounding box center [0, 0] width 0 height 0
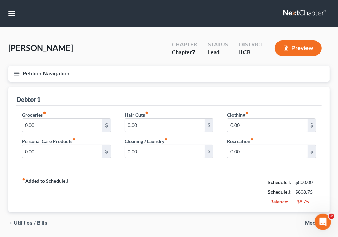
click at [0, 0] on link "Family" at bounding box center [0, 0] width 0 height 0
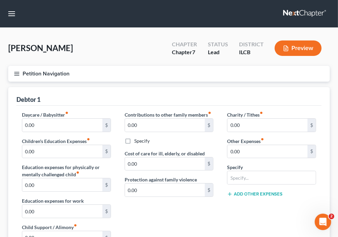
click at [0, 0] on link "Vehicles" at bounding box center [0, 0] width 0 height 0
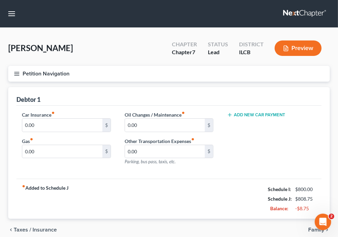
click at [0, 0] on link "Home" at bounding box center [0, 0] width 0 height 0
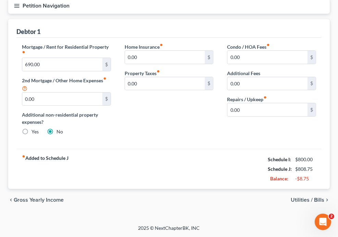
scroll to position [69, 0]
click at [0, 0] on link "Utilities / Bills" at bounding box center [0, 0] width 0 height 0
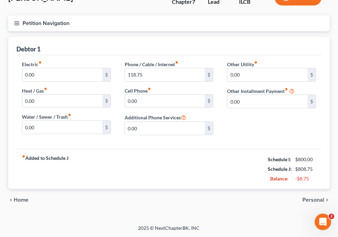
scroll to position [137, 0]
click at [296, 96] on input "0.00" at bounding box center [267, 101] width 80 height 13
paste input "text"
click at [277, 99] on input "text" at bounding box center [267, 101] width 80 height 13
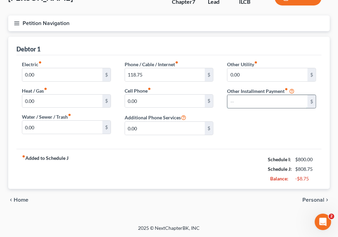
click at [268, 95] on input "text" at bounding box center [267, 101] width 80 height 13
paste input "367.75"
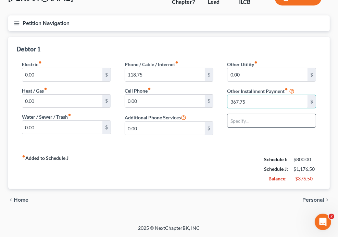
type input "367.75"
click at [277, 114] on input "text" at bounding box center [271, 120] width 88 height 13
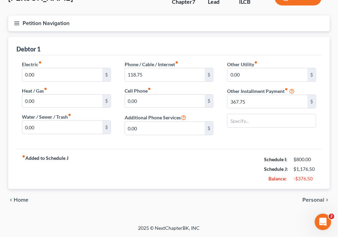
scroll to position [69, 0]
click at [0, 0] on span "Unsecured Nonpriority Claims" at bounding box center [0, 0] width 0 height 0
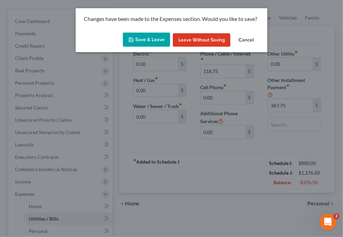
click at [144, 47] on button "Save & Leave" at bounding box center [146, 40] width 47 height 14
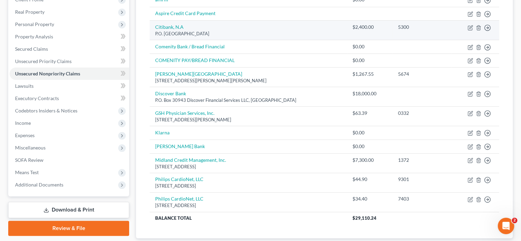
scroll to position [103, 0]
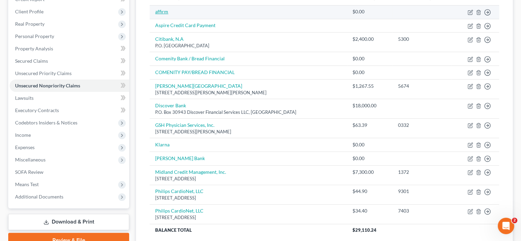
click at [168, 14] on link "affirm" at bounding box center [161, 12] width 13 height 6
select select "0"
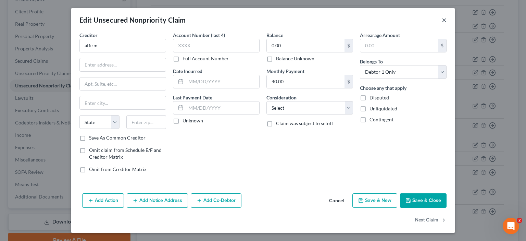
click at [447, 23] on button "×" at bounding box center [444, 20] width 5 height 8
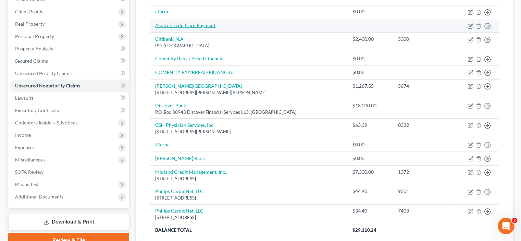
click at [206, 28] on link "Aspire Credit Card Payment" at bounding box center [185, 25] width 60 height 6
select select "0"
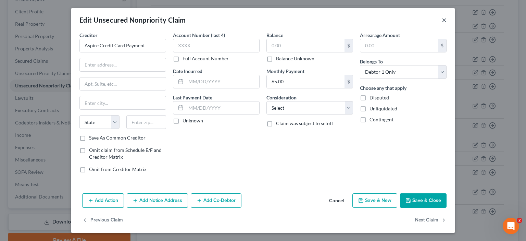
click at [447, 22] on button "×" at bounding box center [444, 20] width 5 height 8
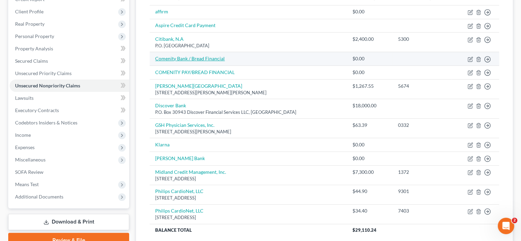
click at [221, 61] on link "Comenity Bank / Bread Financial" at bounding box center [190, 58] width 70 height 6
select select "0"
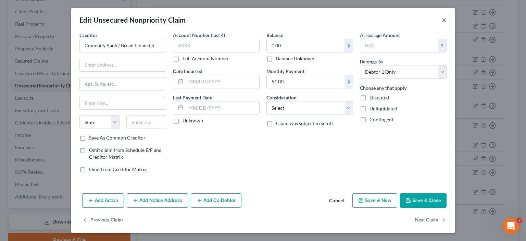
click at [447, 24] on button "×" at bounding box center [444, 20] width 5 height 8
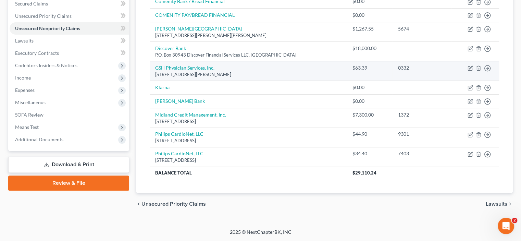
scroll to position [206, 0]
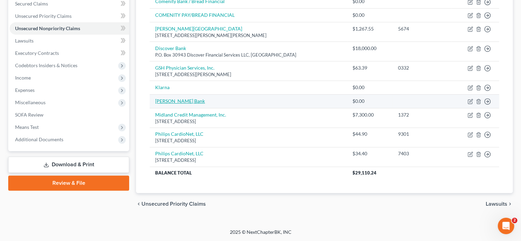
click at [188, 104] on link "[PERSON_NAME] Bank" at bounding box center [180, 101] width 50 height 6
select select "0"
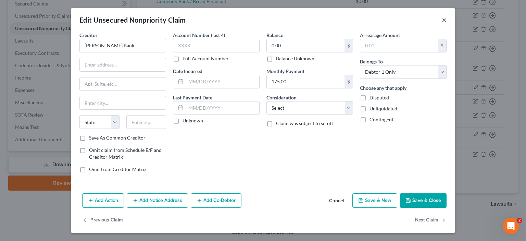
click at [447, 24] on button "×" at bounding box center [444, 20] width 5 height 8
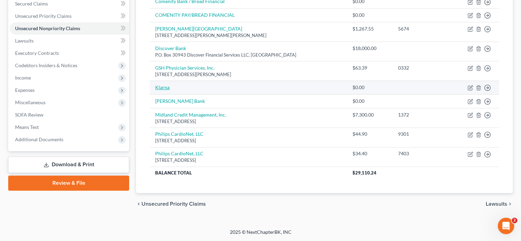
click at [170, 90] on link "Klarna" at bounding box center [162, 87] width 14 height 6
select select "0"
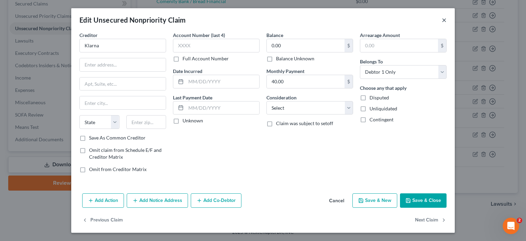
click at [447, 24] on button "×" at bounding box center [444, 20] width 5 height 8
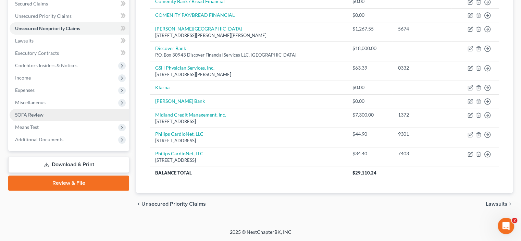
scroll to position [183, 0]
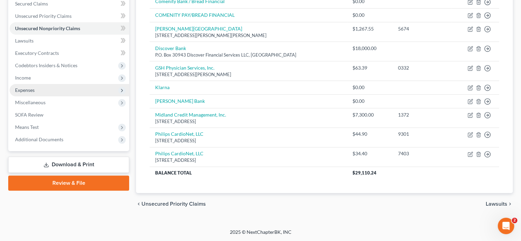
click at [58, 96] on span "Expenses" at bounding box center [70, 90] width 120 height 12
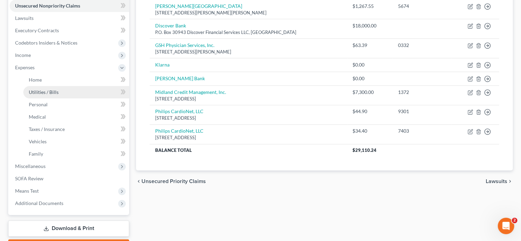
click at [59, 95] on span "Utilities / Bills" at bounding box center [44, 92] width 30 height 6
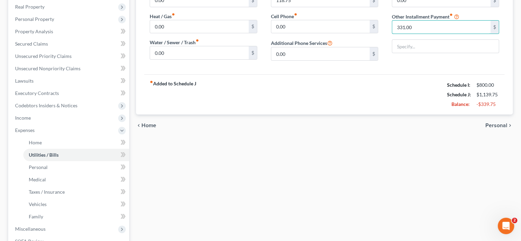
scroll to position [137, 0]
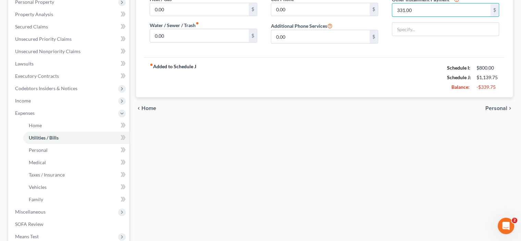
type input "331.00"
click at [355, 119] on div "chevron_left Home Personal chevron_right" at bounding box center [324, 108] width 377 height 22
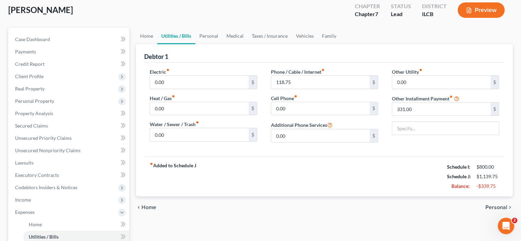
scroll to position [34, 0]
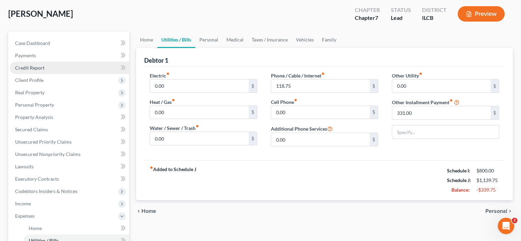
click at [33, 71] on span "Credit Report" at bounding box center [29, 68] width 29 height 6
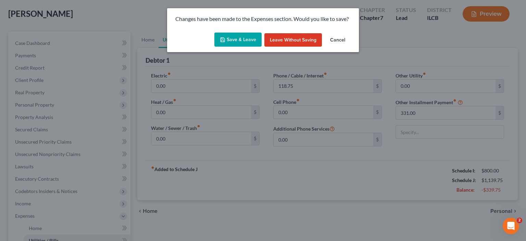
click at [414, 56] on div "Changes have been made to the Expenses section. Would you like to save? Save & …" at bounding box center [263, 120] width 526 height 241
click at [234, 45] on button "Save & Leave" at bounding box center [237, 40] width 47 height 14
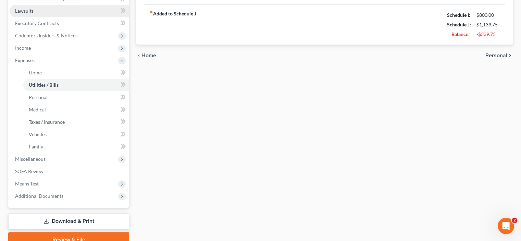
scroll to position [206, 0]
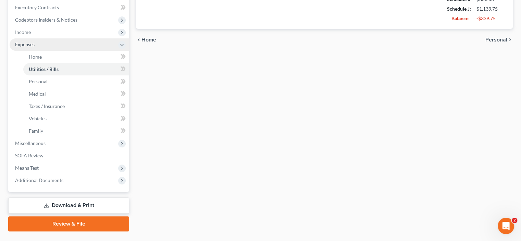
click at [33, 47] on span "Expenses" at bounding box center [25, 44] width 20 height 6
